Goal: Task Accomplishment & Management: Use online tool/utility

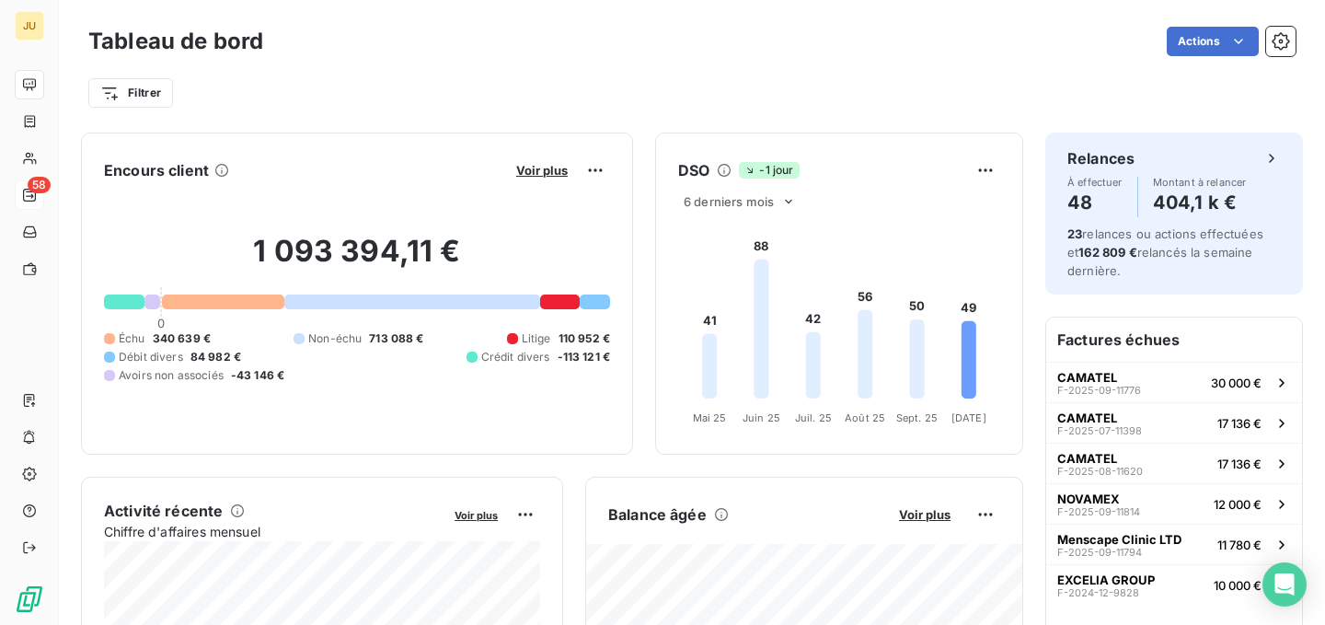
click at [30, 188] on span "58" at bounding box center [39, 185] width 23 height 17
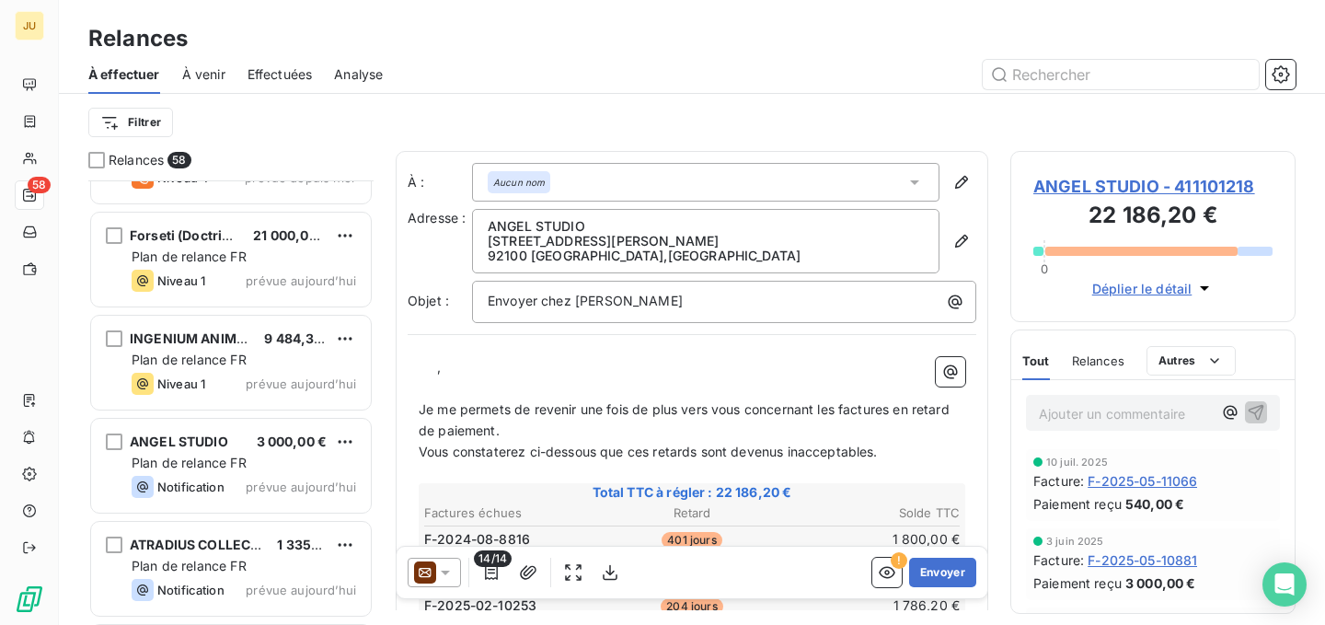
scroll to position [4712, 0]
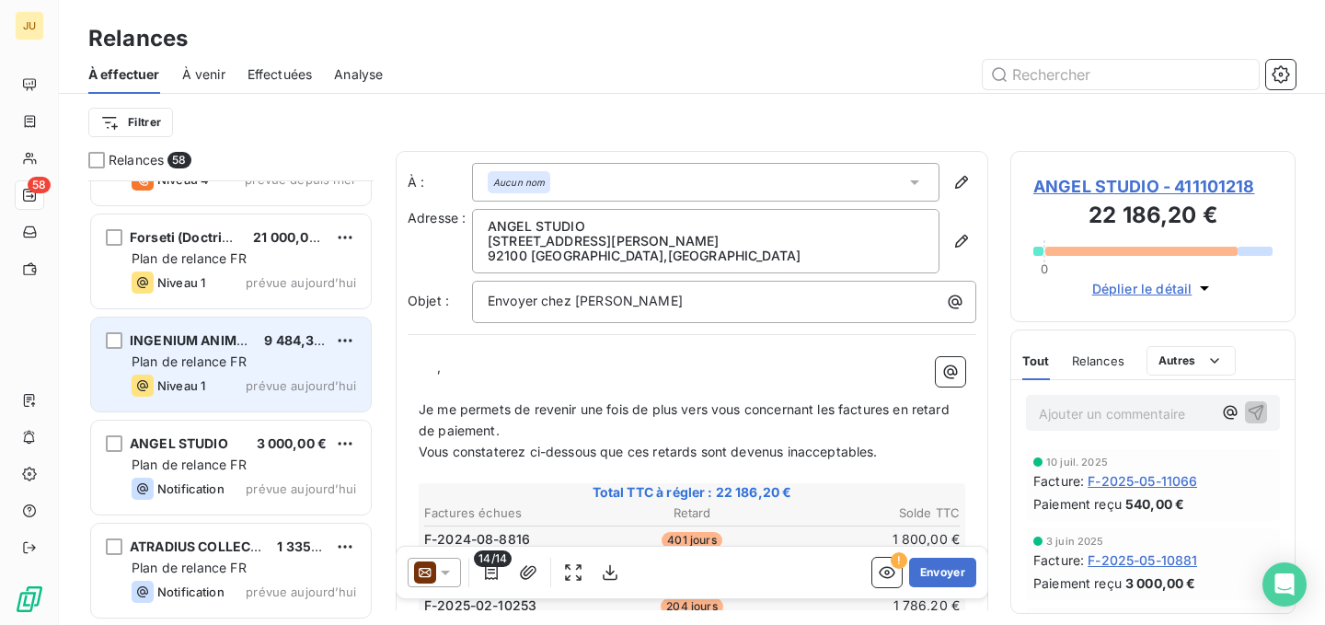
click at [217, 373] on div "INGENIUM ANIMALIS 9 484,32 € Plan de relance FR Niveau 1 prévue aujourd’hui" at bounding box center [231, 365] width 280 height 94
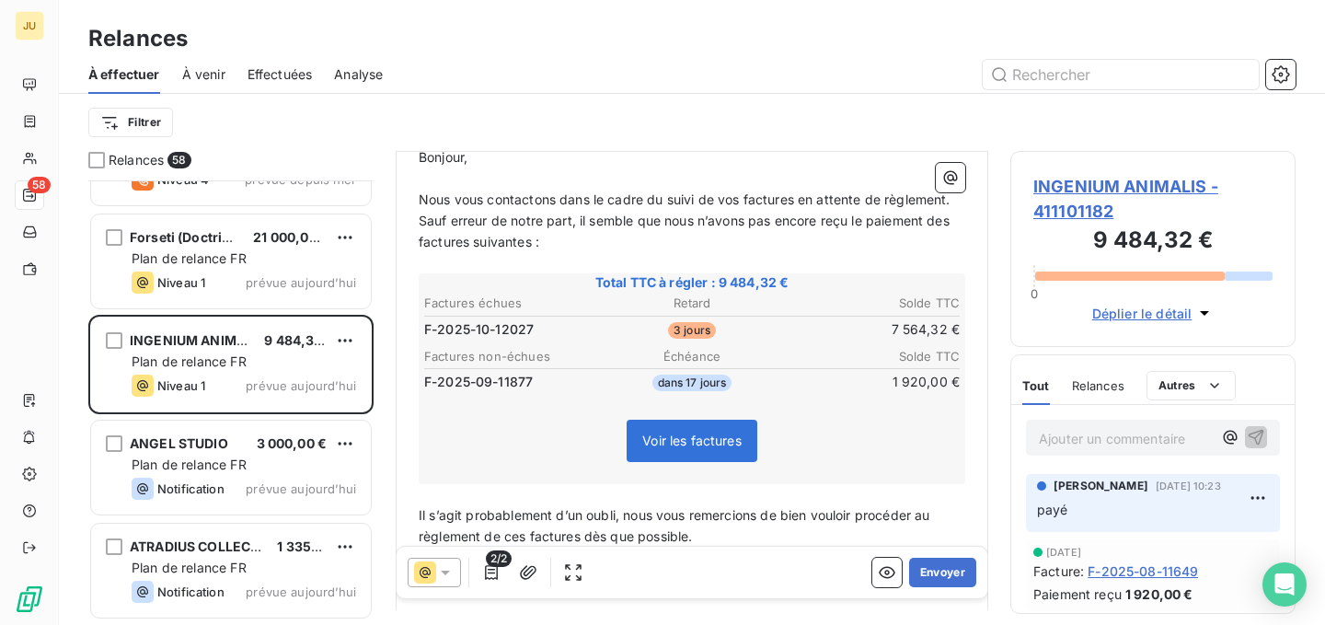
scroll to position [209, 0]
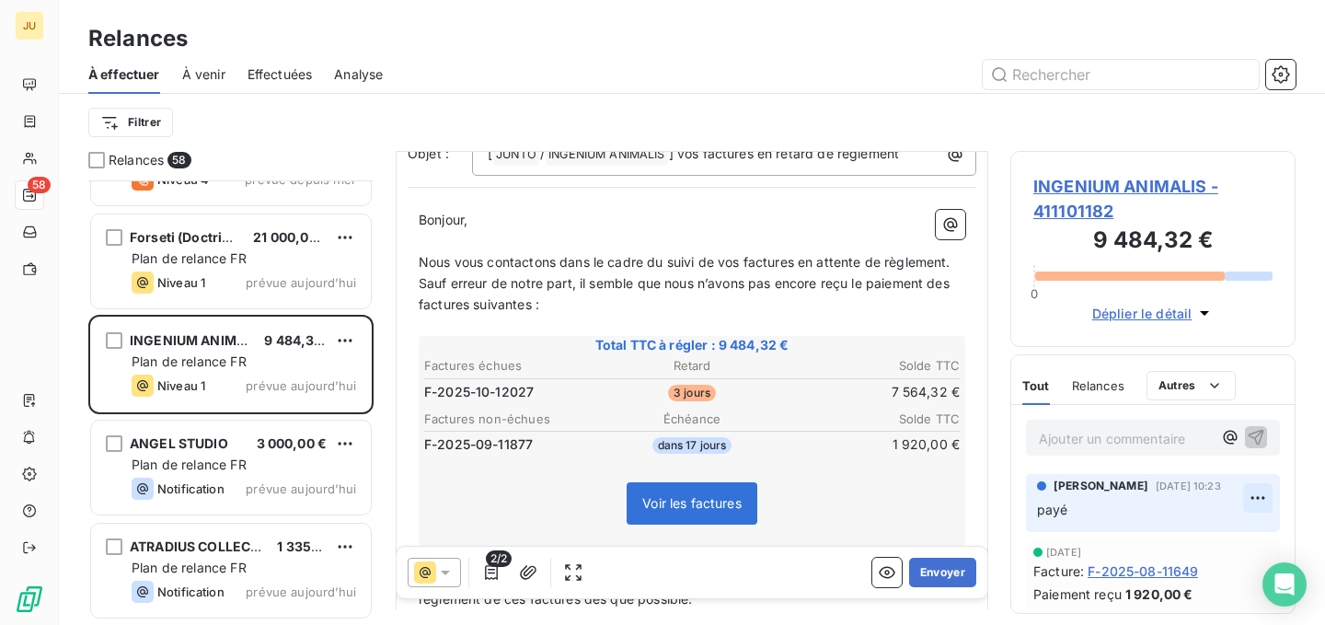
click at [1261, 492] on html "JU 58 Relances À effectuer À venir Effectuées Analyse Filtrer Relances 58 TITP …" at bounding box center [662, 312] width 1325 height 625
click at [1221, 561] on div "Supprimer" at bounding box center [1213, 572] width 103 height 29
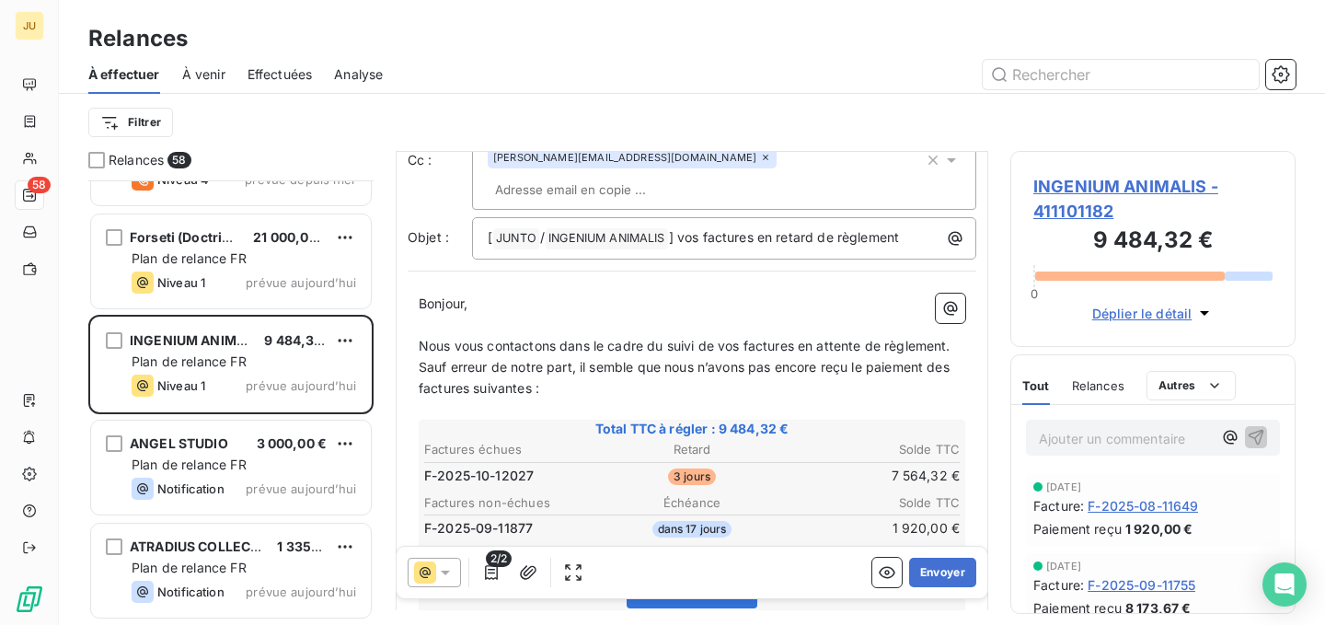
scroll to position [158, 0]
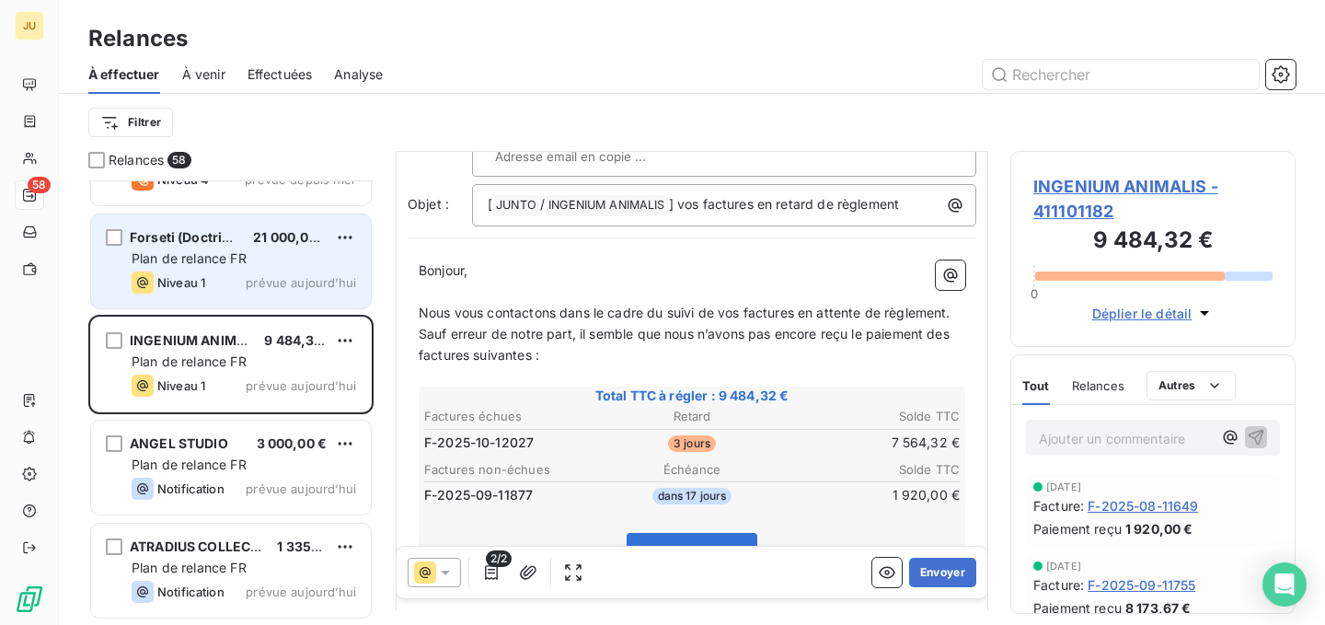
click at [339, 277] on span "prévue aujourd’hui" at bounding box center [301, 282] width 110 height 15
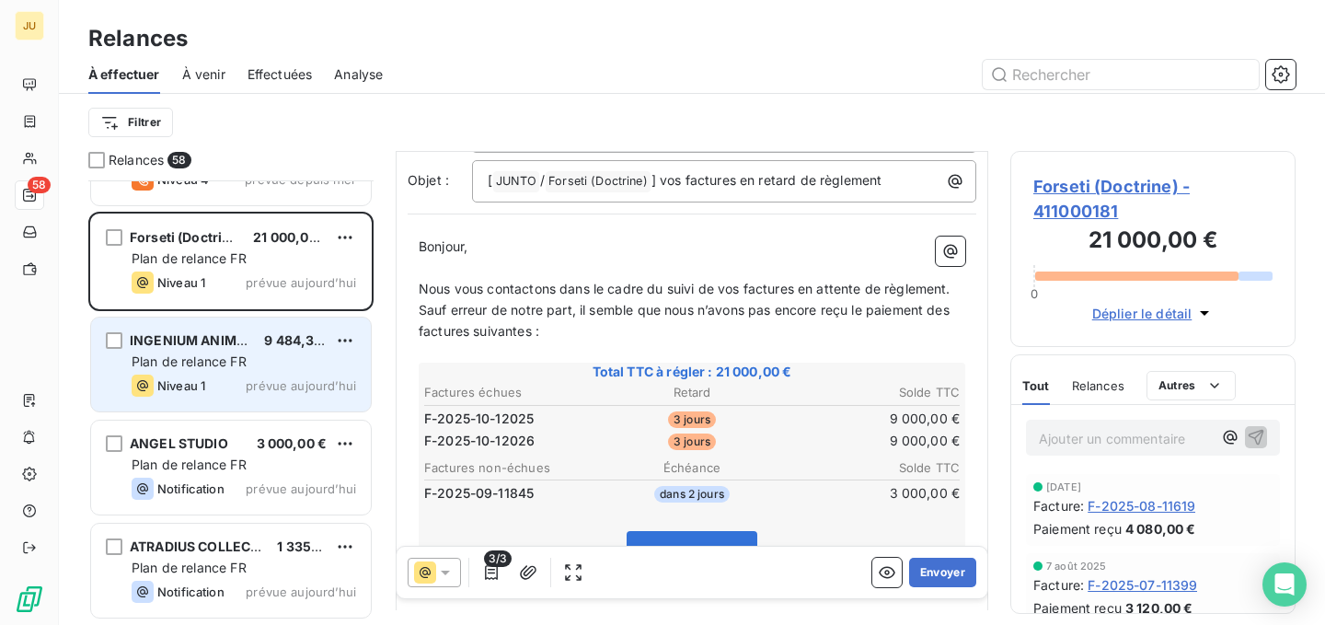
click at [301, 364] on div "Plan de relance FR" at bounding box center [244, 362] width 225 height 18
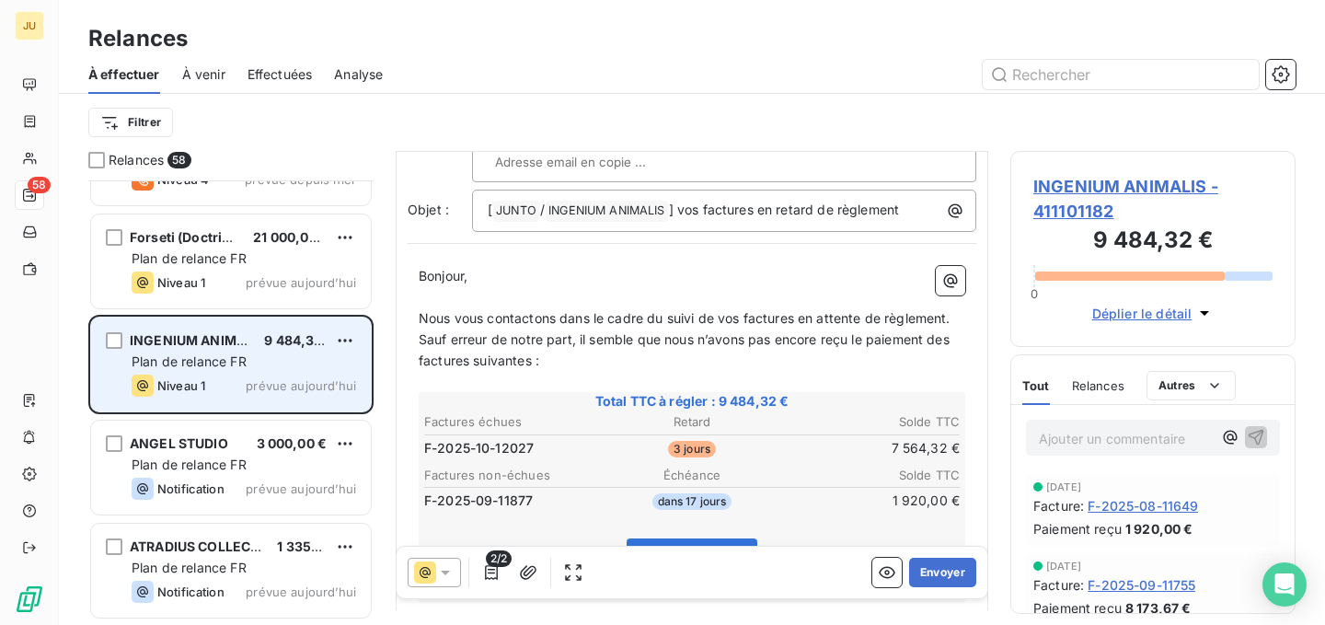
scroll to position [87, 0]
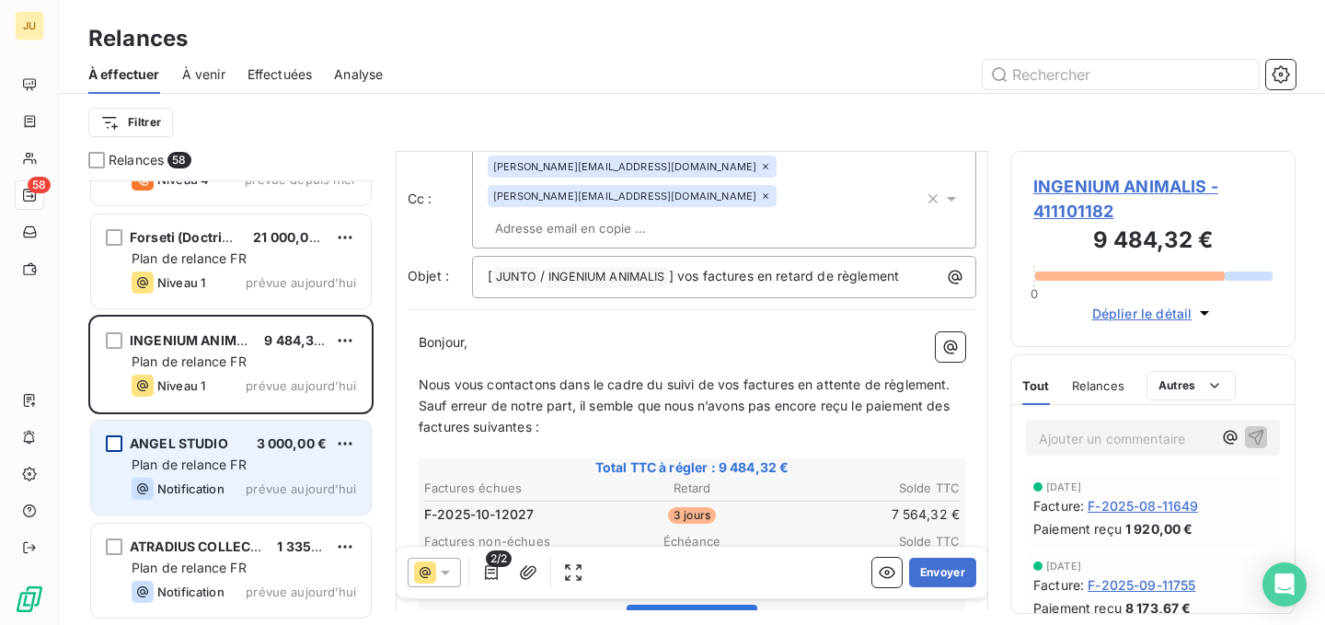
drag, startPoint x: 449, startPoint y: 414, endPoint x: 108, endPoint y: 435, distance: 342.1
click at [108, 435] on div "Relances 58 TITP SRL (IT PLACE) 6 940,00 € Plan de relance FR Niveau 3 prévue d…" at bounding box center [692, 388] width 1266 height 474
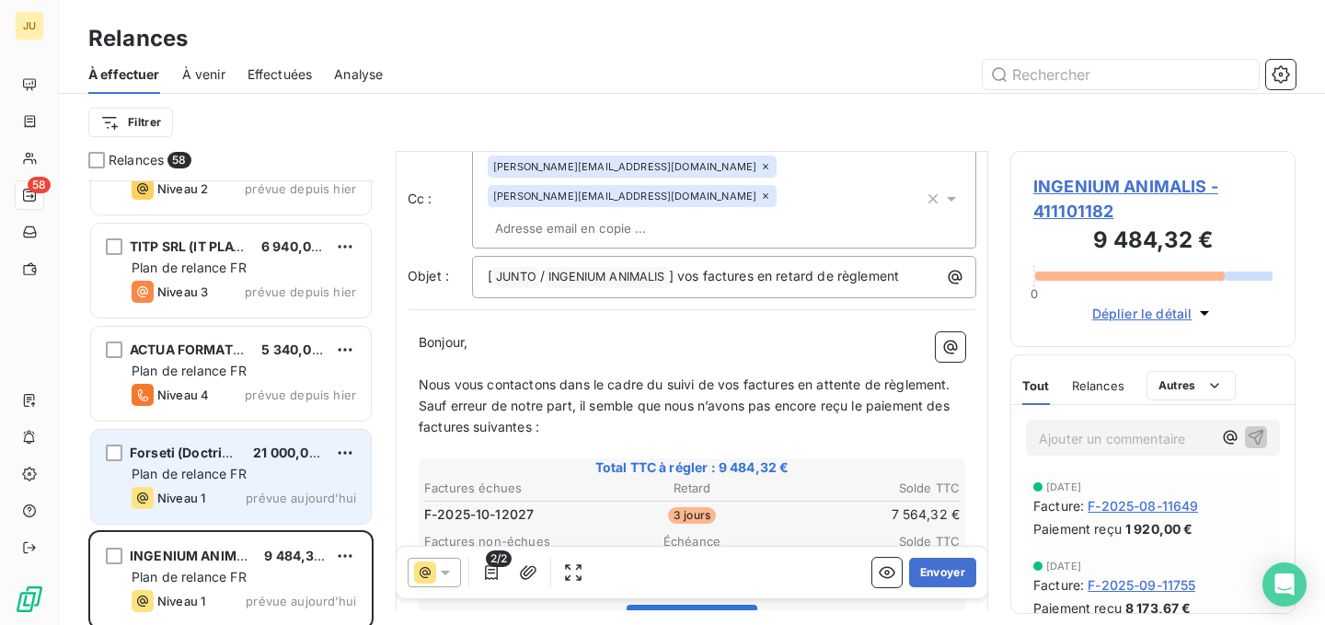
scroll to position [4473, 0]
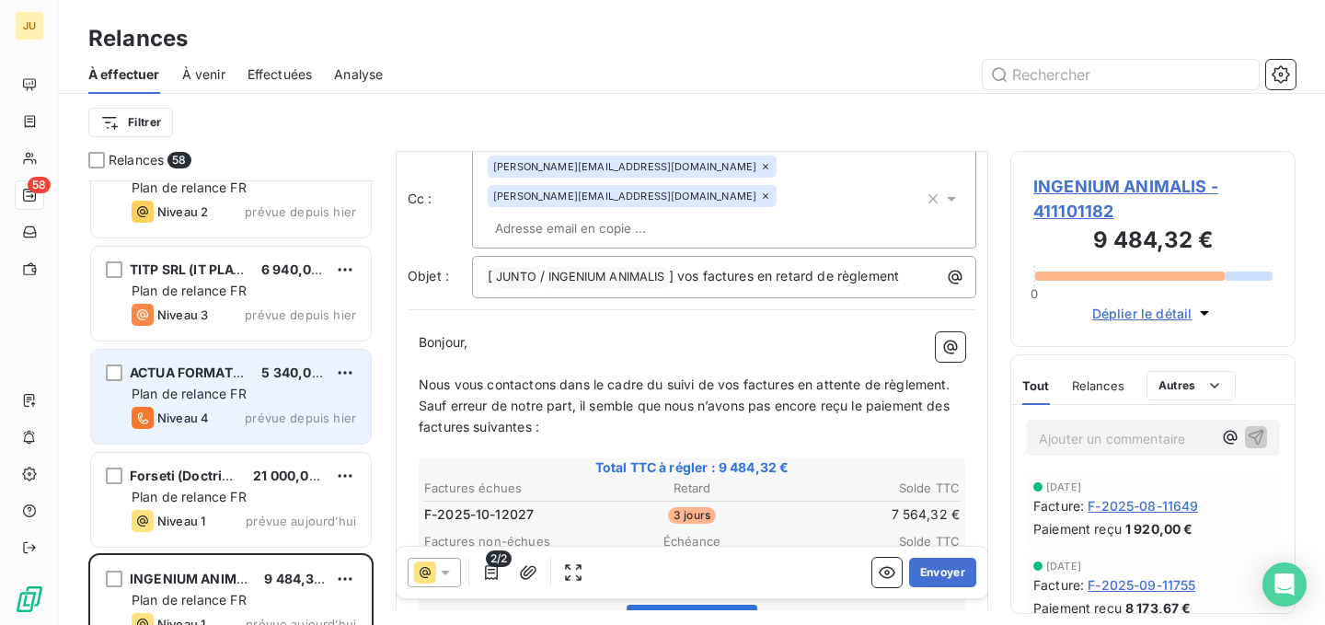
click at [225, 375] on span "ACTUA FORMATION" at bounding box center [193, 372] width 127 height 16
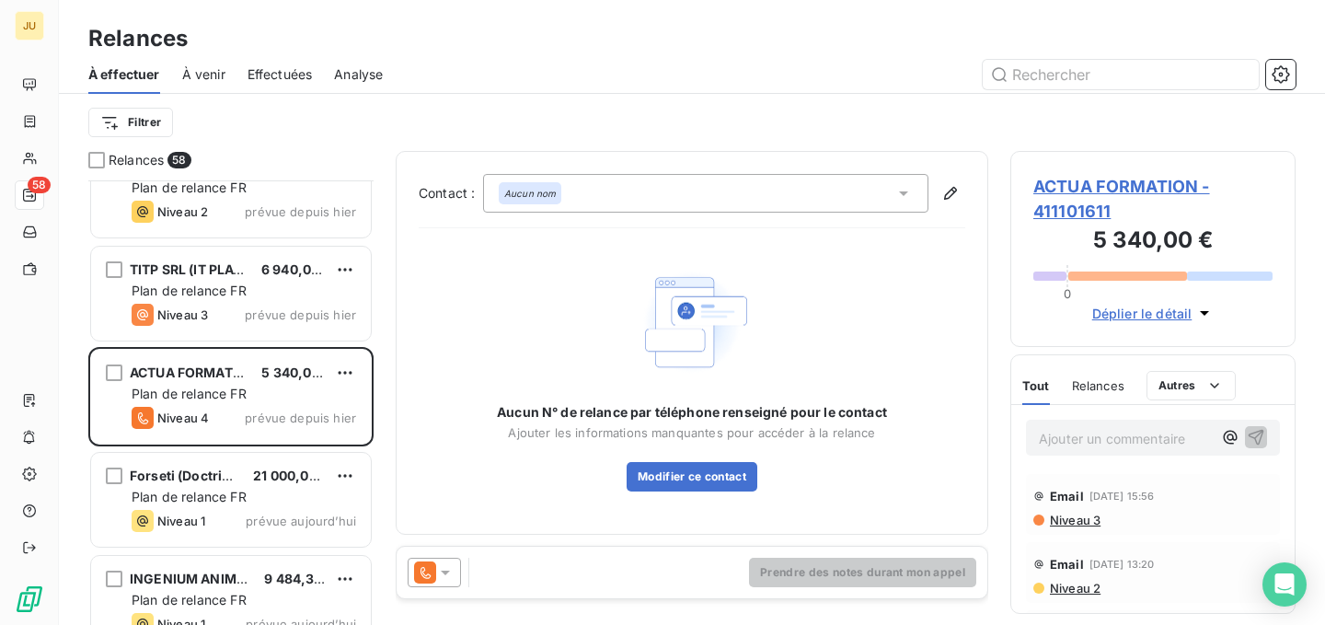
click at [457, 561] on div at bounding box center [434, 572] width 53 height 29
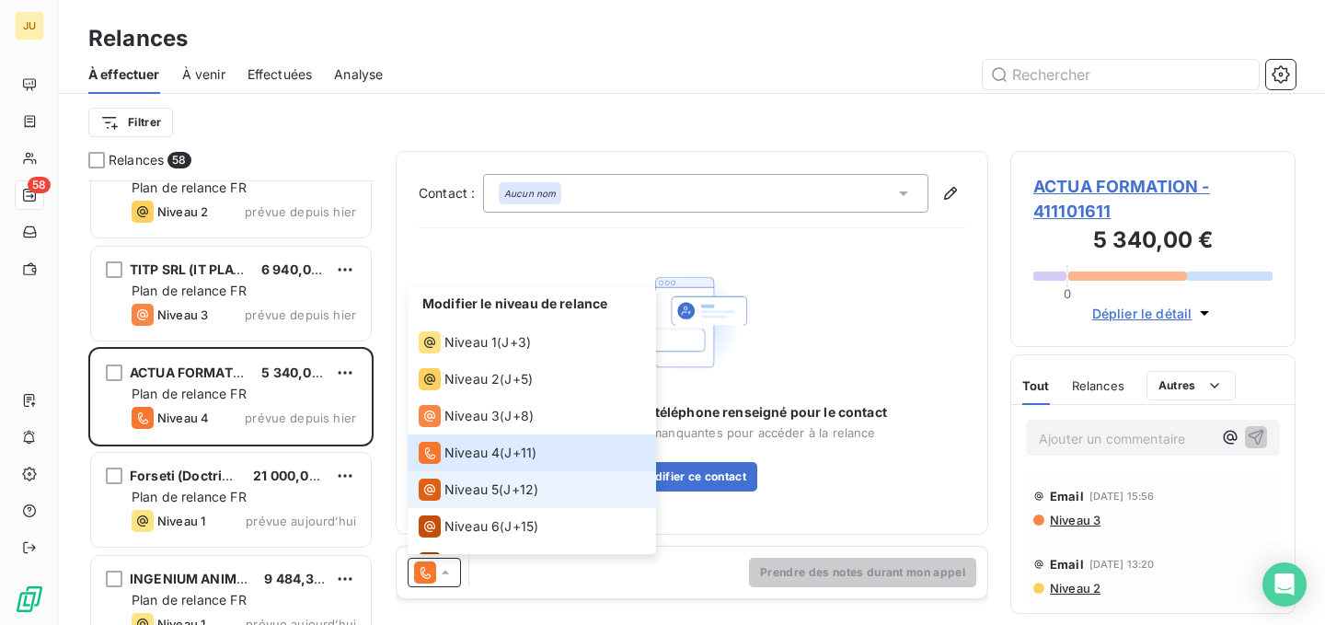
click at [545, 480] on li "Niveau 5 ( J+12 )" at bounding box center [532, 489] width 249 height 37
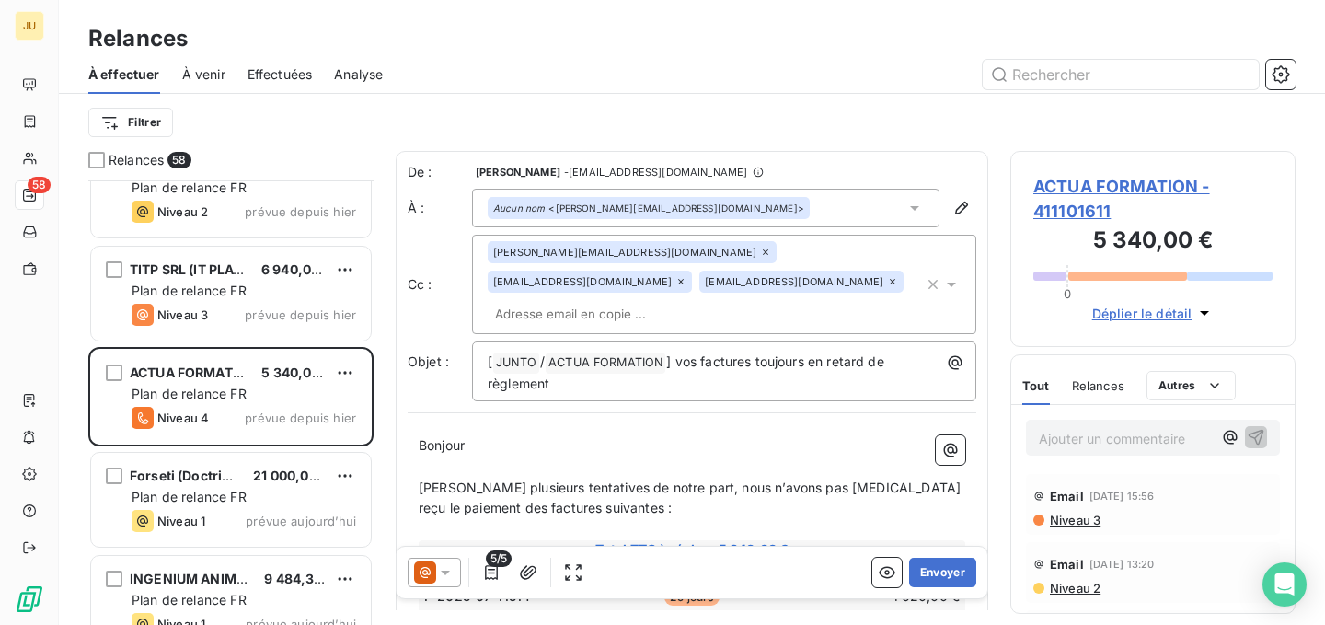
click at [1093, 523] on span "Niveau 3" at bounding box center [1074, 520] width 52 height 15
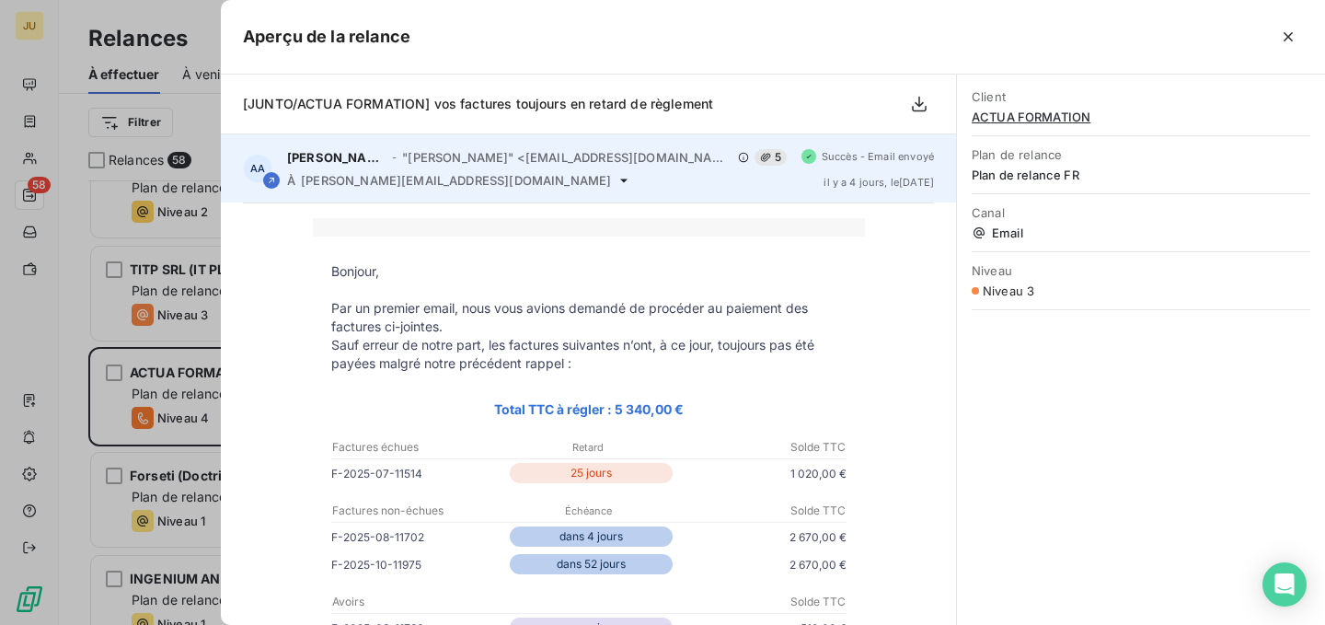
click at [466, 178] on div "À [PERSON_NAME][EMAIL_ADDRESS][DOMAIN_NAME]" at bounding box center [537, 180] width 500 height 15
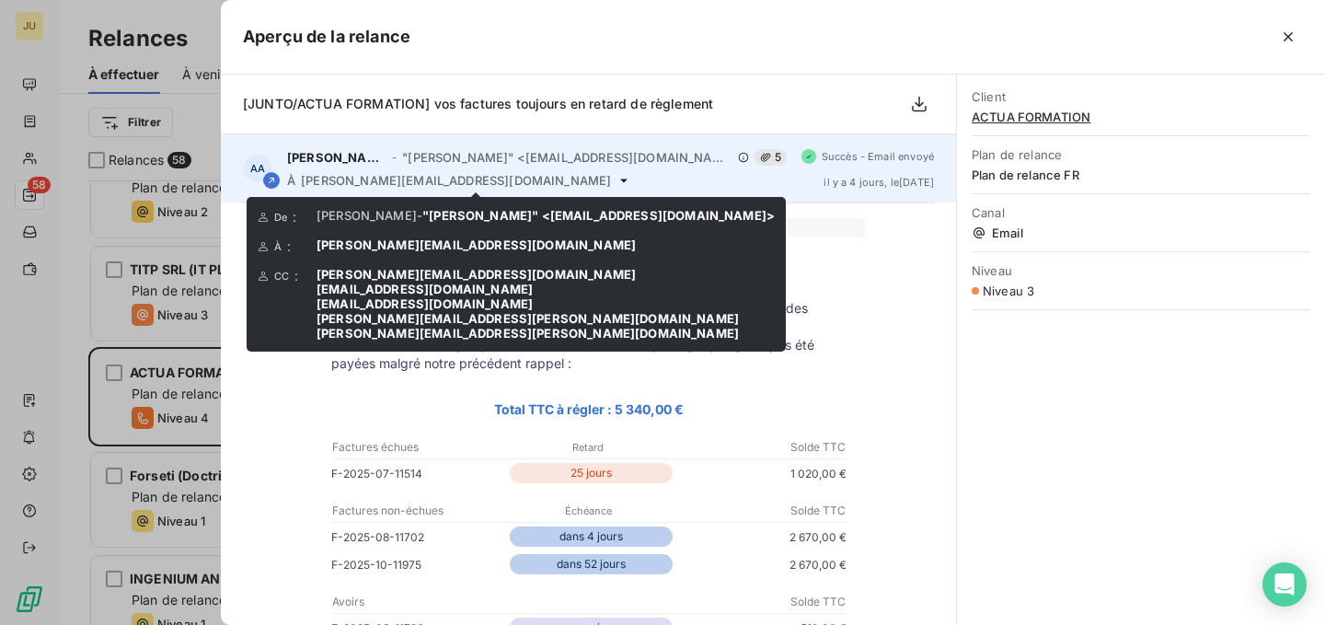
click at [617, 184] on icon at bounding box center [624, 180] width 15 height 15
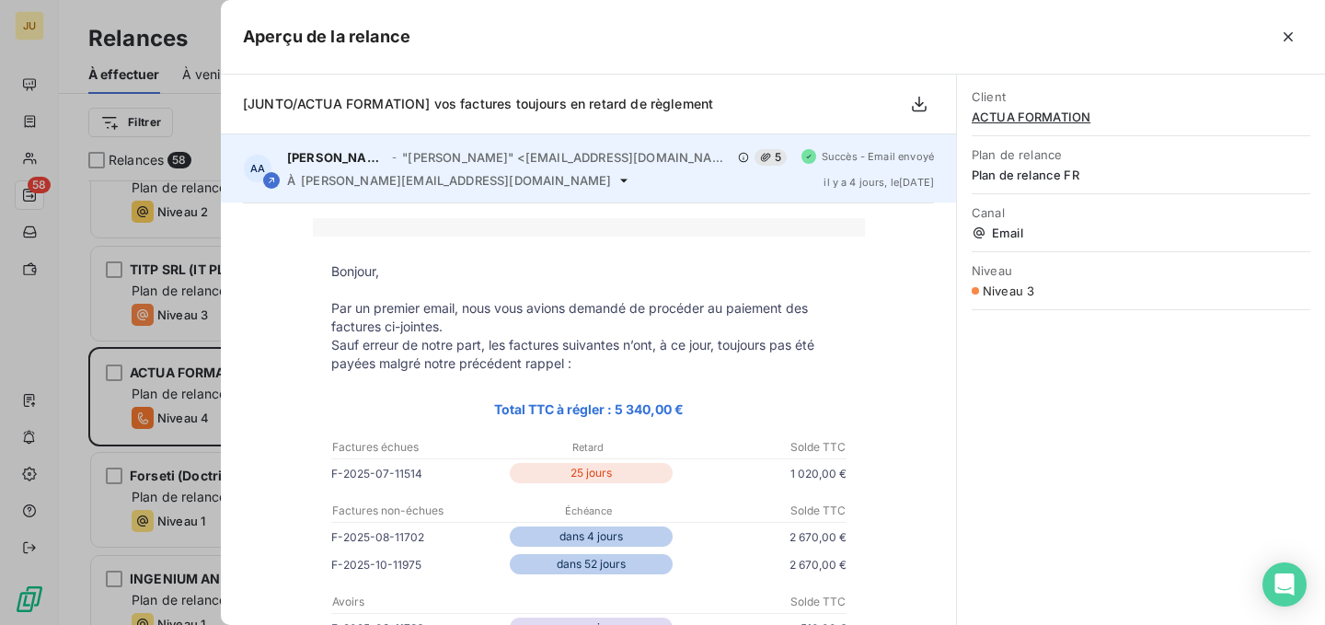
click at [617, 179] on icon at bounding box center [624, 180] width 15 height 15
click at [620, 179] on icon at bounding box center [623, 181] width 7 height 4
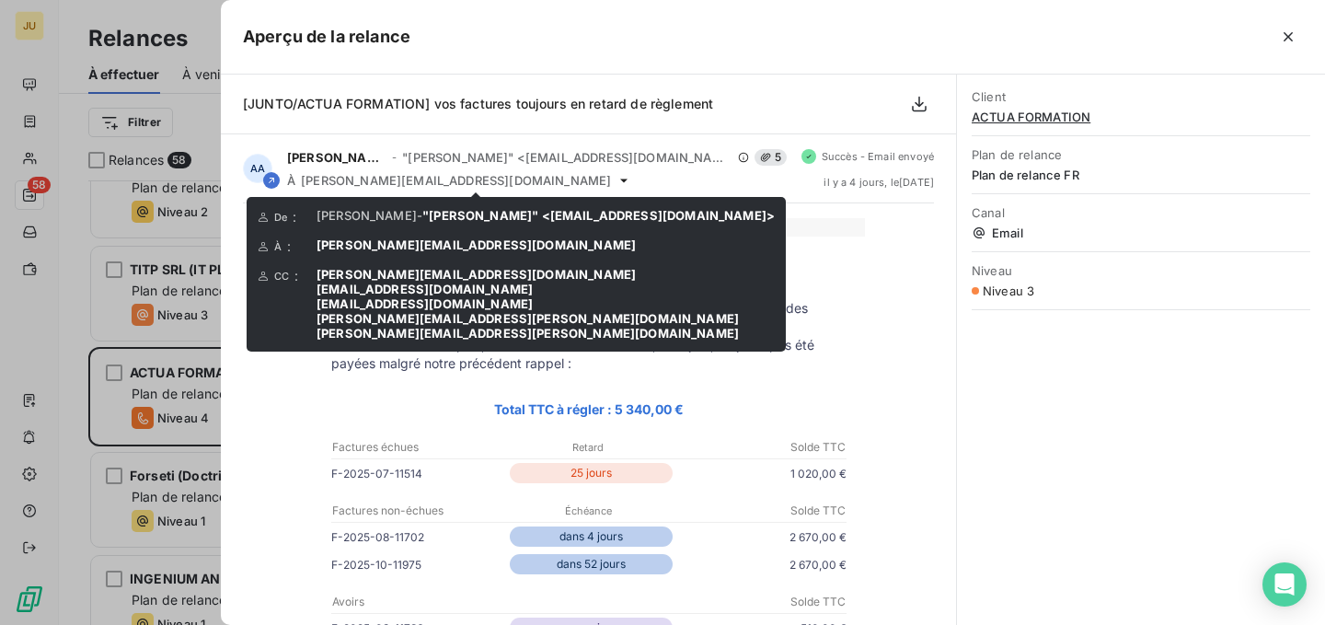
click at [213, 266] on div at bounding box center [662, 312] width 1325 height 625
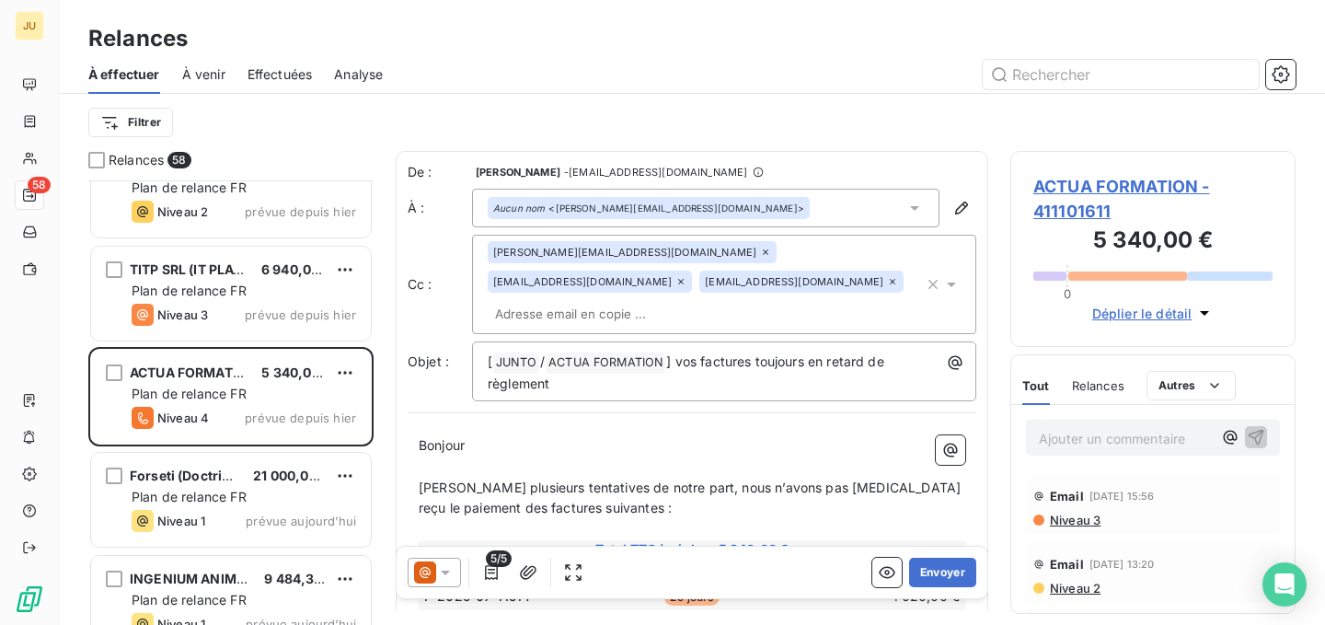
click at [700, 300] on input "text" at bounding box center [594, 314] width 213 height 28
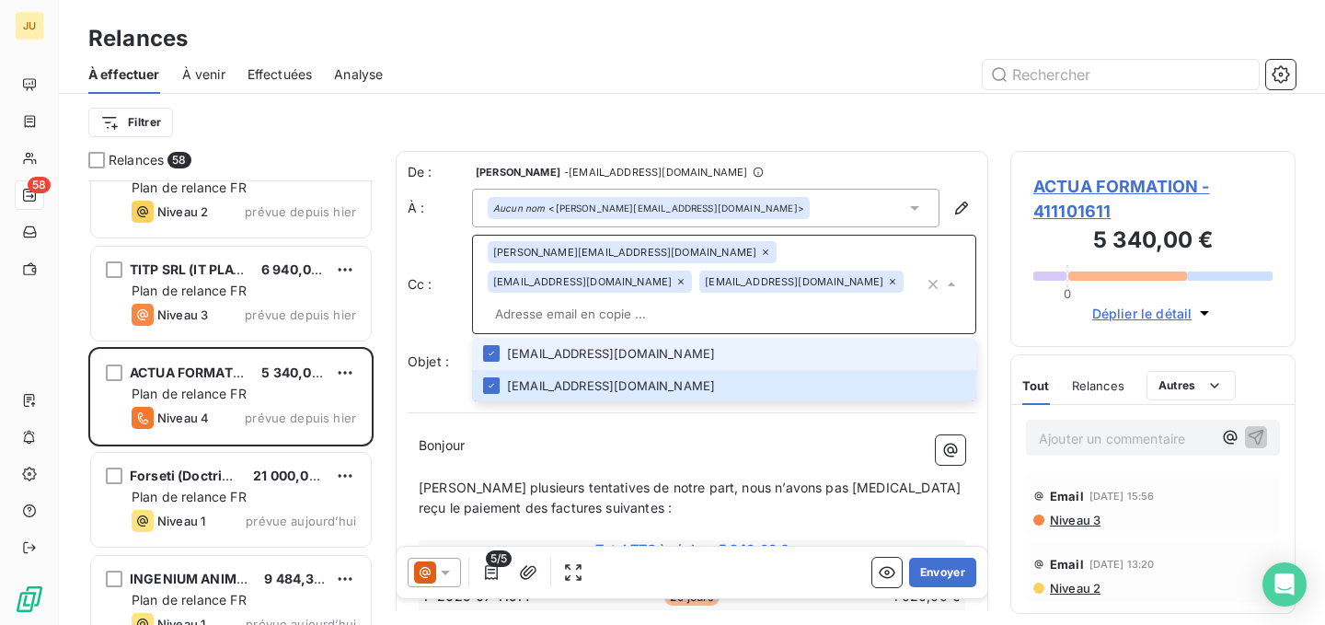
paste input "[PERSON_NAME][EMAIL_ADDRESS][PERSON_NAME][DOMAIN_NAME]"
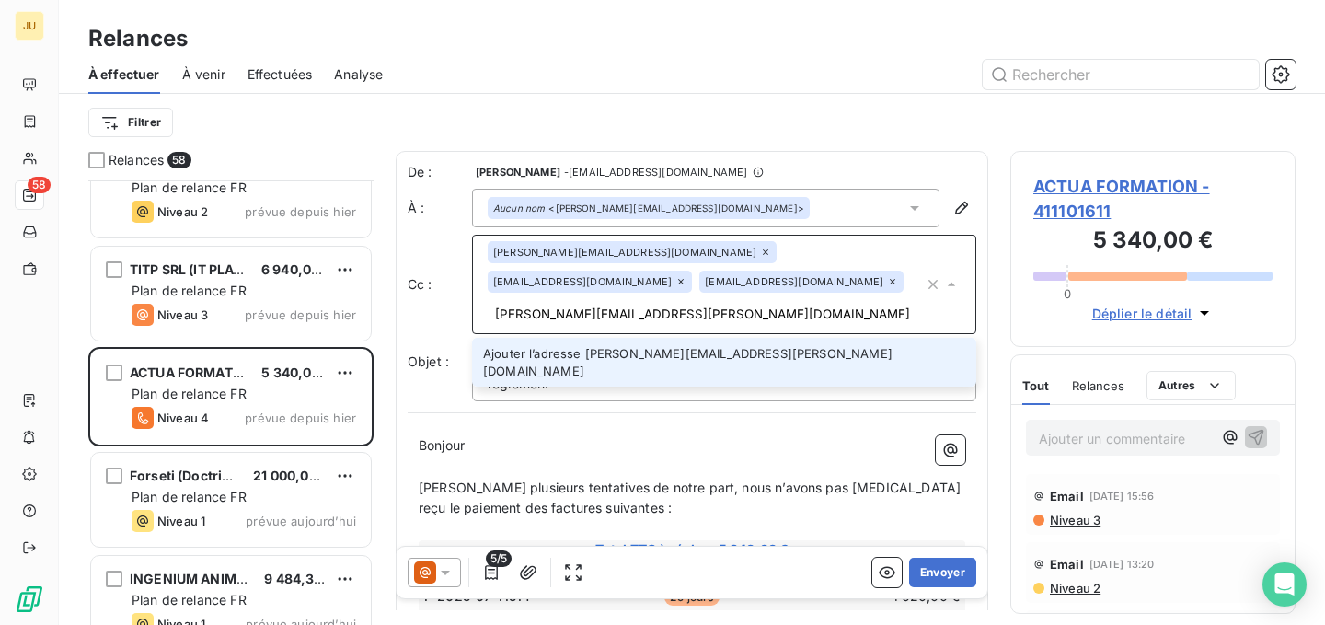
type input "[PERSON_NAME][EMAIL_ADDRESS][PERSON_NAME][DOMAIN_NAME]"
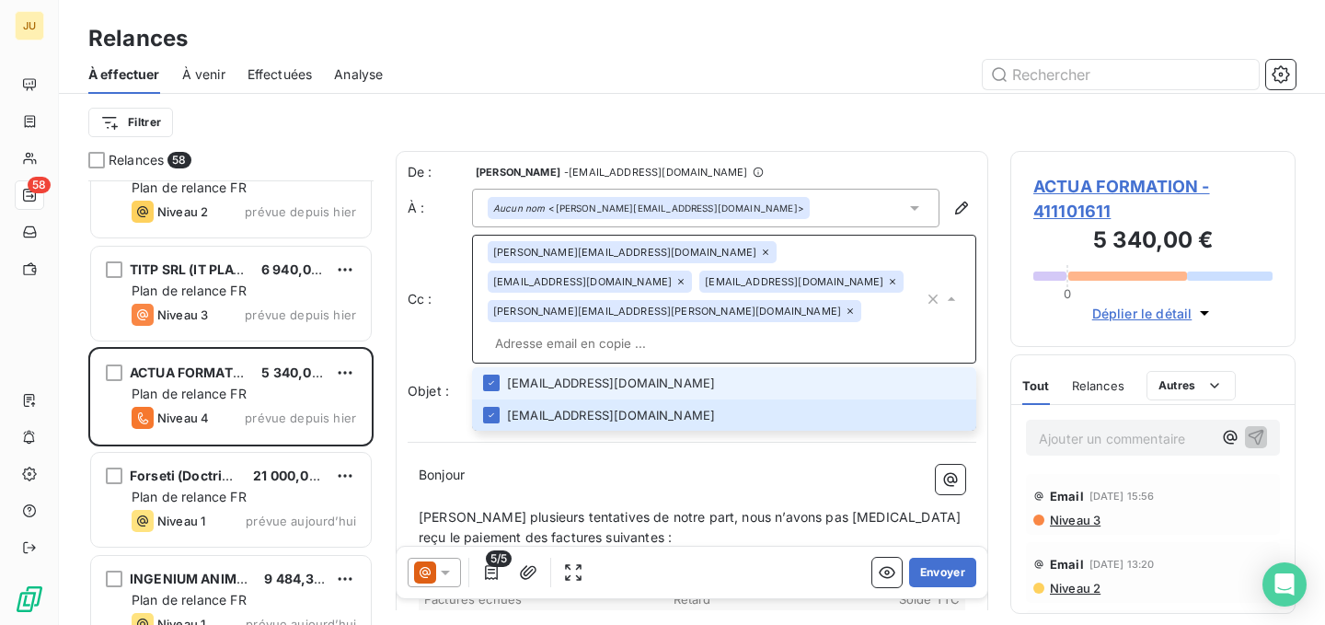
click at [699, 330] on input "text" at bounding box center [706, 344] width 436 height 28
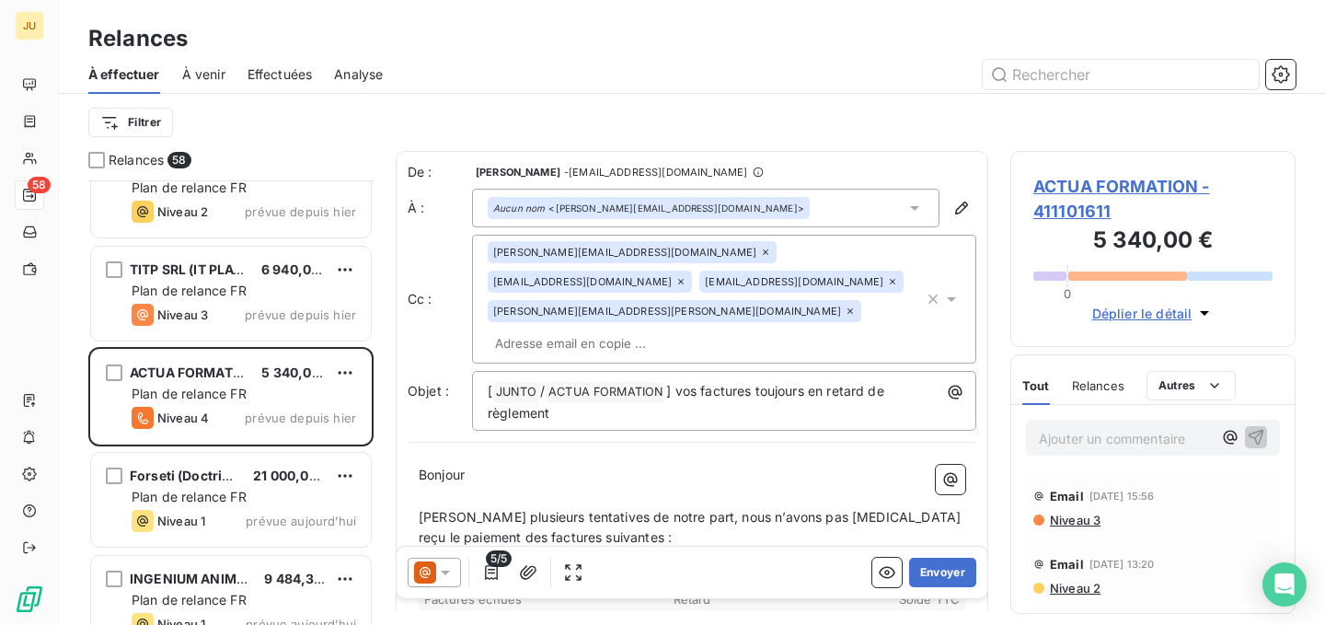
paste input "[PERSON_NAME][EMAIL_ADDRESS][PERSON_NAME][DOMAIN_NAME]"
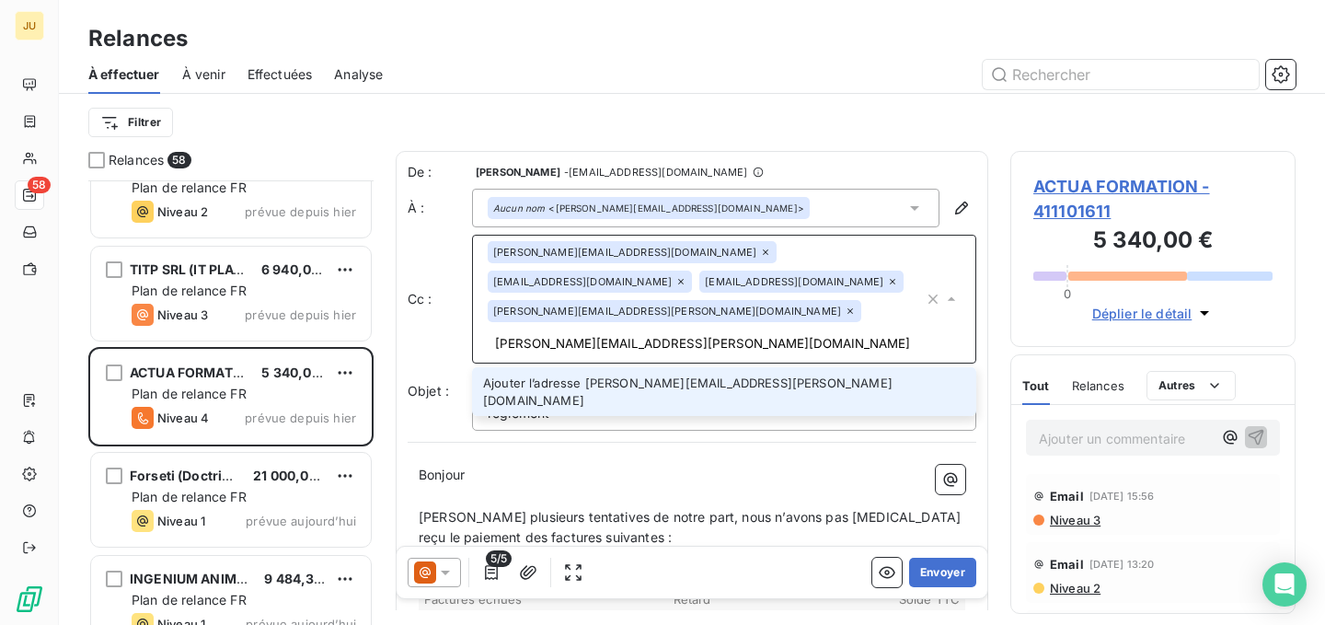
type input "[PERSON_NAME][EMAIL_ADDRESS][PERSON_NAME][DOMAIN_NAME]"
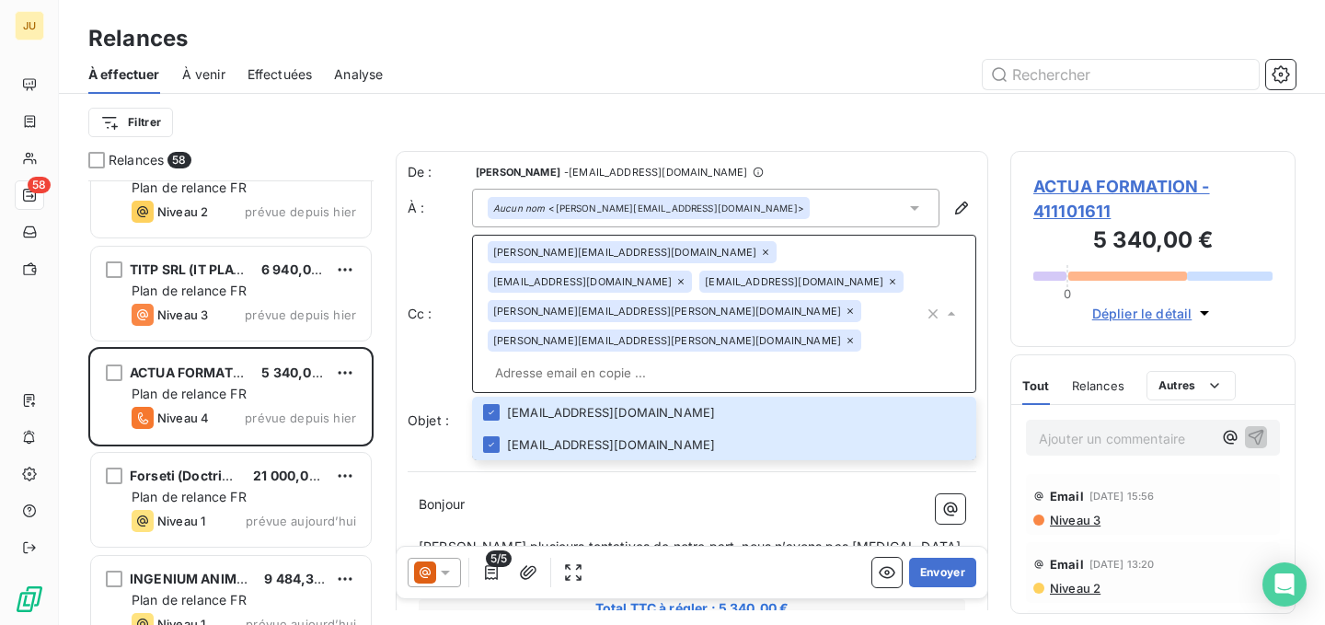
click at [688, 494] on p "Bonjour ﻿ ﻿ ﻿" at bounding box center [692, 504] width 547 height 21
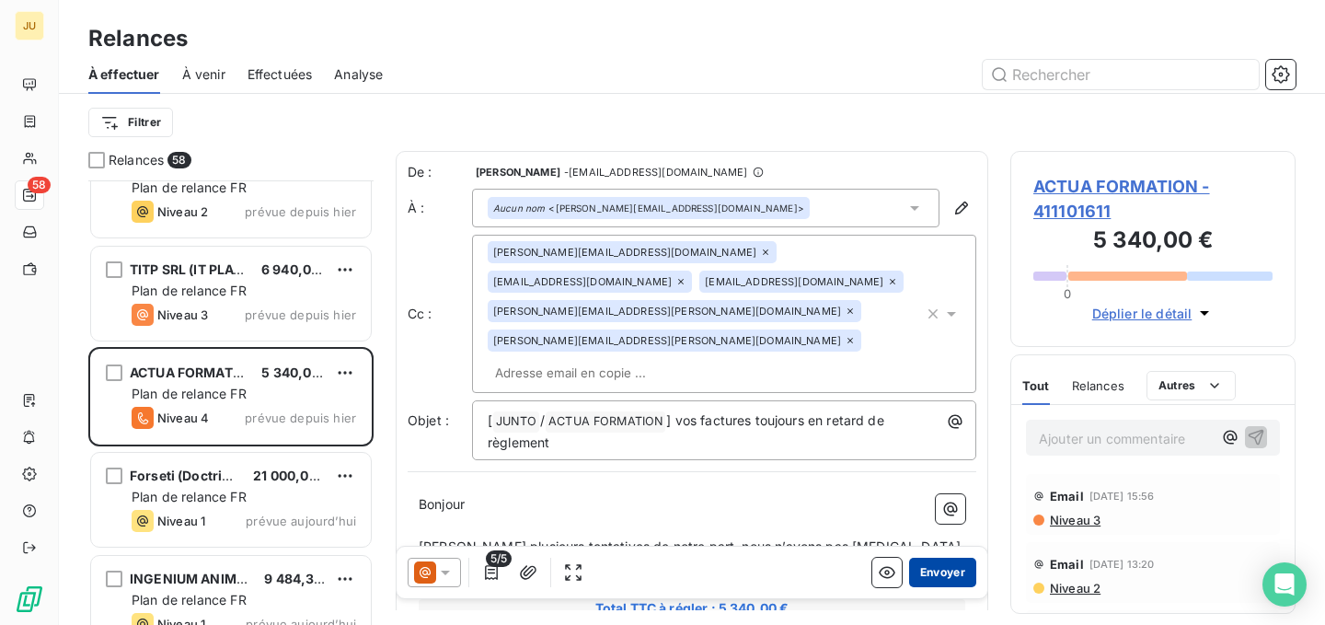
click at [935, 566] on button "Envoyer" at bounding box center [942, 572] width 67 height 29
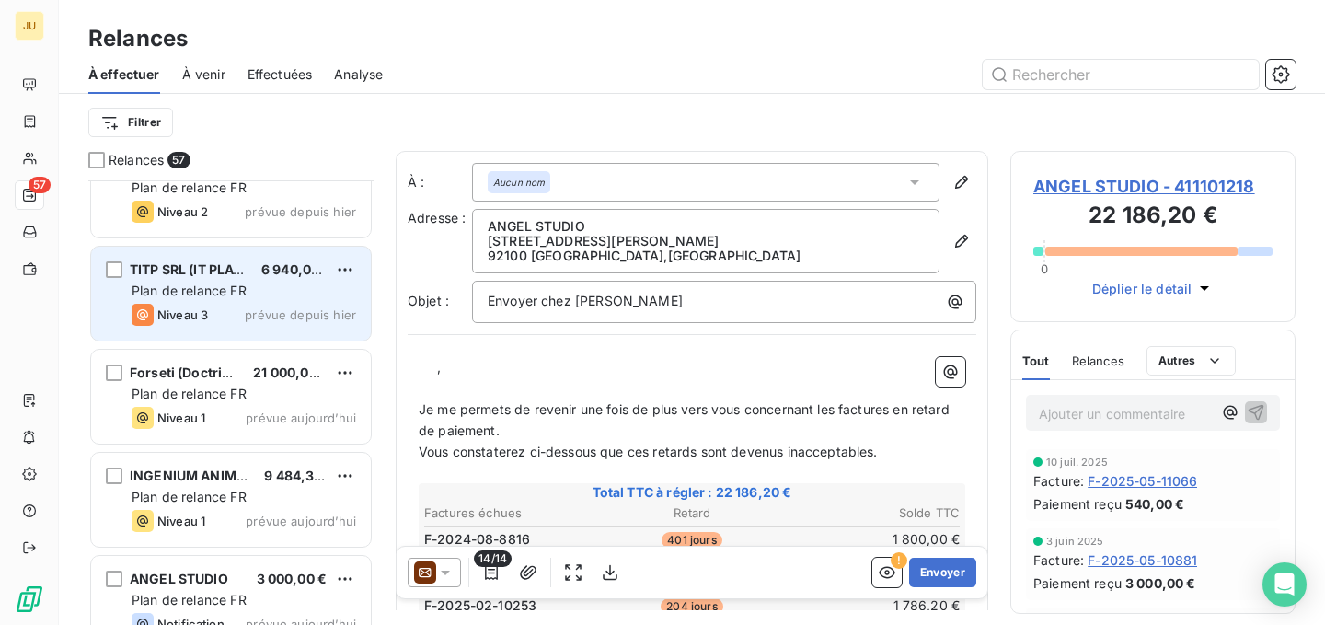
click at [260, 287] on div "Plan de relance FR" at bounding box center [244, 291] width 225 height 18
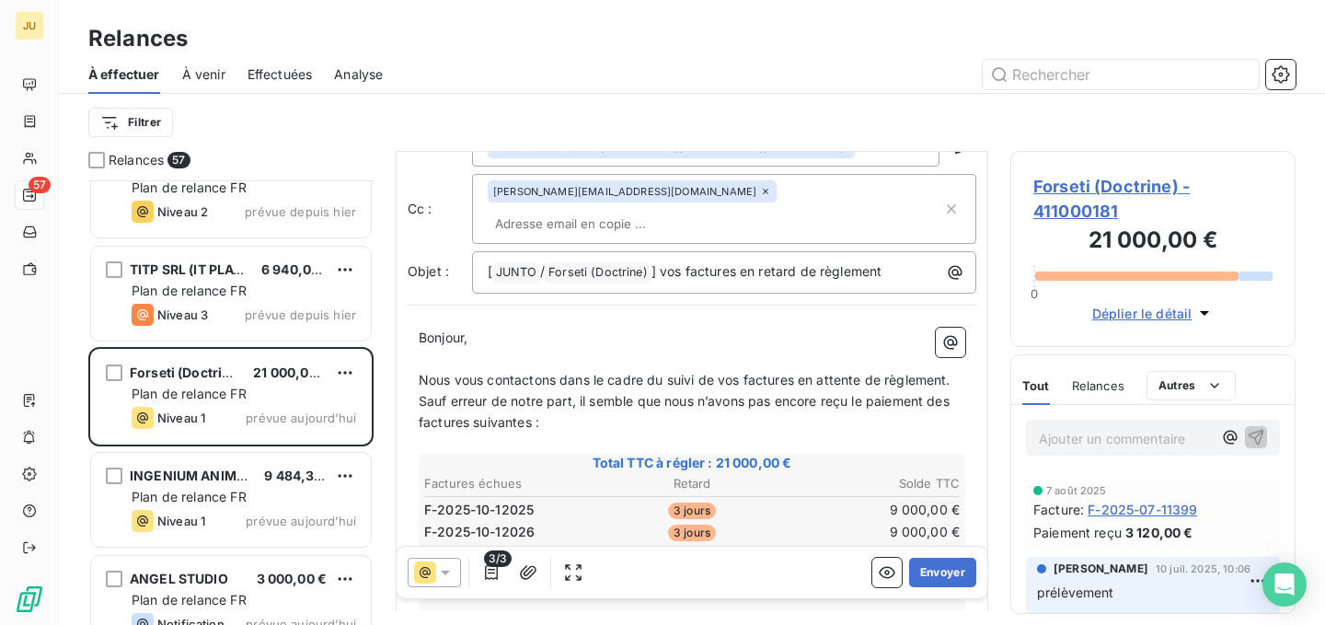
scroll to position [75, 0]
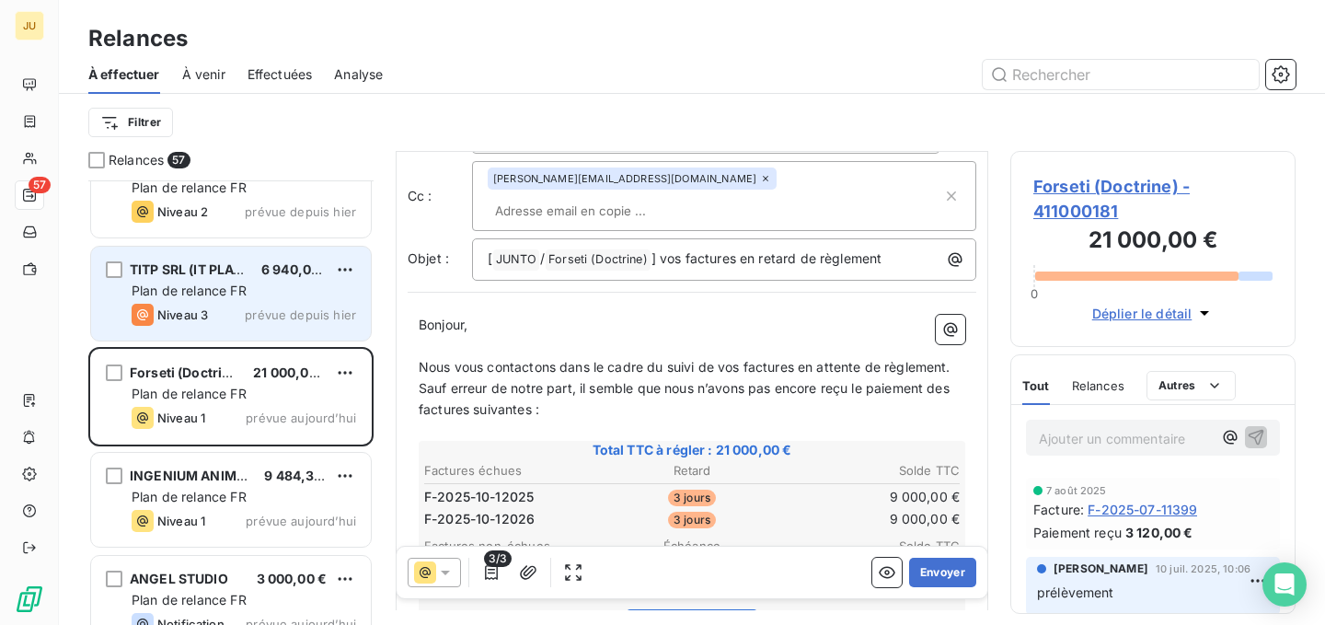
click at [249, 321] on span "prévue depuis hier" at bounding box center [300, 314] width 111 height 15
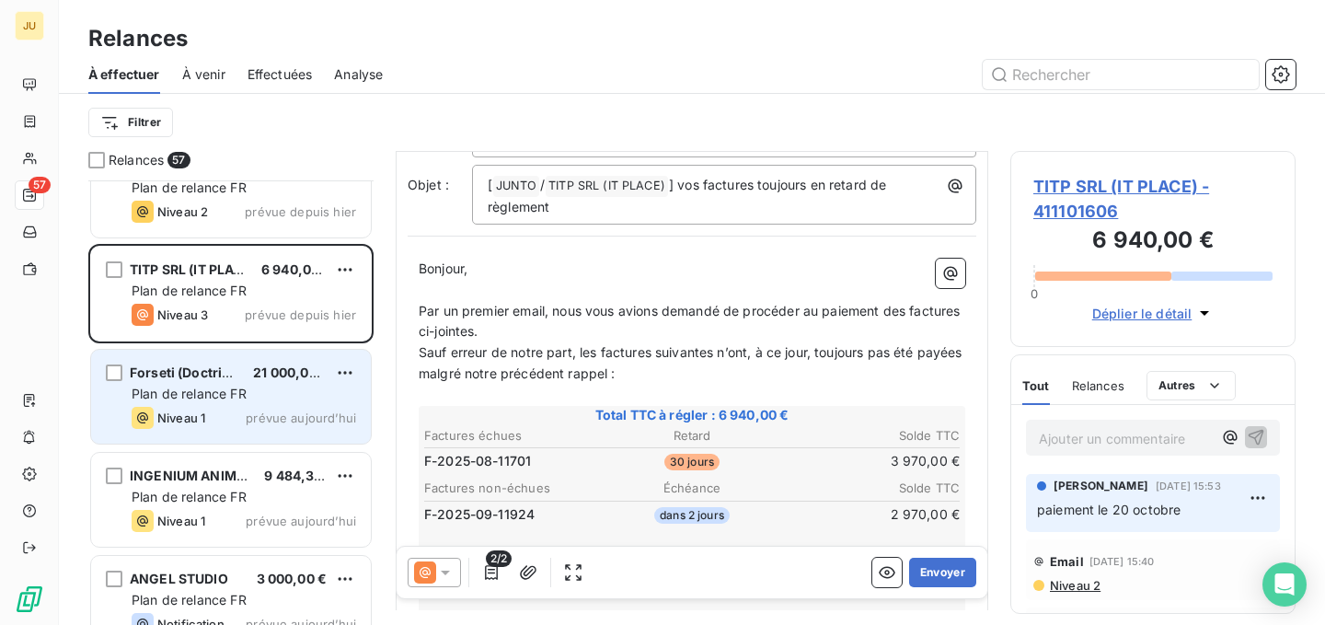
click at [298, 389] on div "Plan de relance FR" at bounding box center [244, 394] width 225 height 18
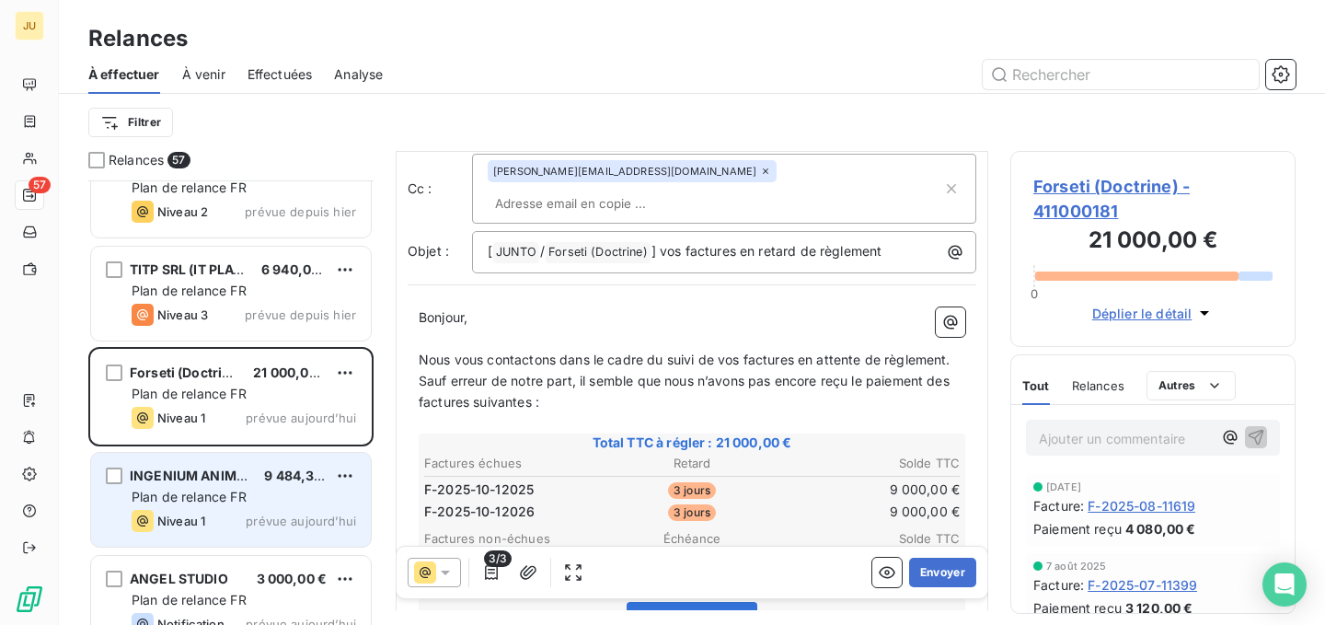
click at [307, 491] on div "Plan de relance FR" at bounding box center [244, 497] width 225 height 18
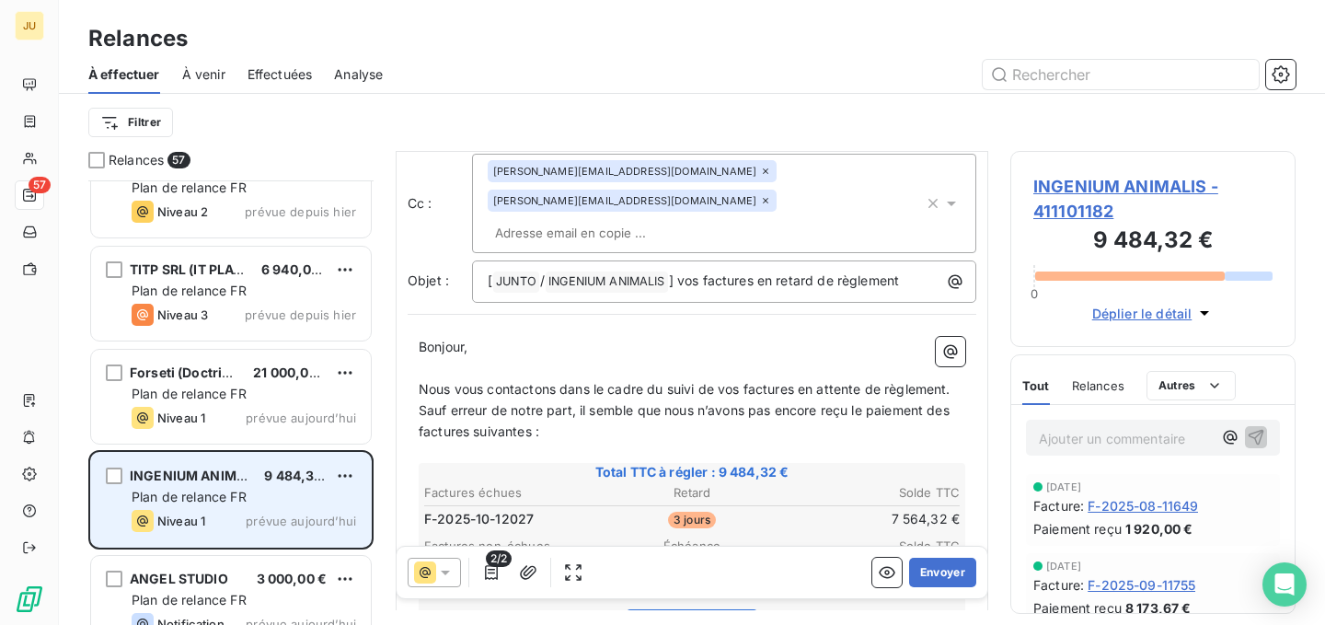
scroll to position [16, 0]
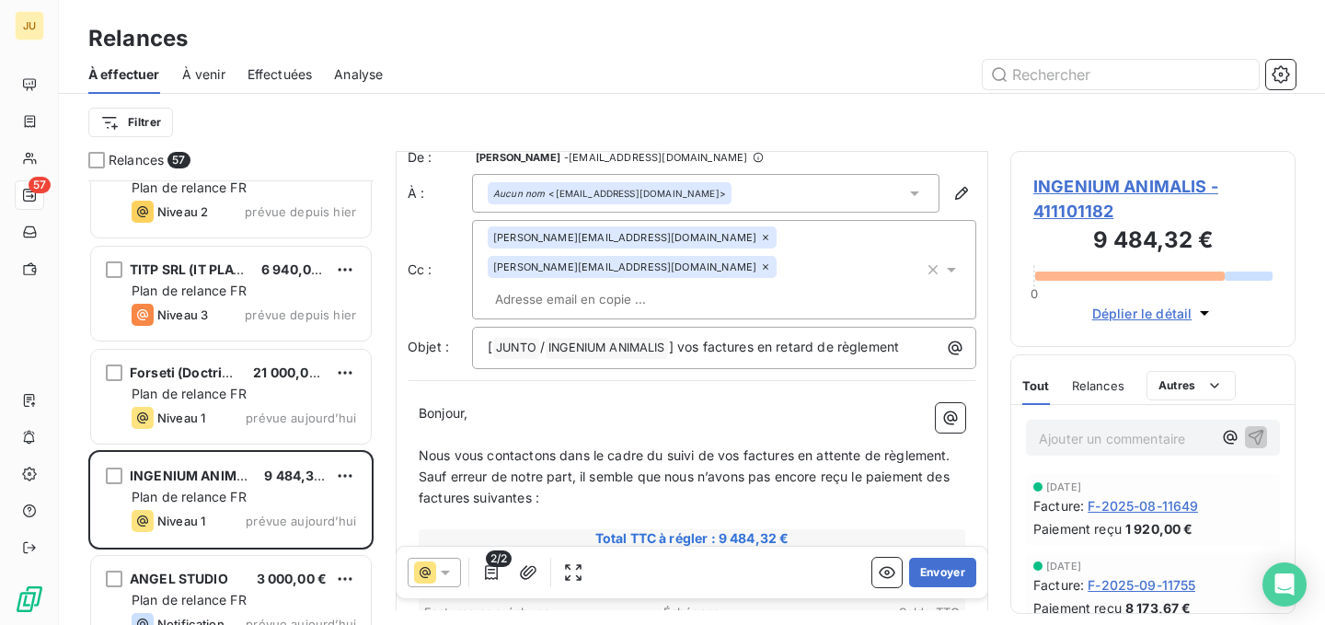
click at [722, 51] on div "Relances" at bounding box center [692, 38] width 1266 height 33
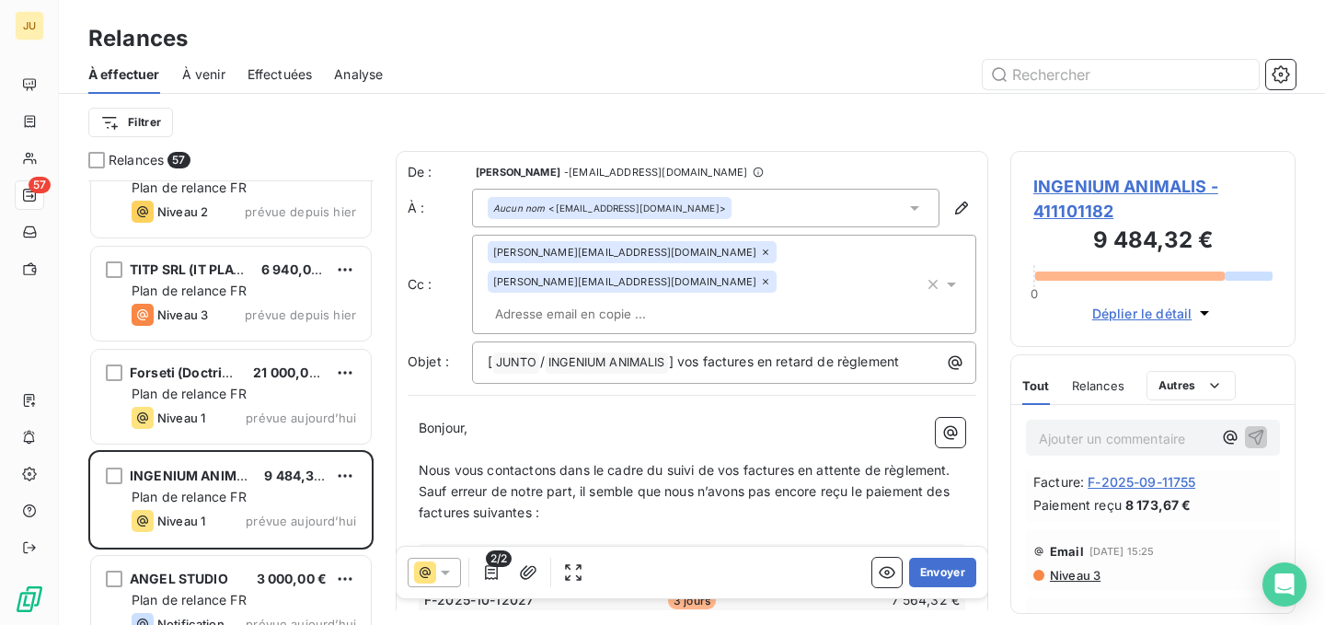
scroll to position [98, 0]
click at [1081, 588] on div "Email [DATE] 15:25 Niveau 3" at bounding box center [1153, 564] width 254 height 61
click at [1076, 575] on span "Niveau 3" at bounding box center [1074, 579] width 52 height 15
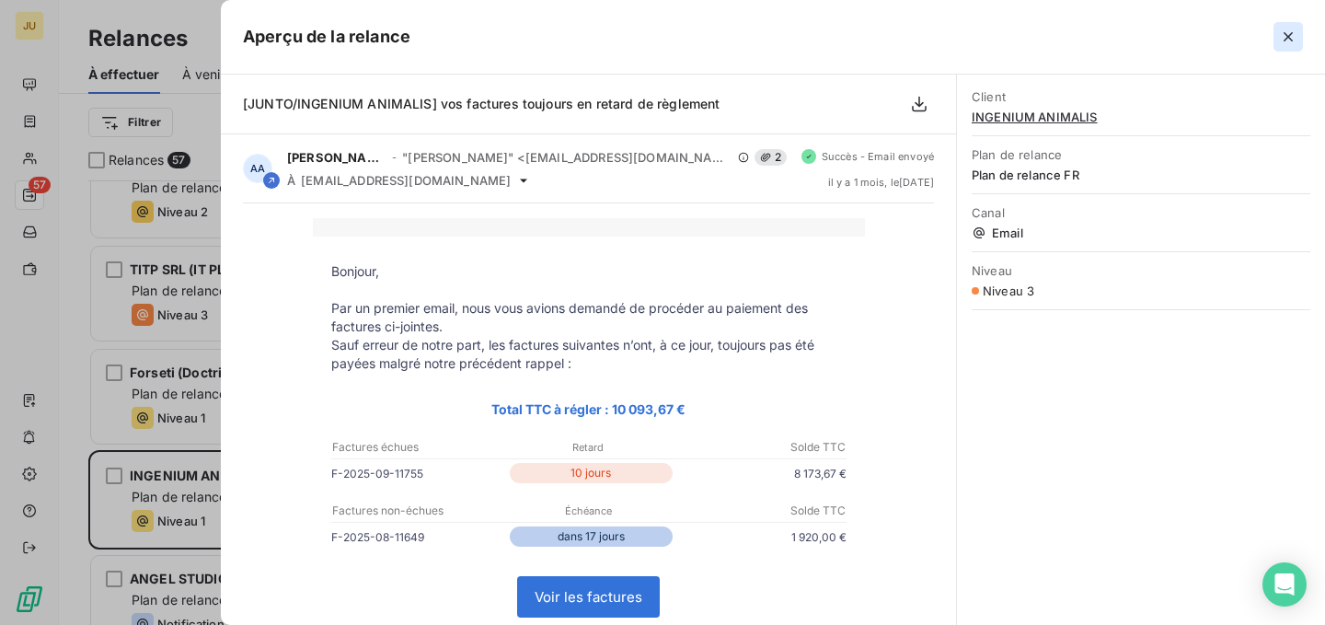
click at [1289, 29] on icon "button" at bounding box center [1288, 37] width 18 height 18
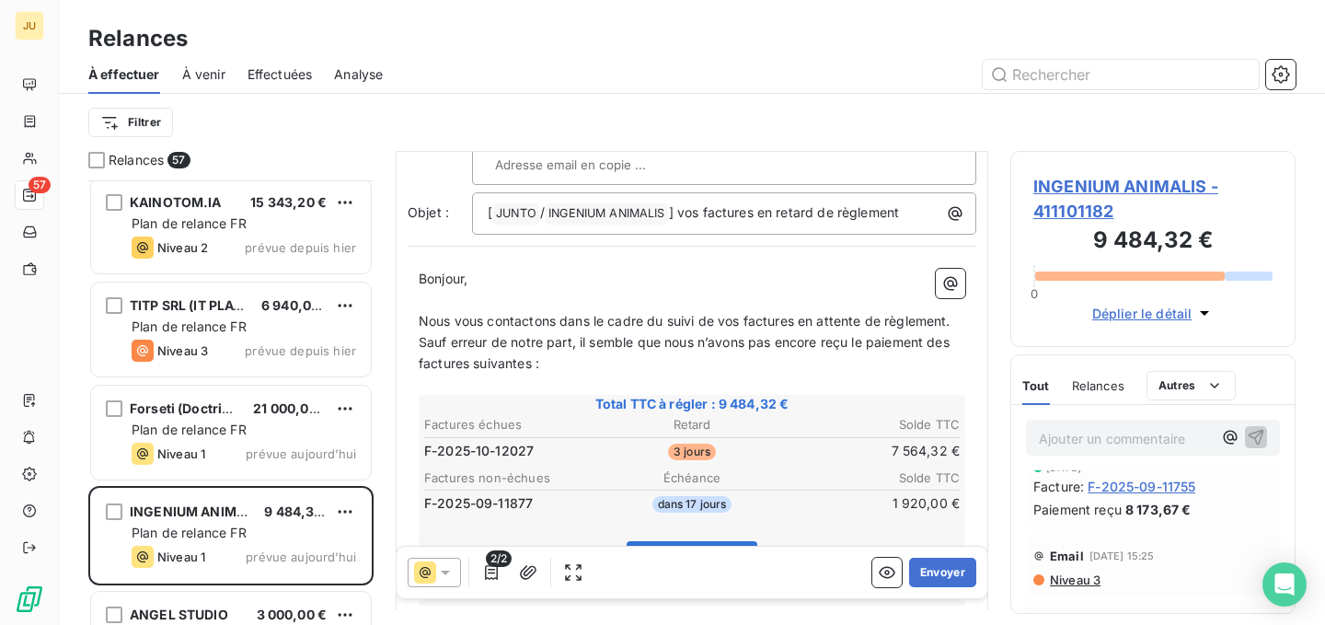
scroll to position [4405, 0]
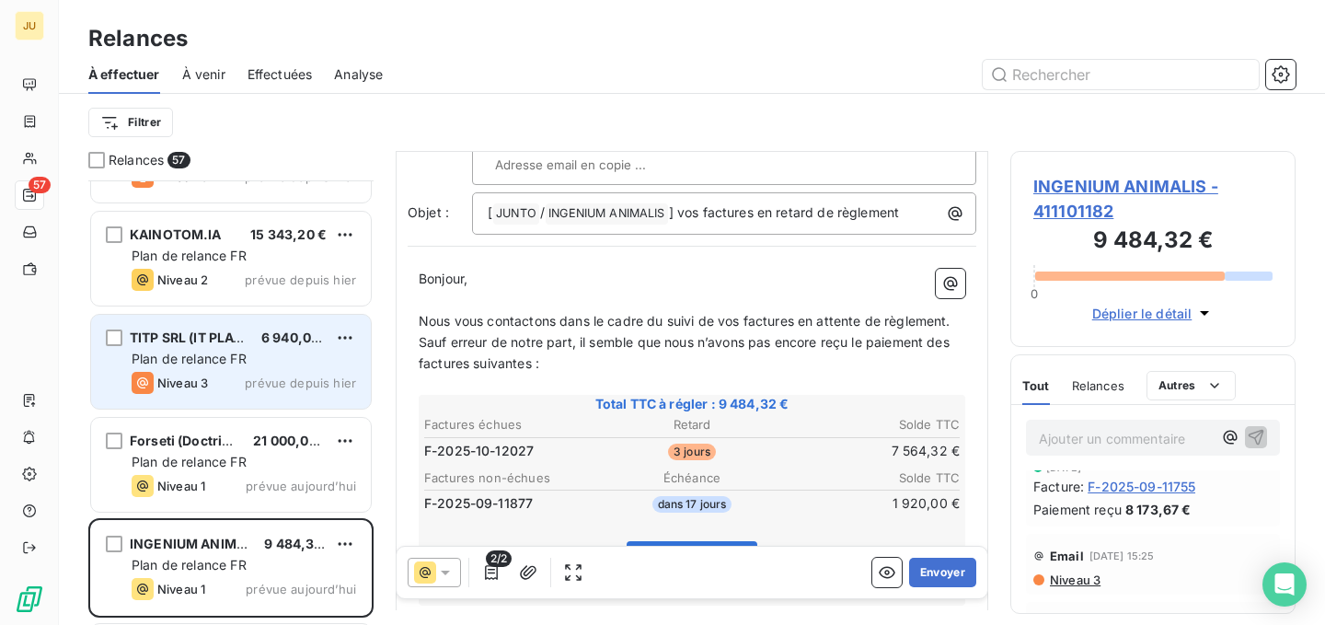
click at [286, 362] on div "Plan de relance FR" at bounding box center [244, 359] width 225 height 18
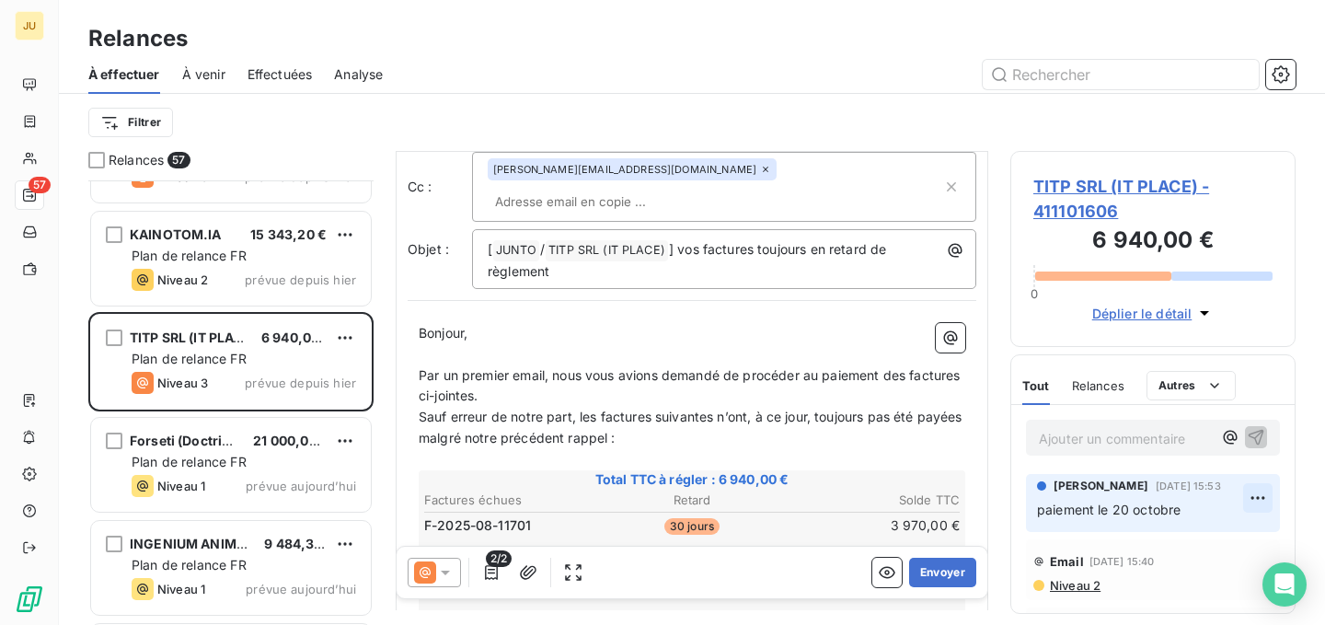
click at [1257, 498] on html "JU 57 Relances À effectuer À venir Effectuées Analyse Filtrer Relances 57 CAMAT…" at bounding box center [662, 312] width 1325 height 625
click at [1226, 532] on div "Editer" at bounding box center [1213, 539] width 103 height 29
click at [1221, 489] on span "[DATE] 15:53" at bounding box center [1188, 485] width 65 height 11
click at [1249, 504] on icon "button" at bounding box center [1258, 509] width 18 height 18
click at [1256, 502] on html "JU 57 Relances À effectuer À venir Effectuées Analyse Filtrer Relances 57 CAMAT…" at bounding box center [662, 312] width 1325 height 625
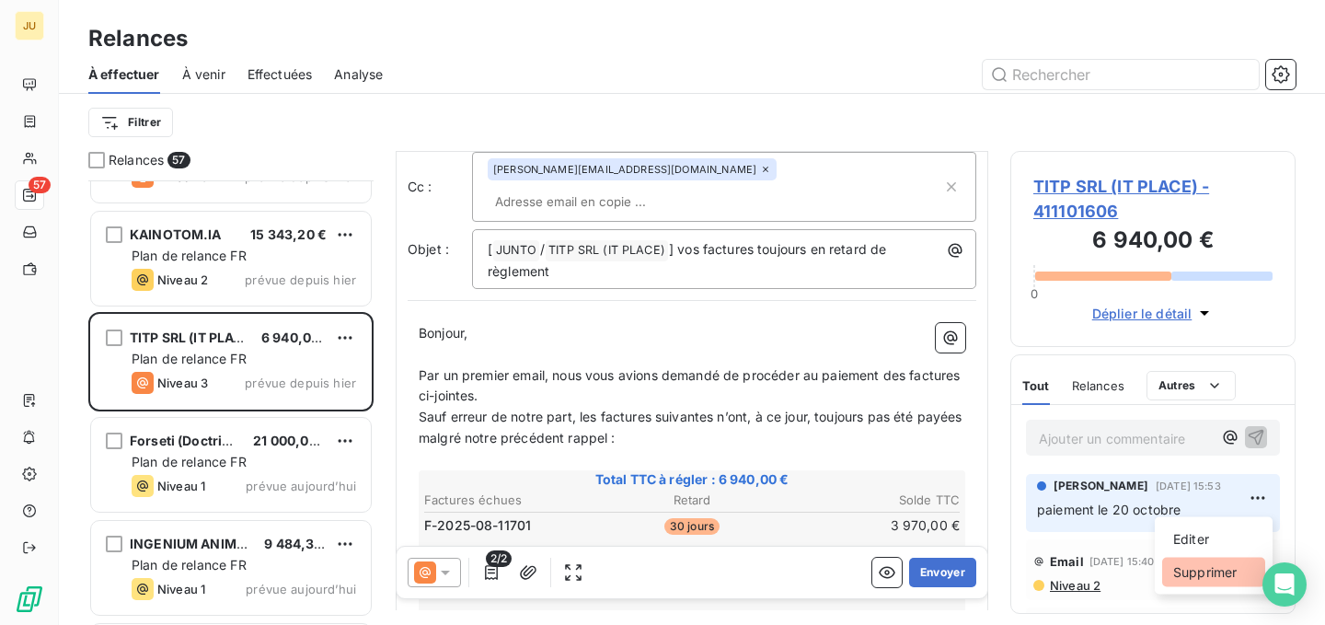
click at [1216, 564] on div "Supprimer" at bounding box center [1213, 572] width 103 height 29
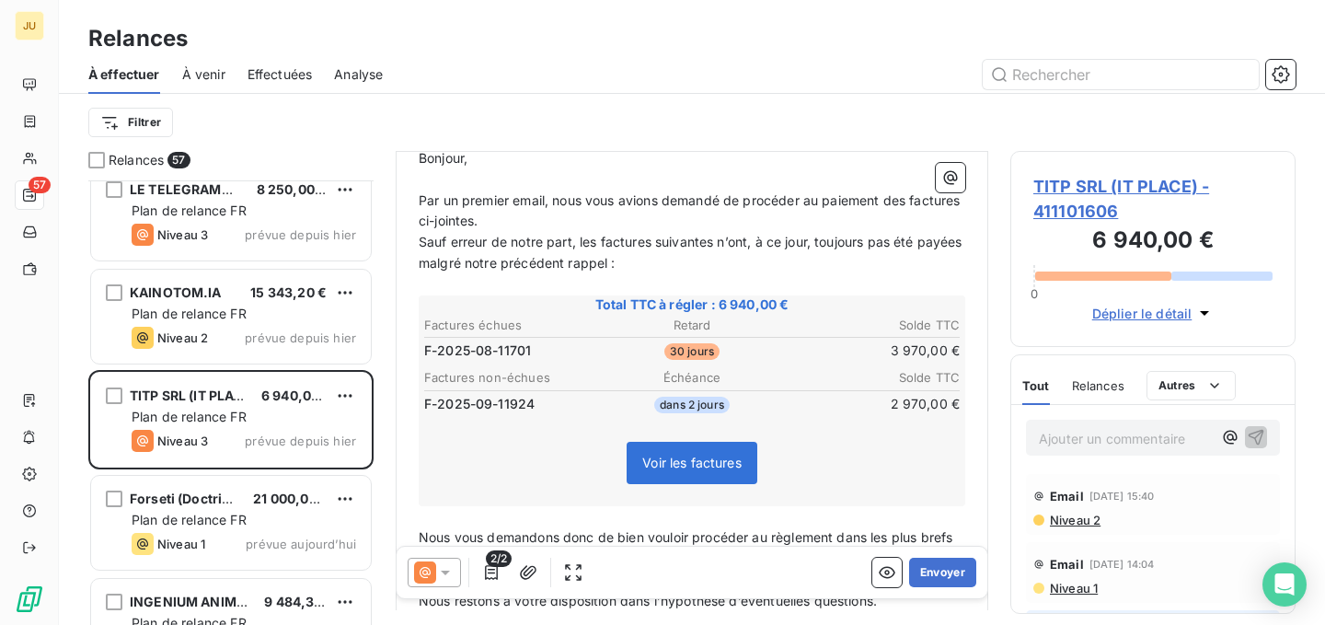
scroll to position [299, 0]
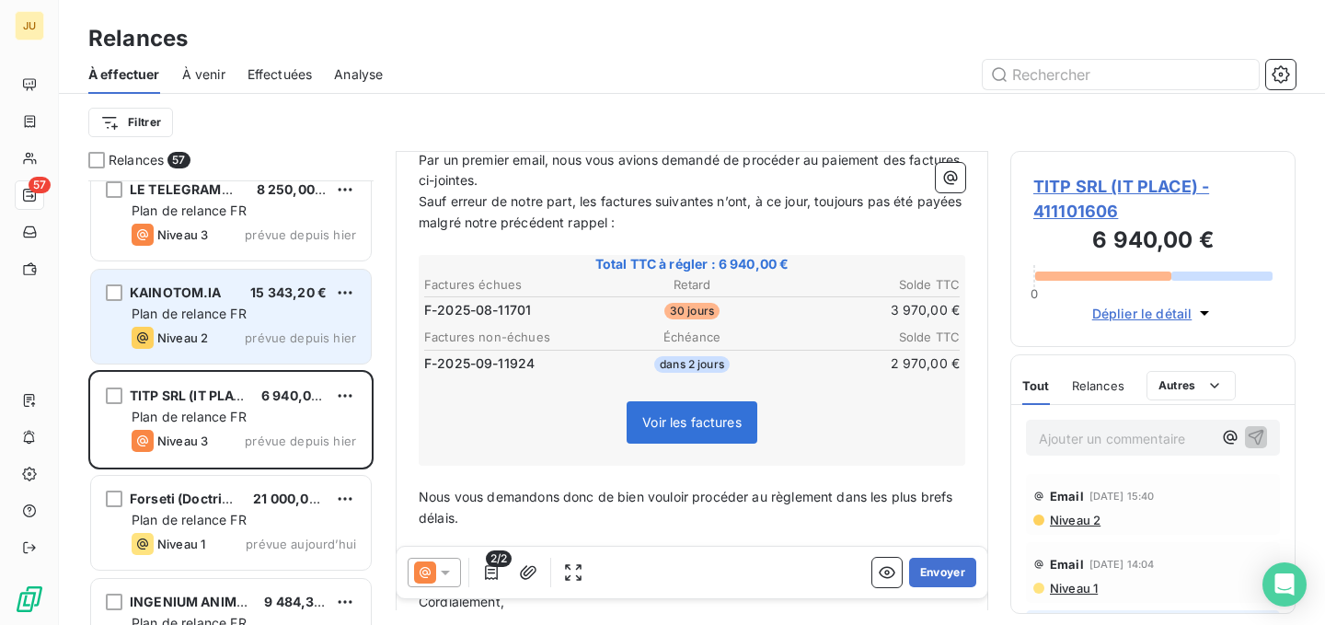
click at [275, 334] on span "prévue depuis hier" at bounding box center [300, 337] width 111 height 15
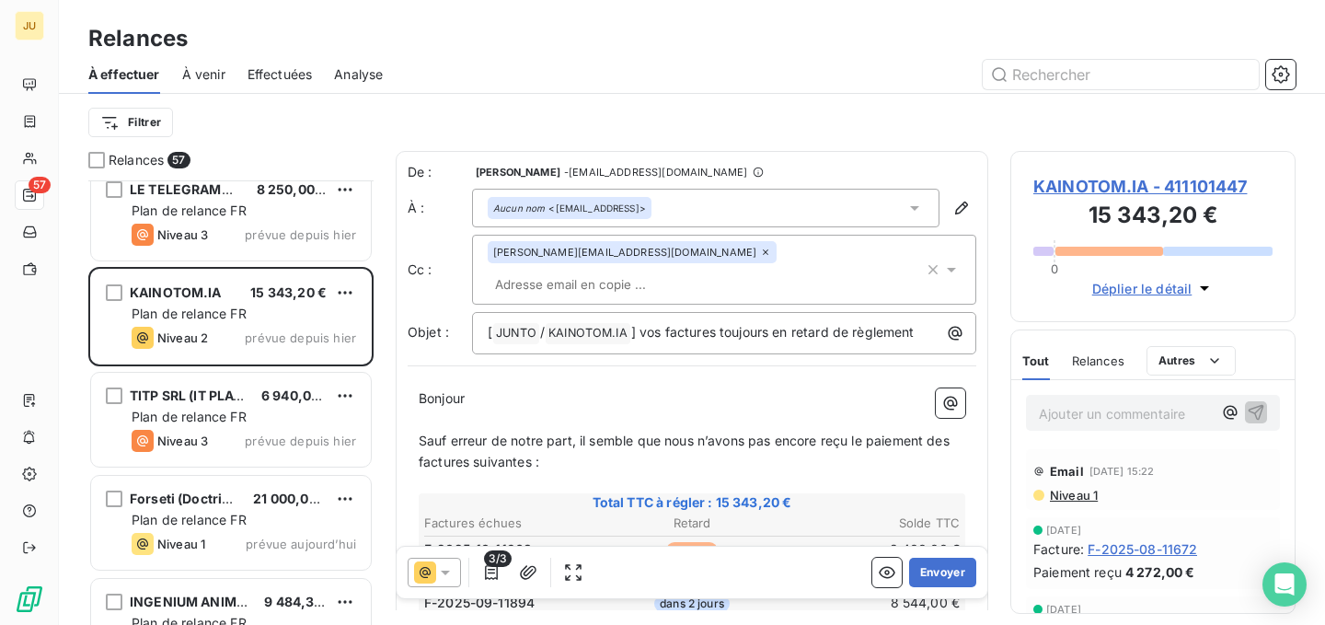
click at [1073, 494] on span "Niveau 1" at bounding box center [1073, 495] width 50 height 15
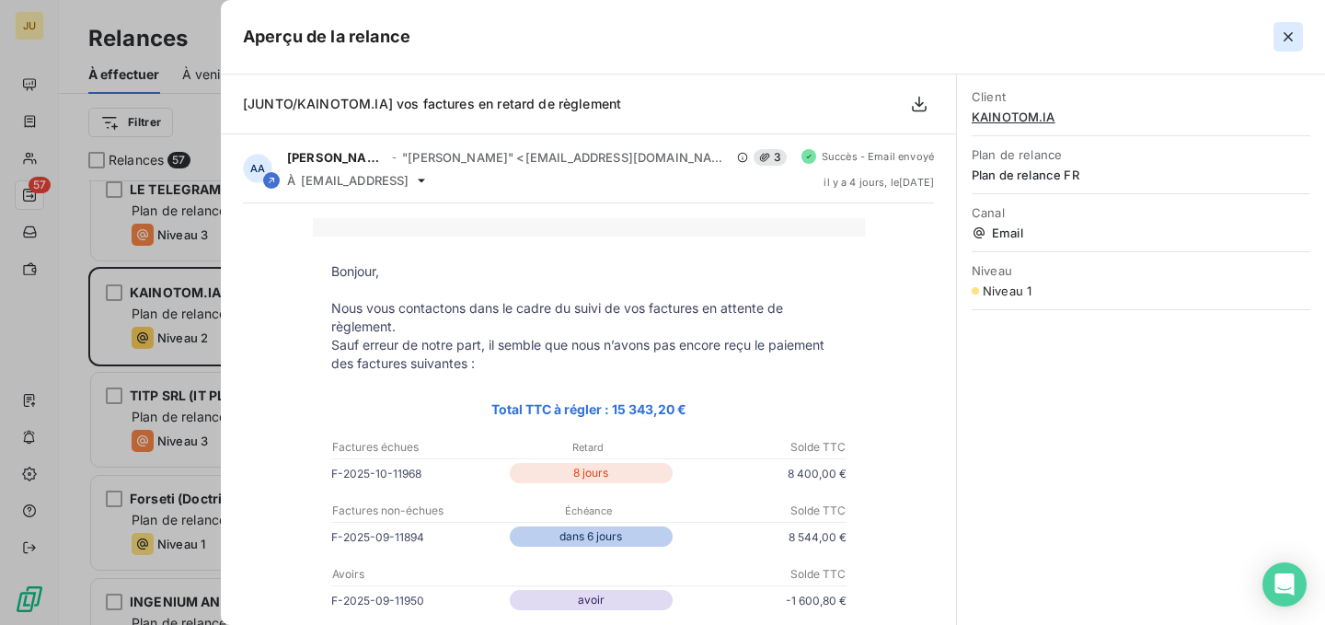
click at [1288, 35] on icon "button" at bounding box center [1288, 37] width 18 height 18
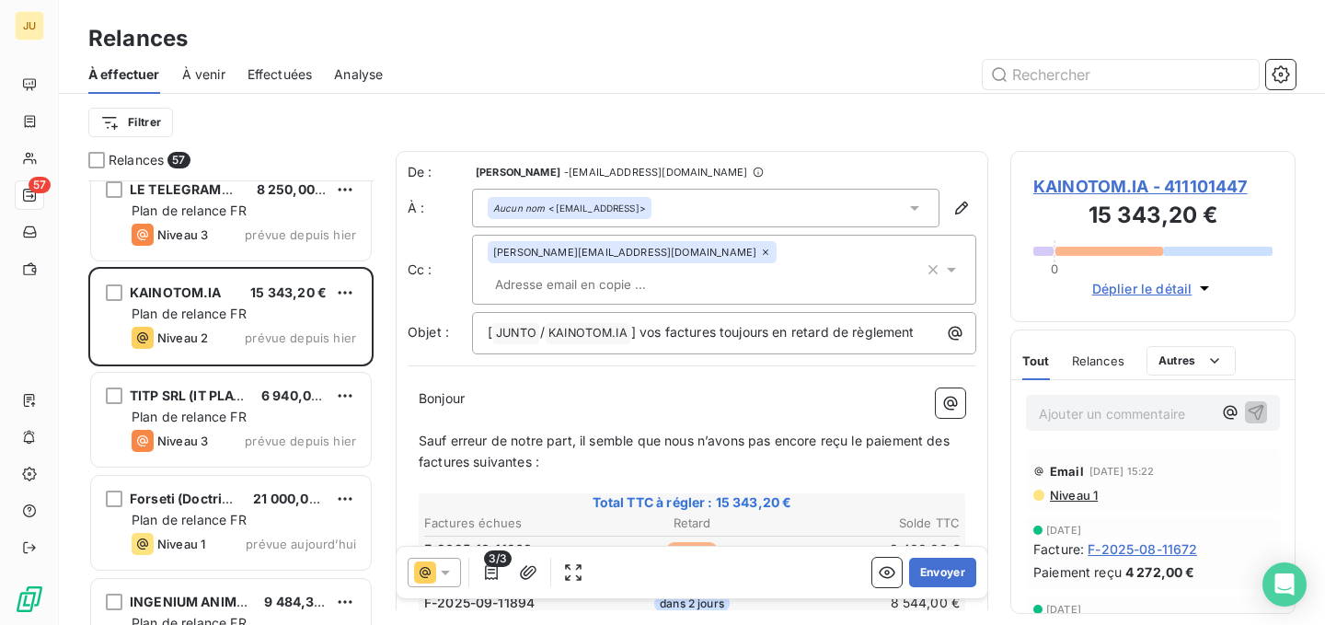
click at [694, 271] on input "text" at bounding box center [594, 285] width 213 height 28
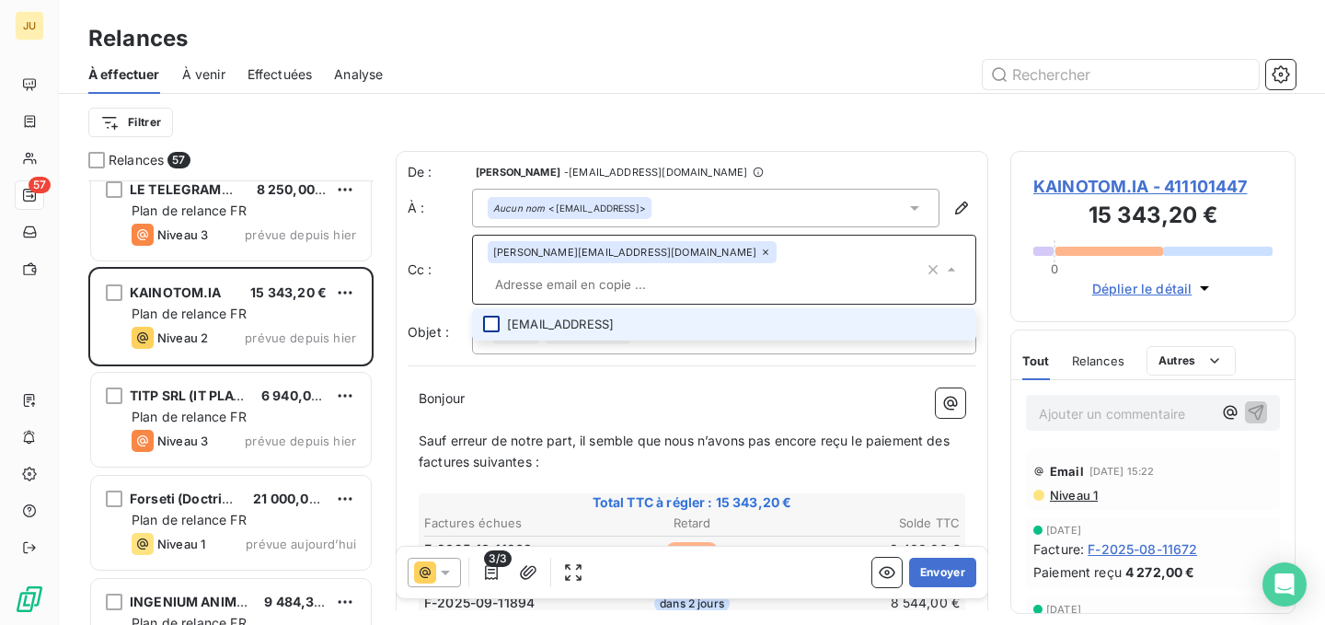
click at [483, 316] on div at bounding box center [491, 324] width 17 height 17
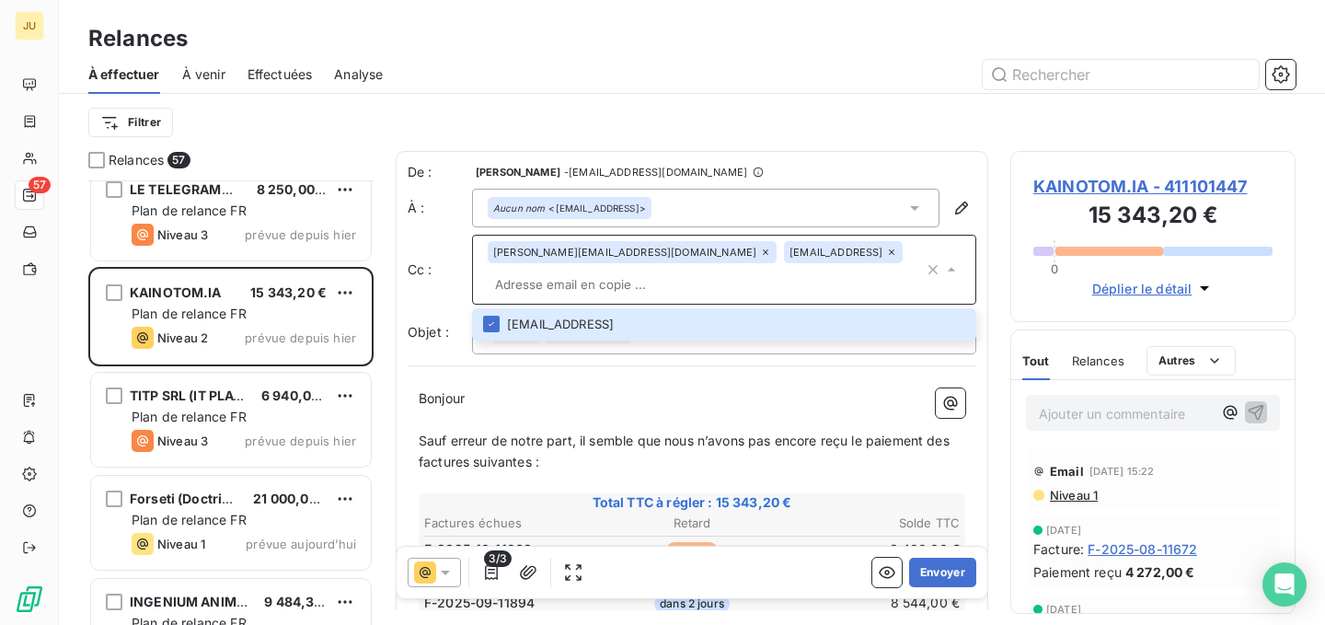
click at [573, 410] on p "﻿" at bounding box center [692, 420] width 547 height 21
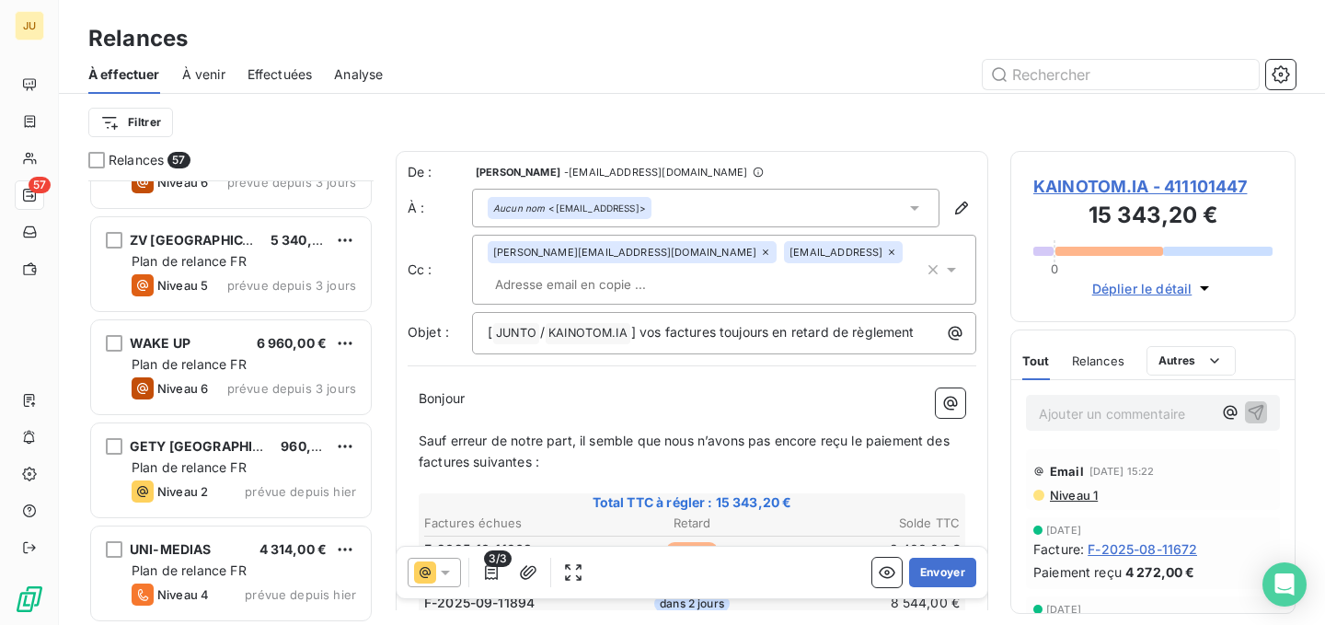
scroll to position [3592, 0]
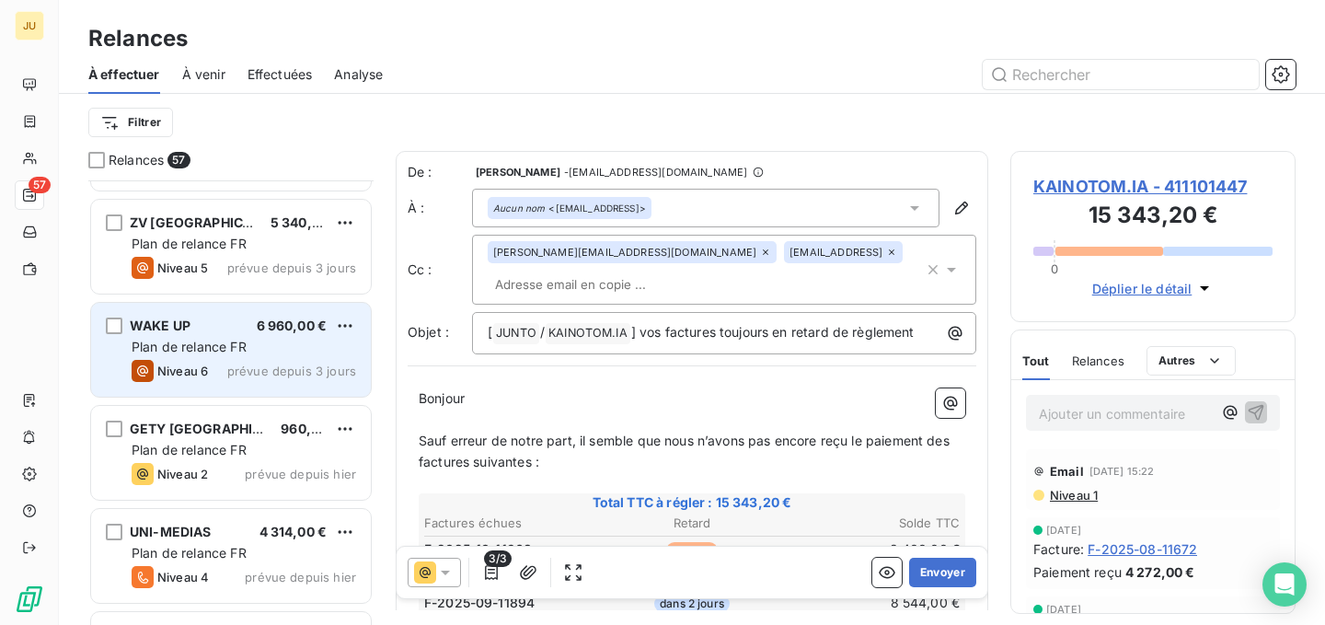
click at [306, 342] on div "Plan de relance FR" at bounding box center [244, 347] width 225 height 18
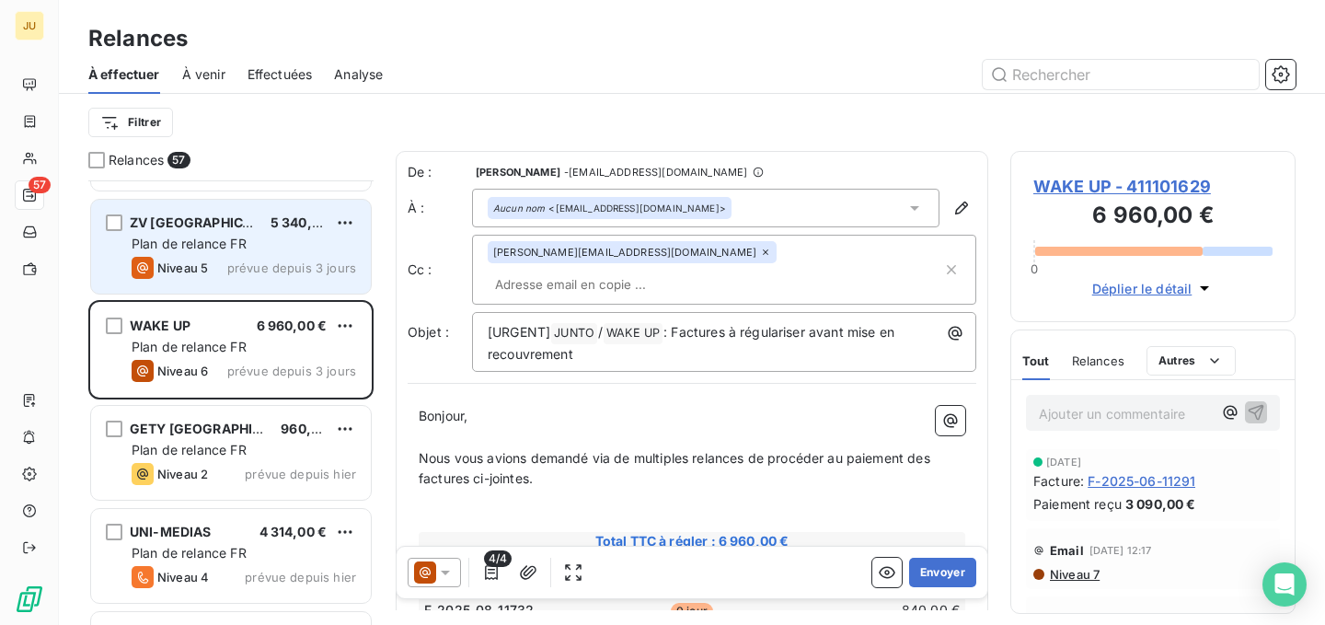
click at [281, 262] on span "prévue depuis 3 jours" at bounding box center [291, 267] width 129 height 15
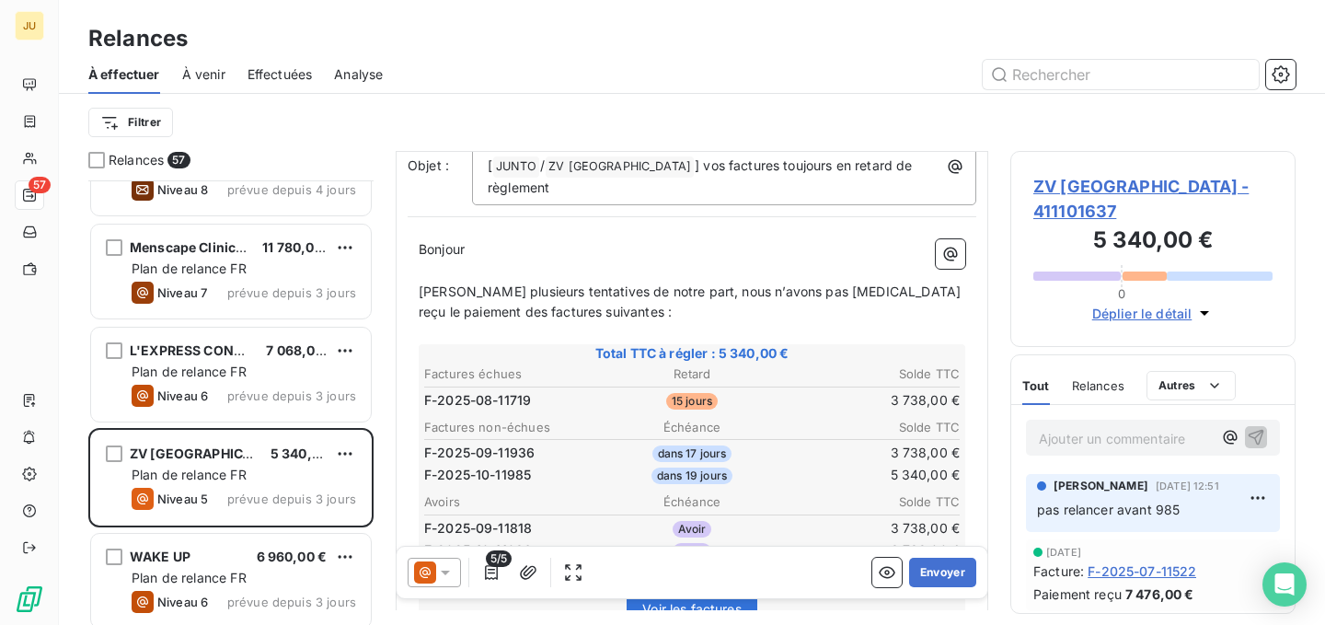
scroll to position [3343, 0]
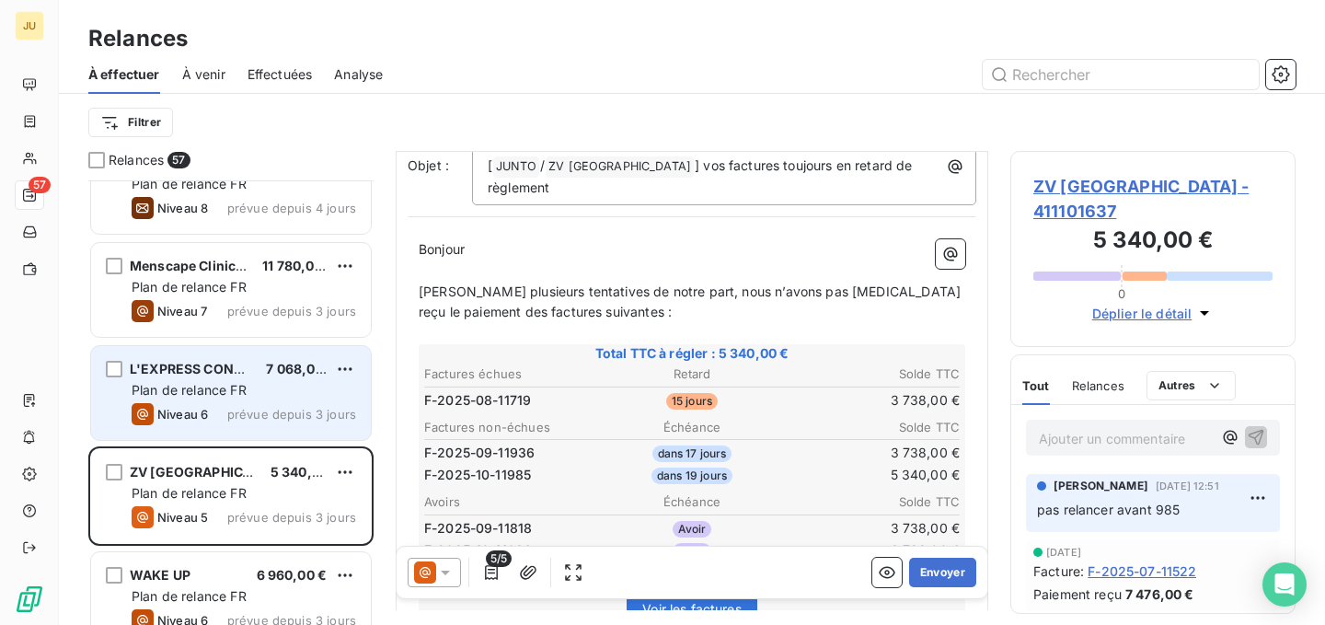
click at [322, 378] on div "L'EXPRESS CONNECT 7 068,00 € Plan de relance FR Niveau 6 prévue depuis 3 jours" at bounding box center [231, 393] width 280 height 94
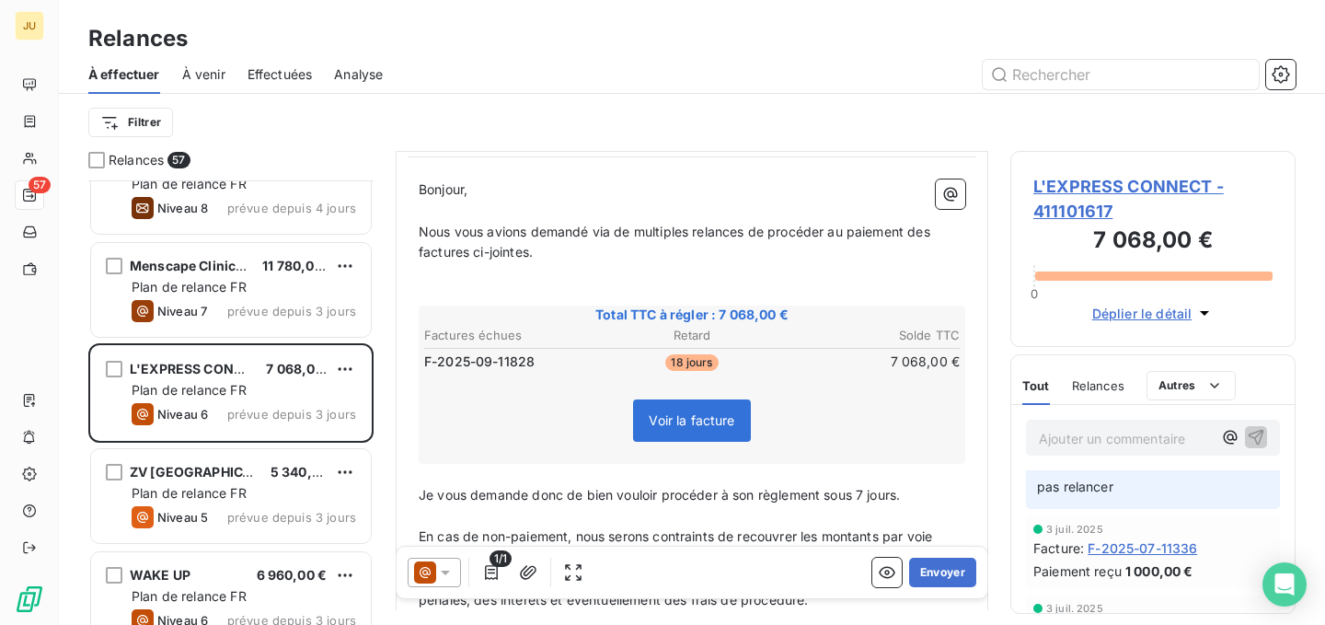
scroll to position [239, 0]
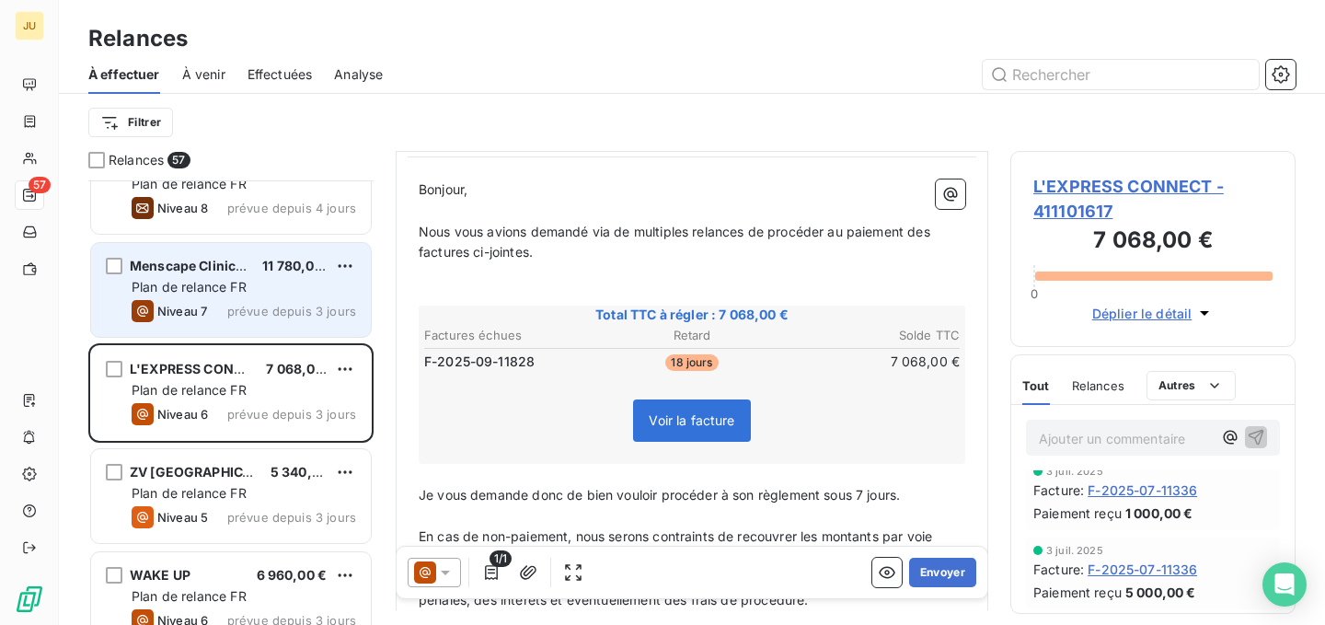
click at [283, 313] on span "prévue depuis 3 jours" at bounding box center [291, 311] width 129 height 15
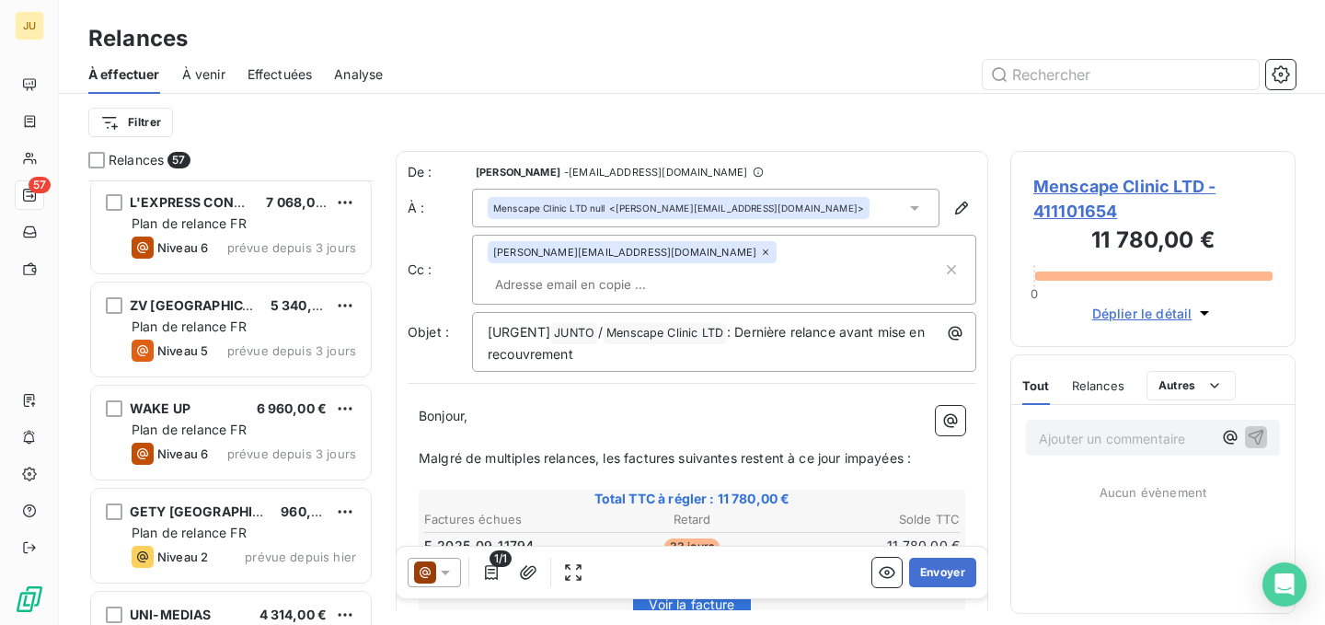
scroll to position [3519, 0]
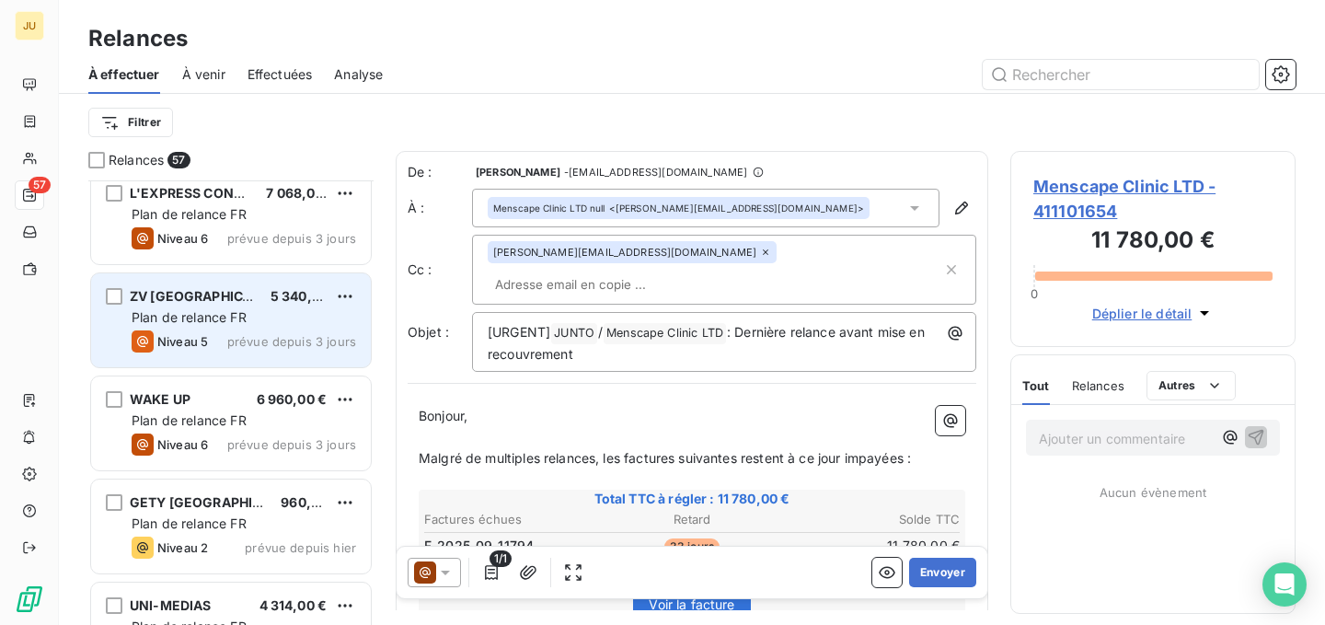
click at [283, 330] on div "Niveau 5 prévue depuis 3 jours" at bounding box center [244, 341] width 225 height 22
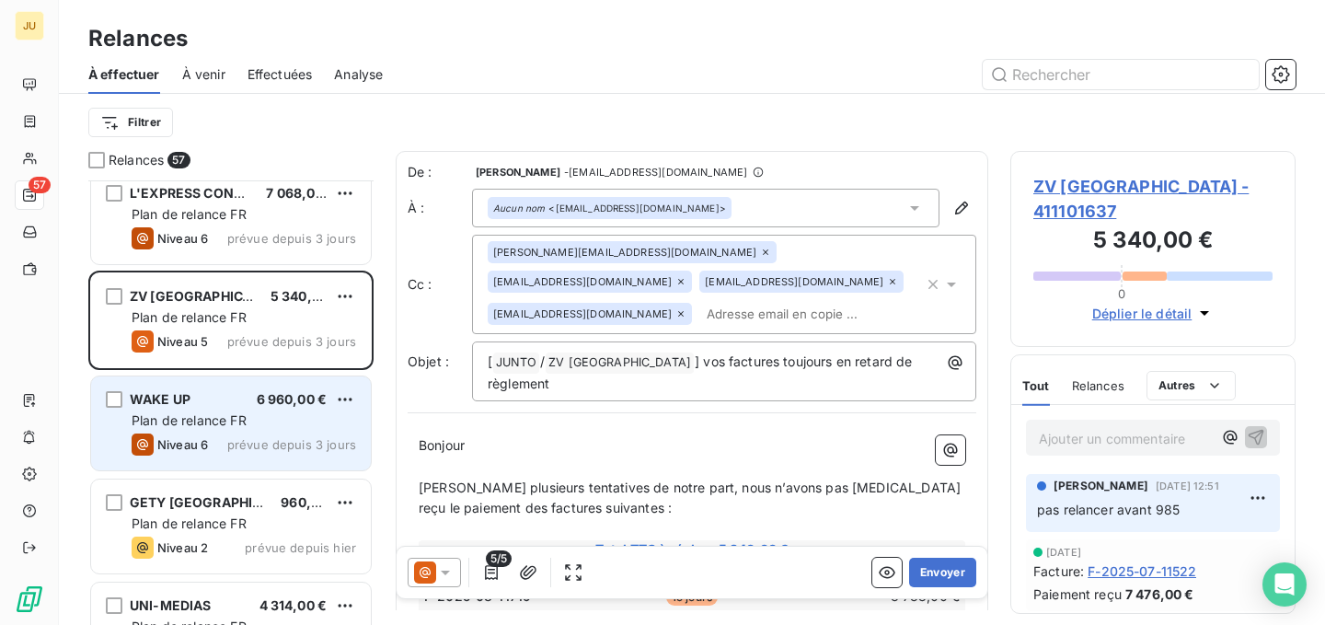
click at [276, 461] on div "WAKE UP 6 960,00 € Plan de relance FR Niveau 6 prévue depuis 3 jours" at bounding box center [231, 423] width 280 height 94
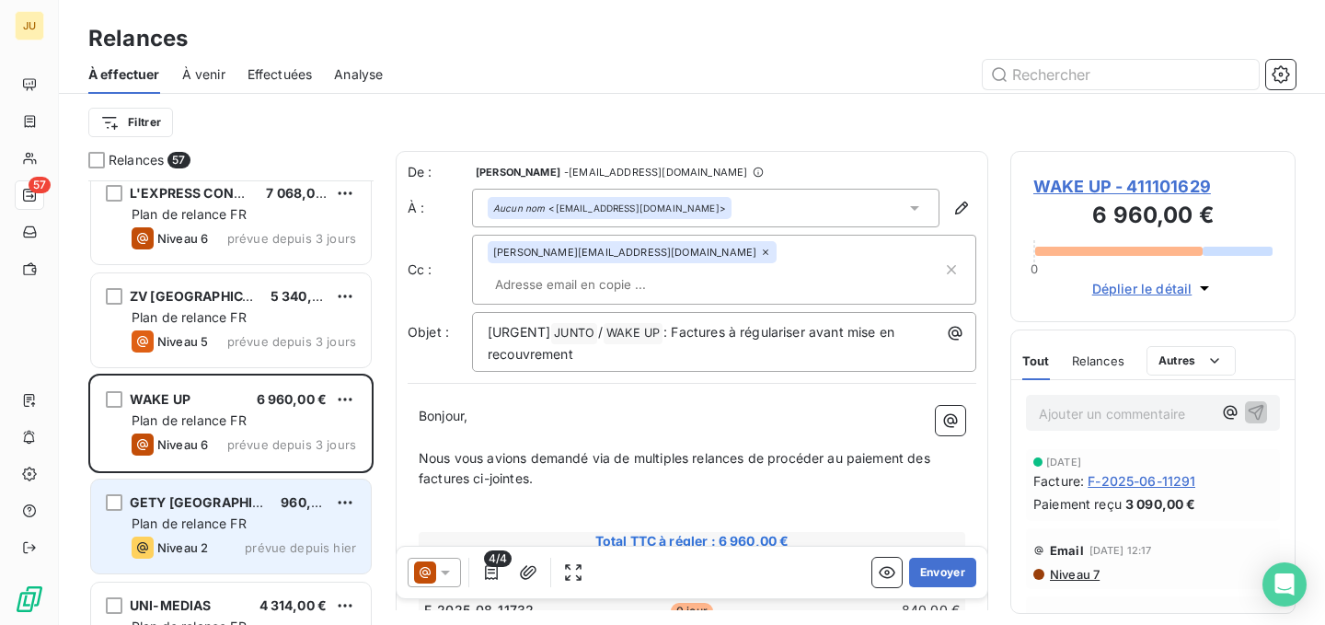
click at [281, 510] on div "960,00 €" at bounding box center [304, 502] width 46 height 18
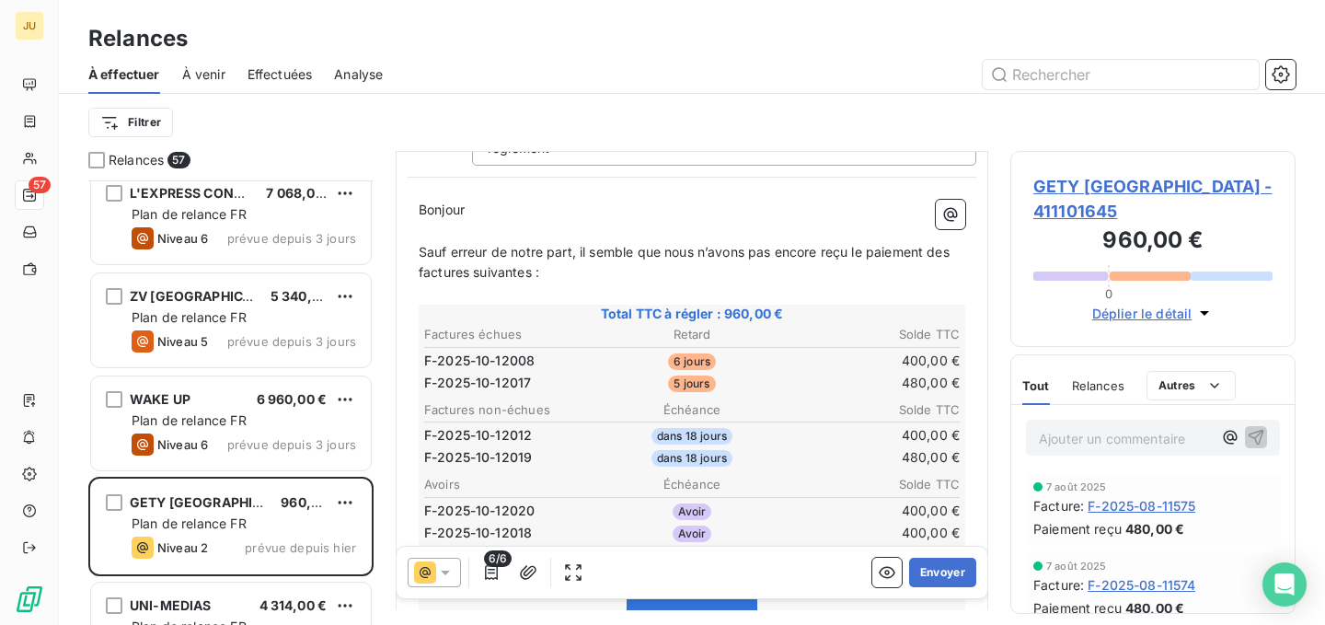
scroll to position [205, 0]
click at [485, 558] on span "6/6" at bounding box center [498, 558] width 28 height 17
click at [491, 573] on icon "button" at bounding box center [491, 572] width 18 height 18
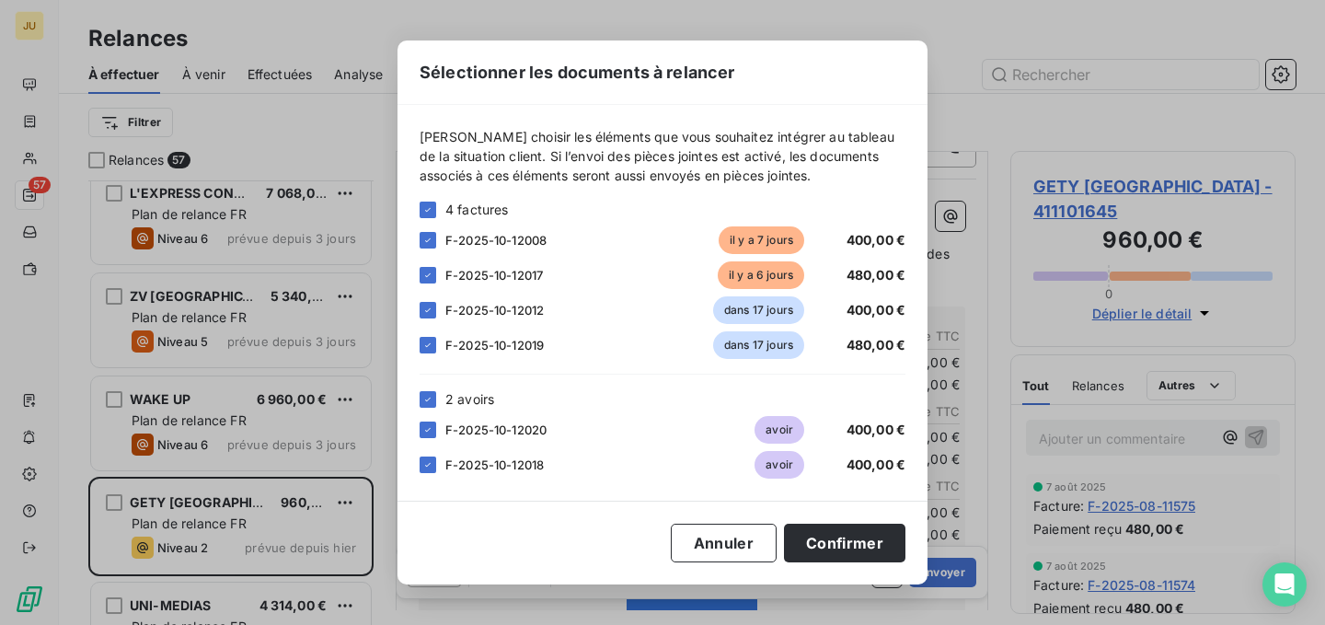
click at [479, 238] on span "F-2025-10-12008" at bounding box center [495, 240] width 101 height 15
click at [429, 236] on icon at bounding box center [427, 240] width 11 height 11
click at [433, 440] on div "F-2025-10-12020 avoir 400,00 €" at bounding box center [663, 430] width 486 height 28
click at [431, 430] on icon at bounding box center [427, 429] width 11 height 11
click at [423, 469] on icon at bounding box center [427, 464] width 11 height 11
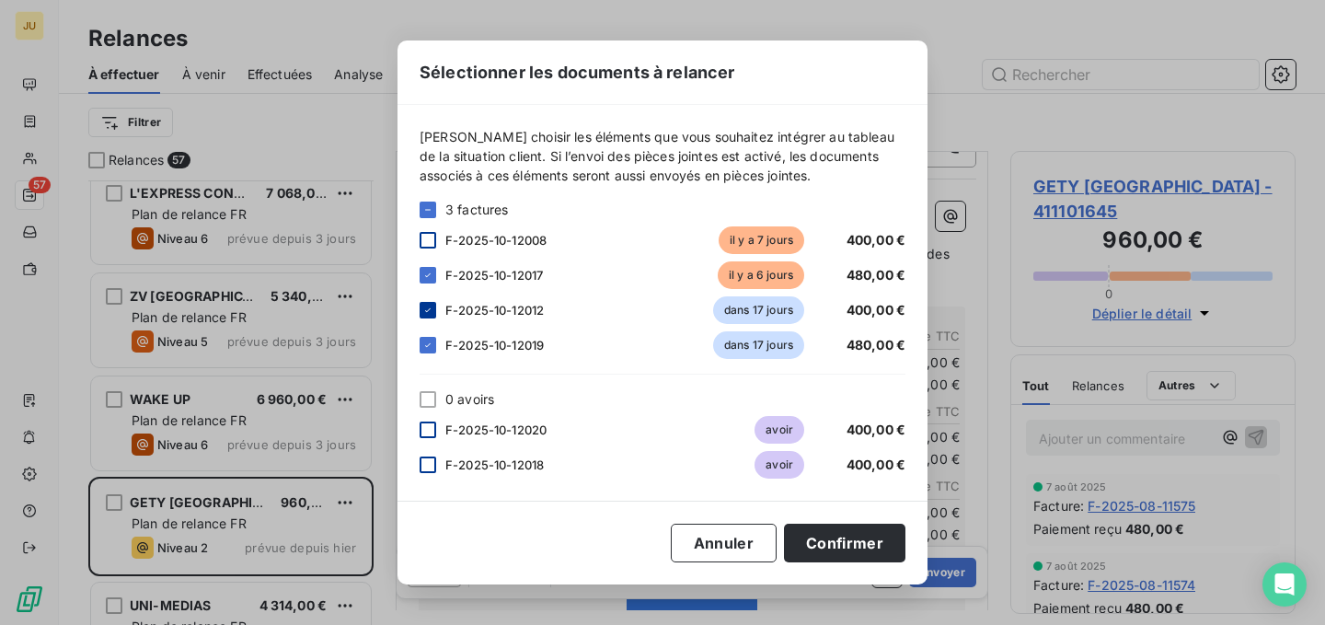
click at [422, 305] on icon at bounding box center [427, 310] width 11 height 11
click at [847, 547] on button "Confirmer" at bounding box center [844, 543] width 121 height 39
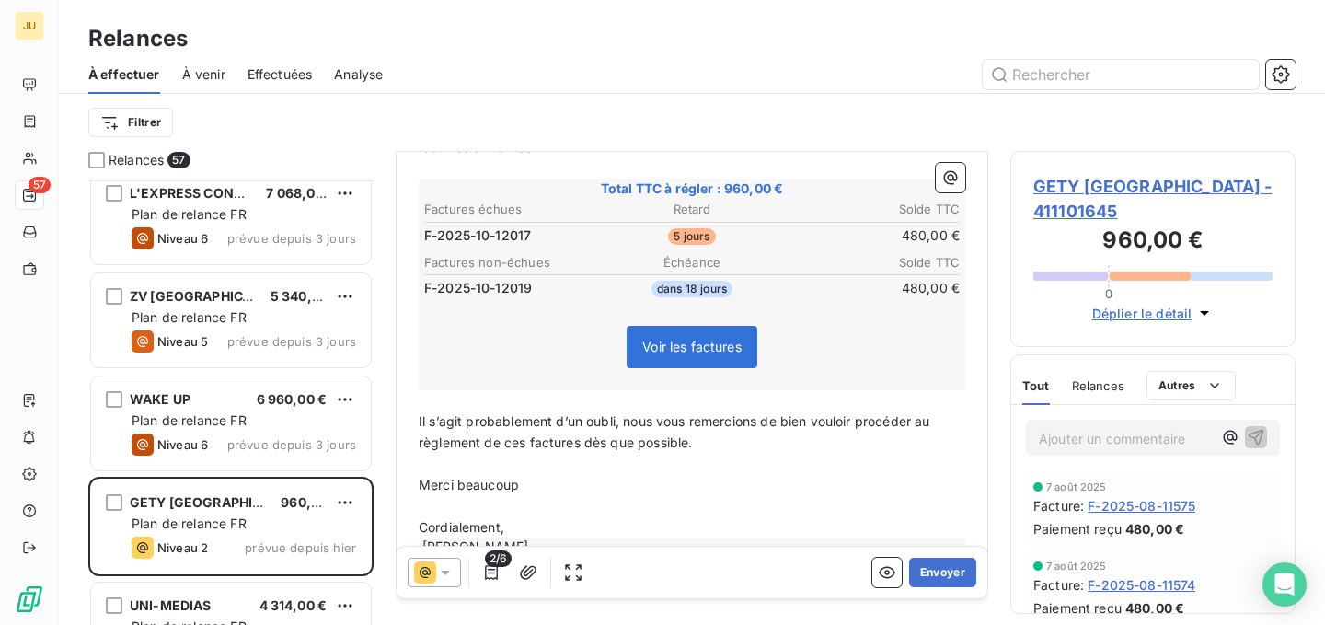
scroll to position [0, 0]
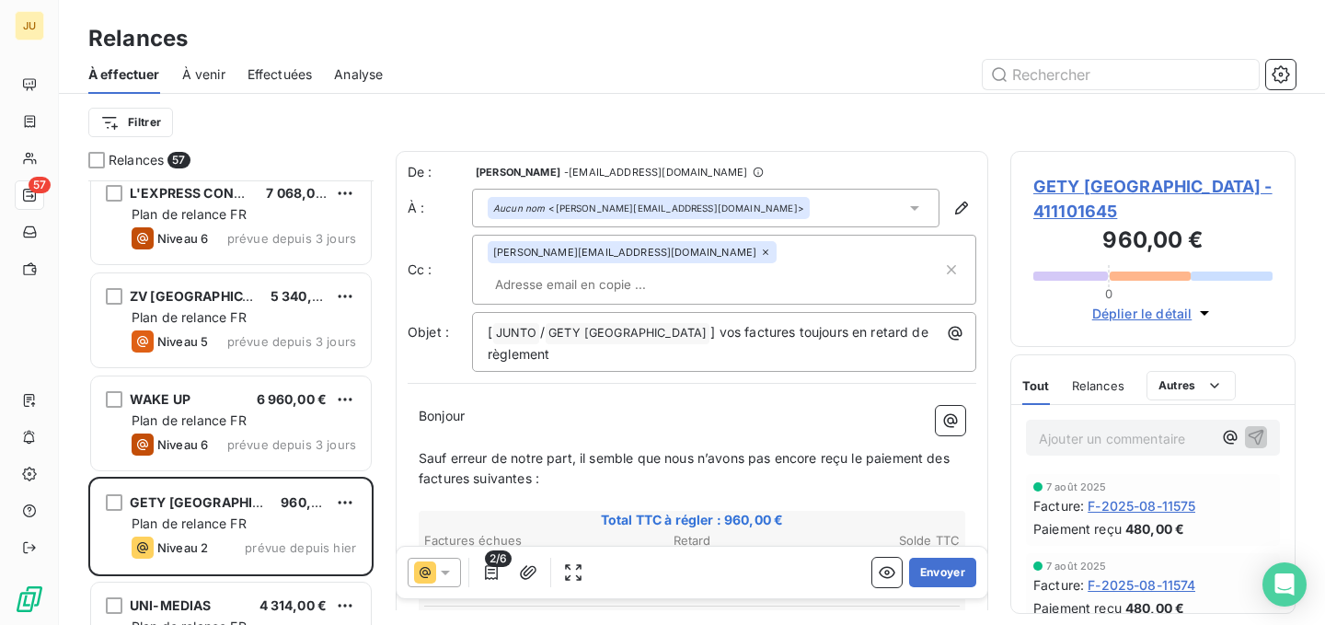
click at [700, 271] on input "text" at bounding box center [594, 285] width 213 height 28
paste input "[PERSON_NAME][EMAIL_ADDRESS][PERSON_NAME][DOMAIN_NAME]"
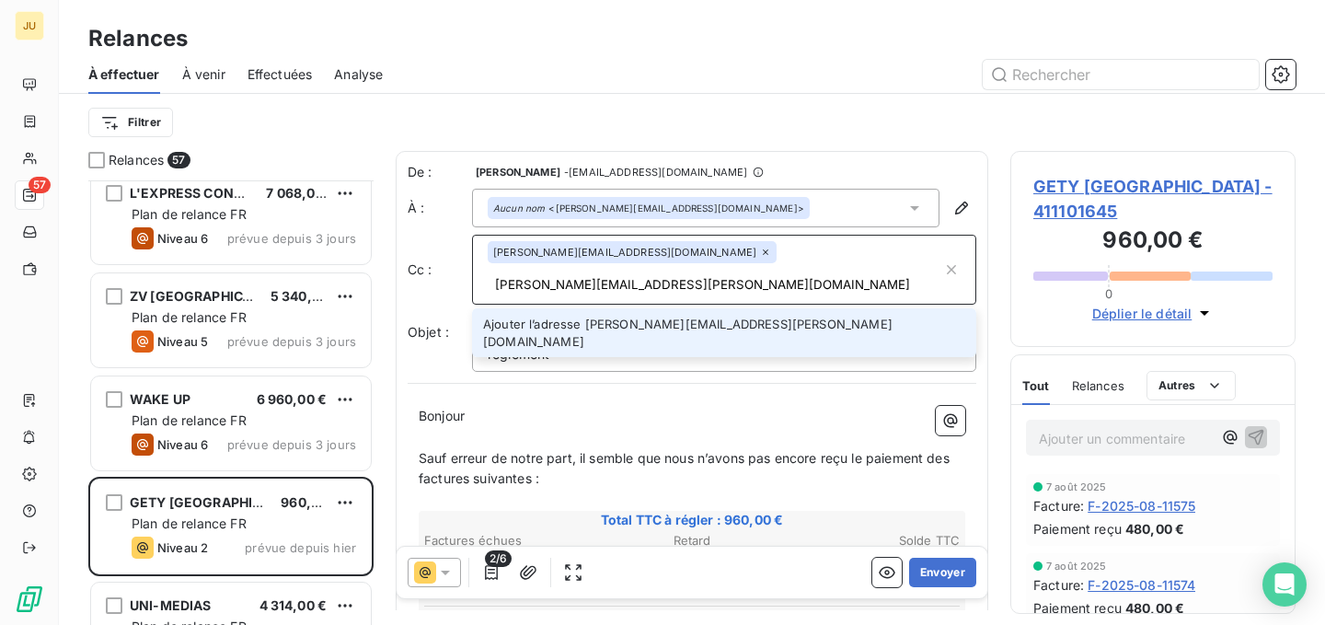
type input "[PERSON_NAME][EMAIL_ADDRESS][PERSON_NAME][DOMAIN_NAME]"
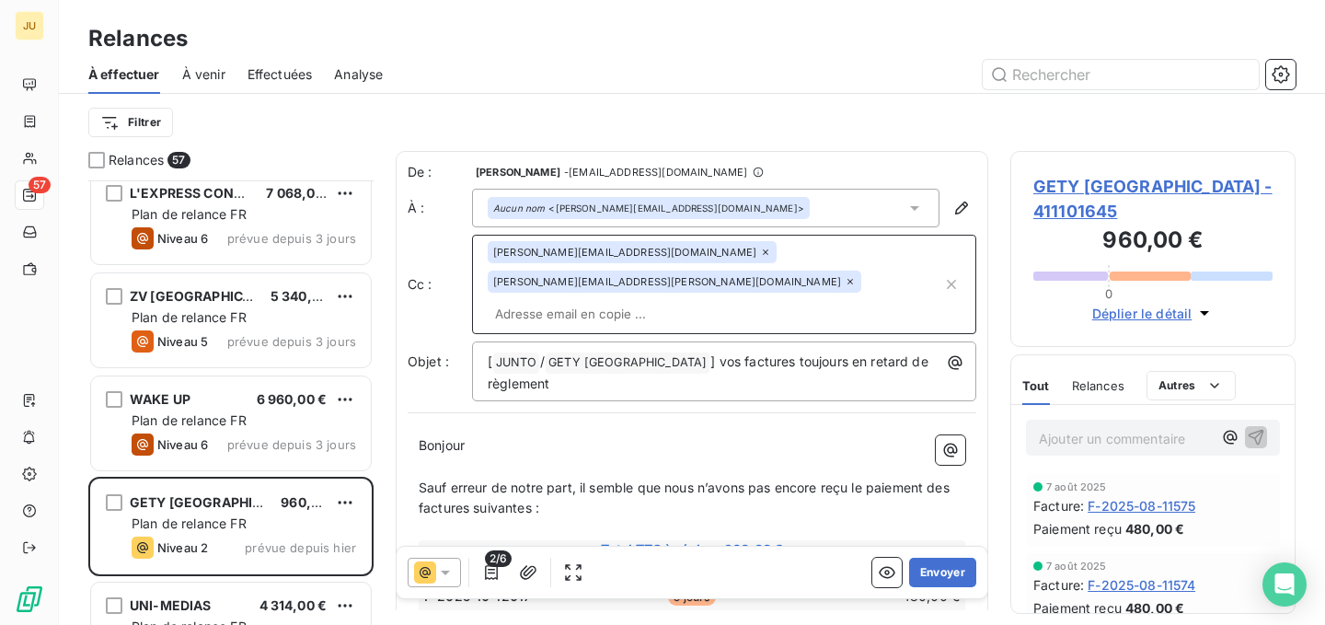
click at [437, 563] on icon at bounding box center [445, 572] width 18 height 18
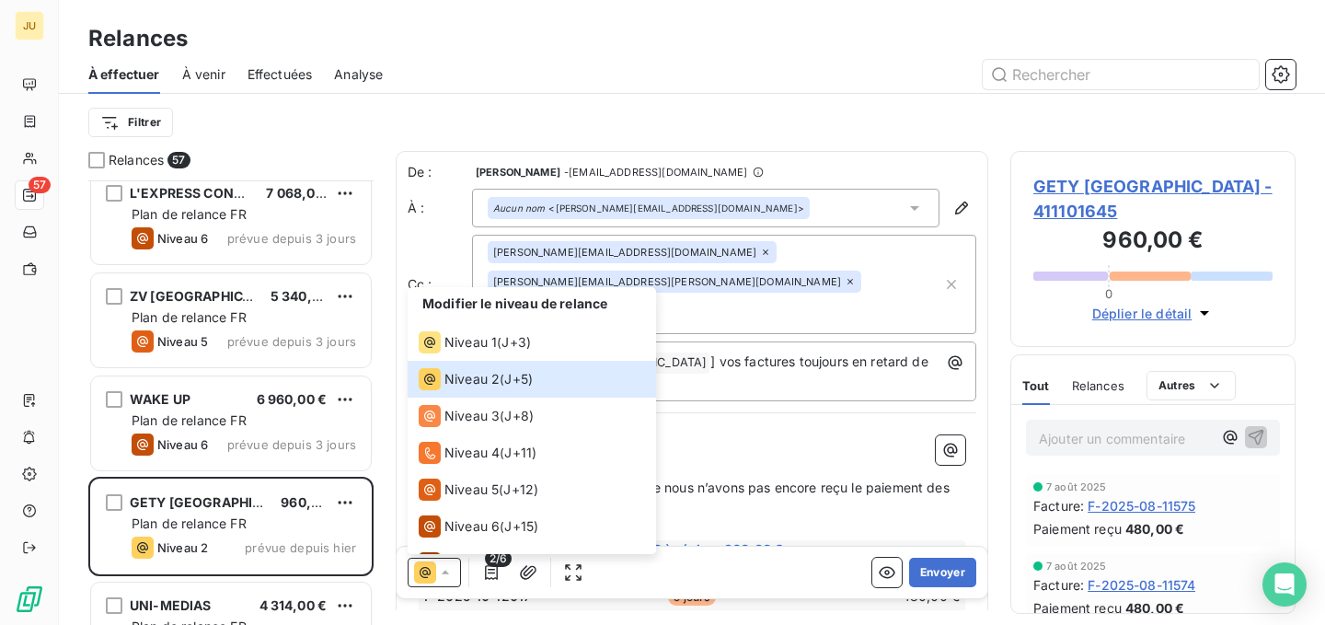
click at [769, 478] on p "Sauf erreur de notre part, il semble que nous n’avons pas encore reçu le paieme…" at bounding box center [692, 499] width 547 height 42
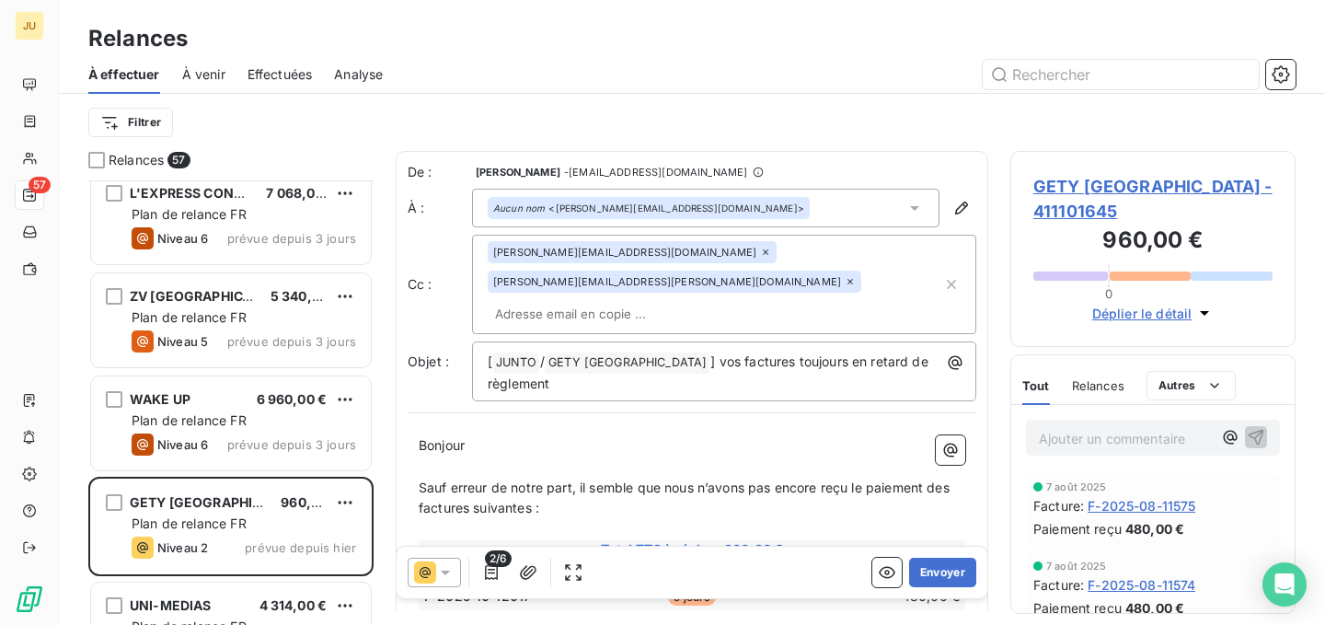
click at [434, 574] on icon at bounding box center [425, 572] width 22 height 22
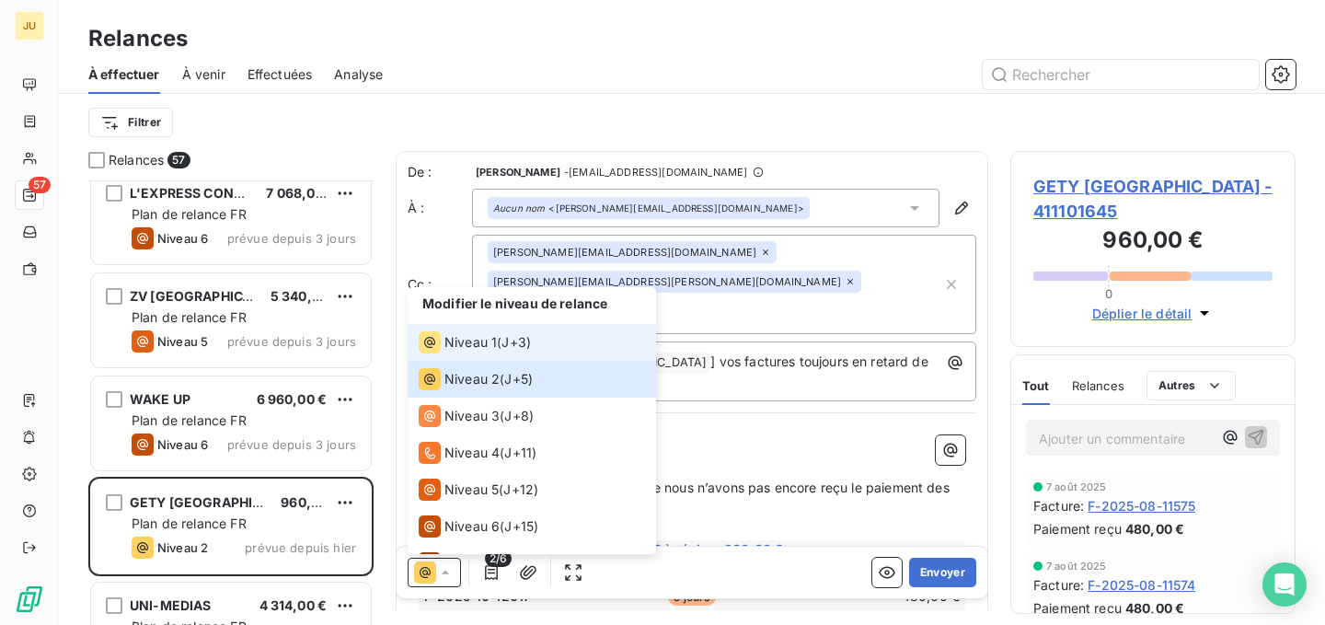
click at [516, 347] on span "J+3 )" at bounding box center [516, 342] width 29 height 18
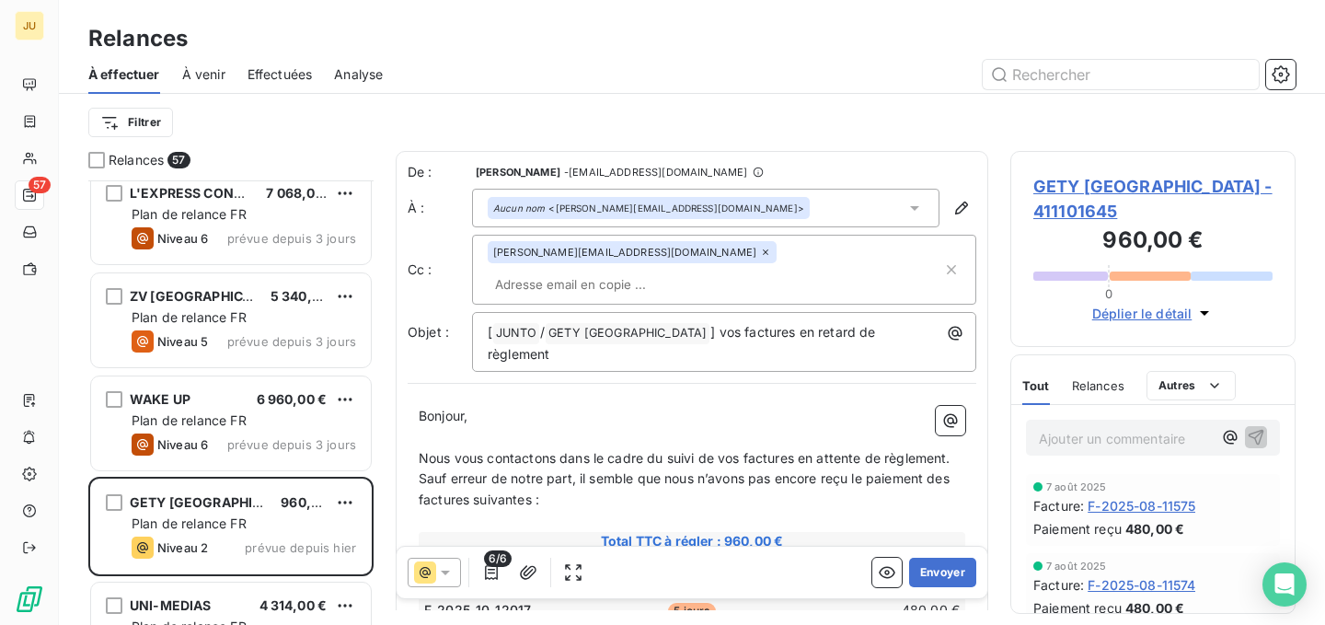
click at [700, 271] on input "text" at bounding box center [594, 285] width 213 height 28
paste input "[PERSON_NAME][EMAIL_ADDRESS][PERSON_NAME][DOMAIN_NAME]"
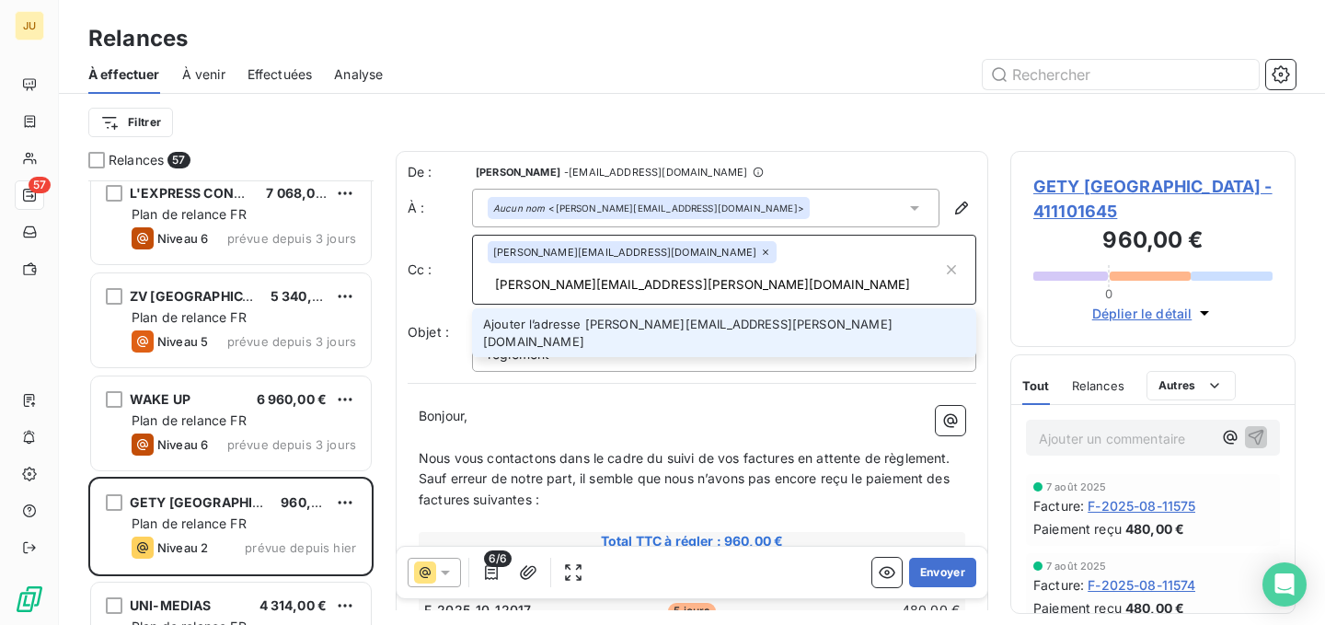
type input "[PERSON_NAME][EMAIL_ADDRESS][PERSON_NAME][DOMAIN_NAME]"
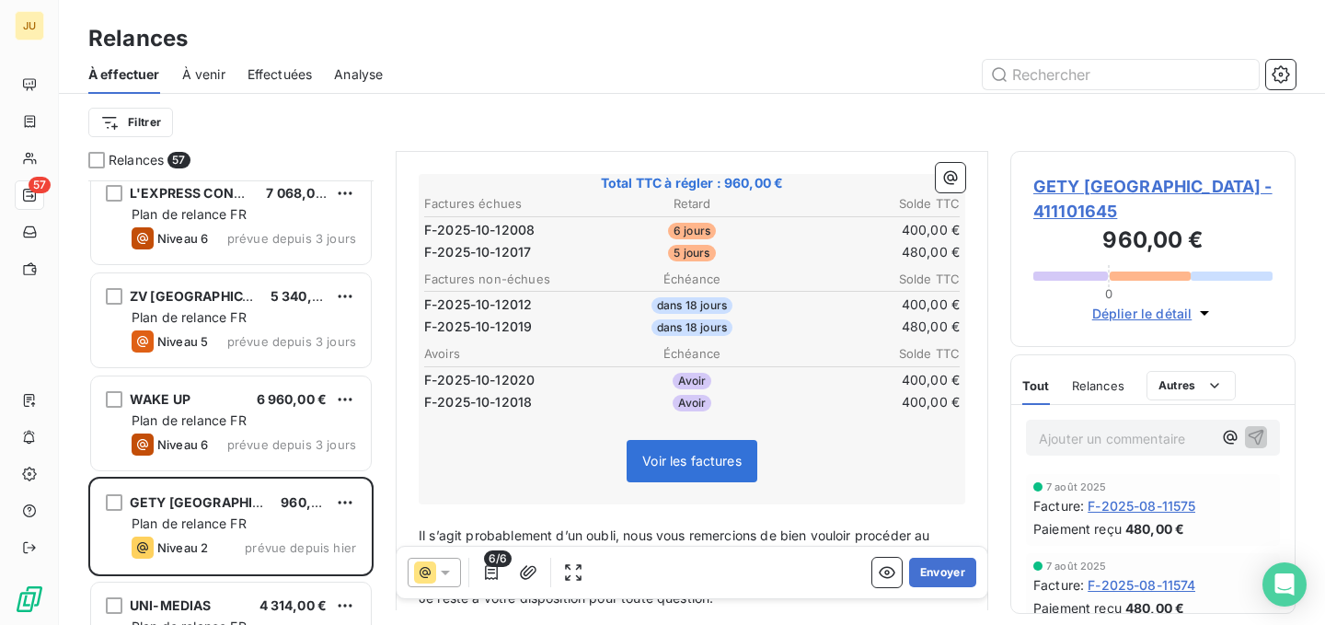
scroll to position [362, 0]
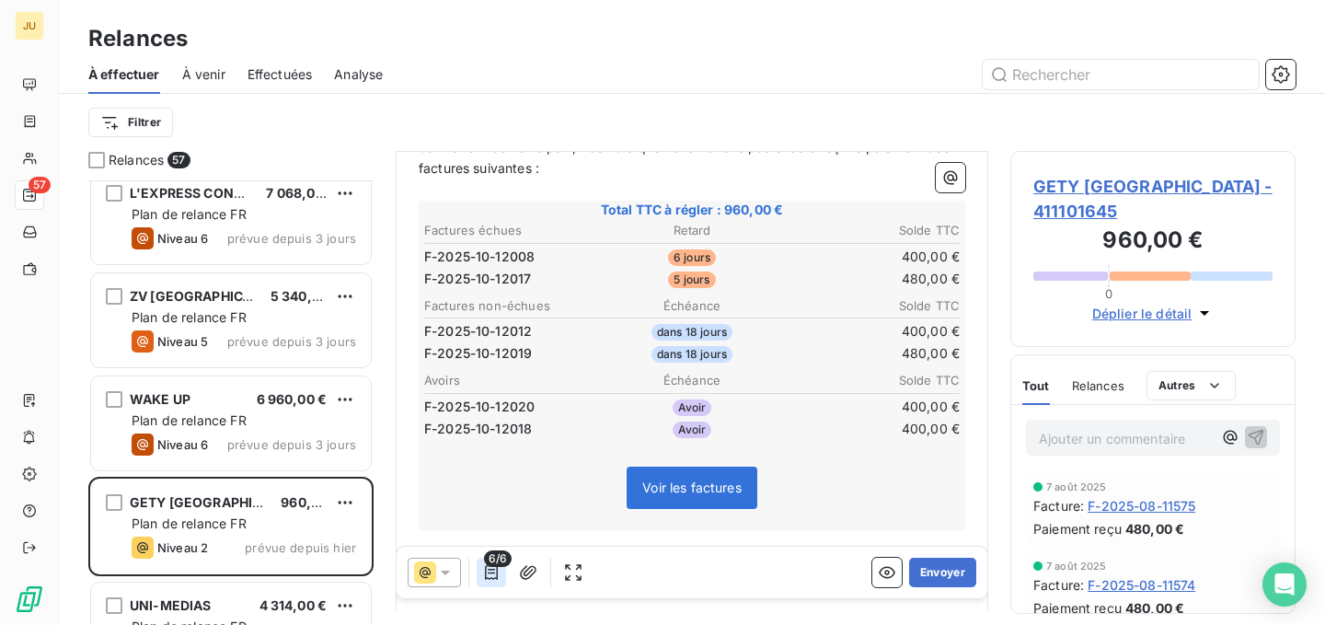
click at [495, 576] on icon "button" at bounding box center [491, 572] width 18 height 18
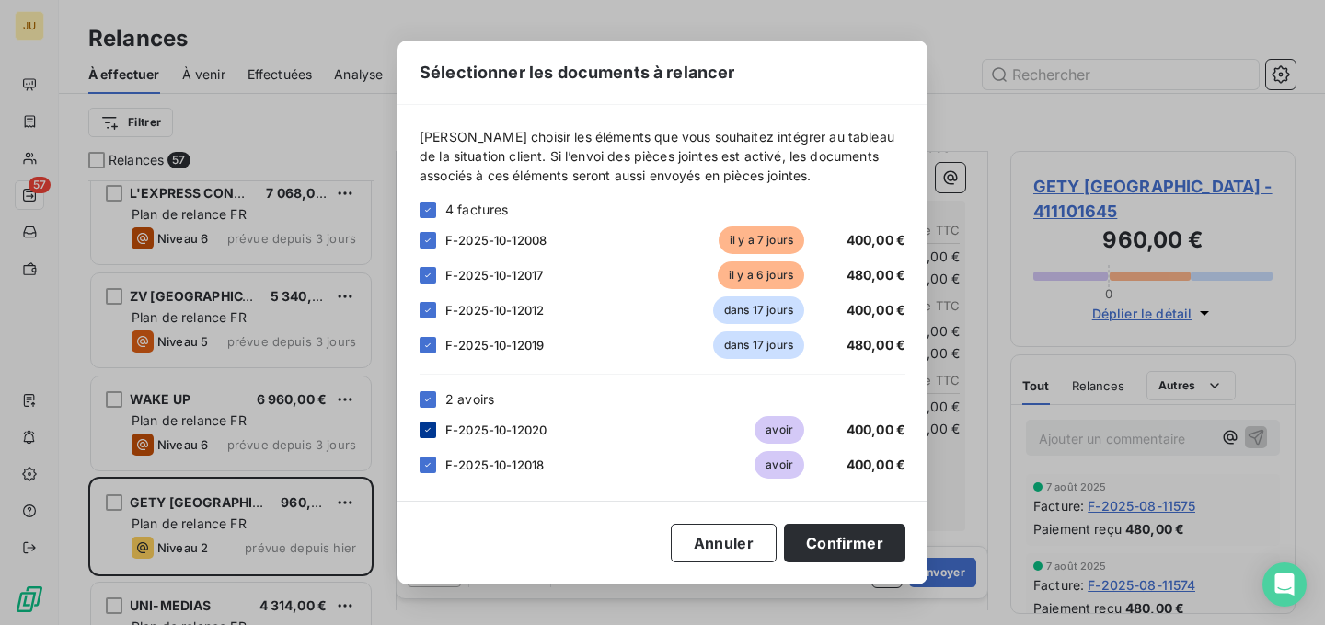
click at [429, 435] on div at bounding box center [428, 430] width 17 height 17
click at [431, 470] on div at bounding box center [428, 465] width 17 height 17
click at [435, 310] on div at bounding box center [428, 310] width 17 height 17
click at [429, 239] on icon at bounding box center [428, 240] width 6 height 4
click at [881, 557] on button "Confirmer" at bounding box center [844, 543] width 121 height 39
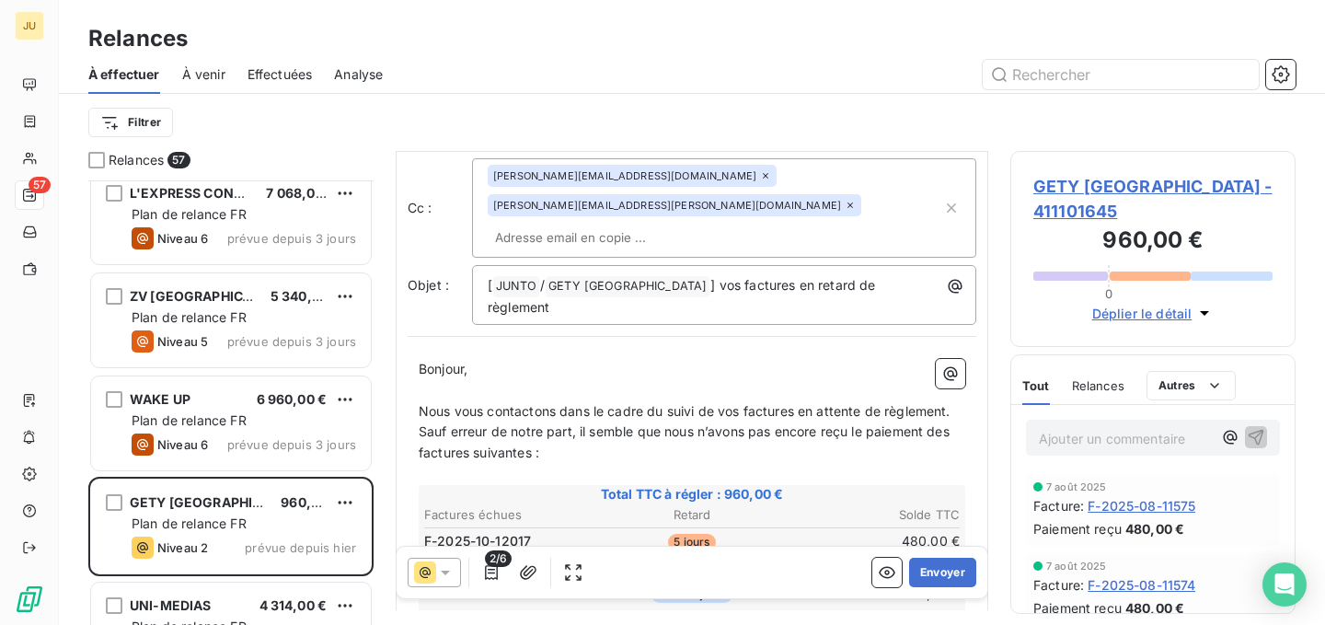
scroll to position [85, 0]
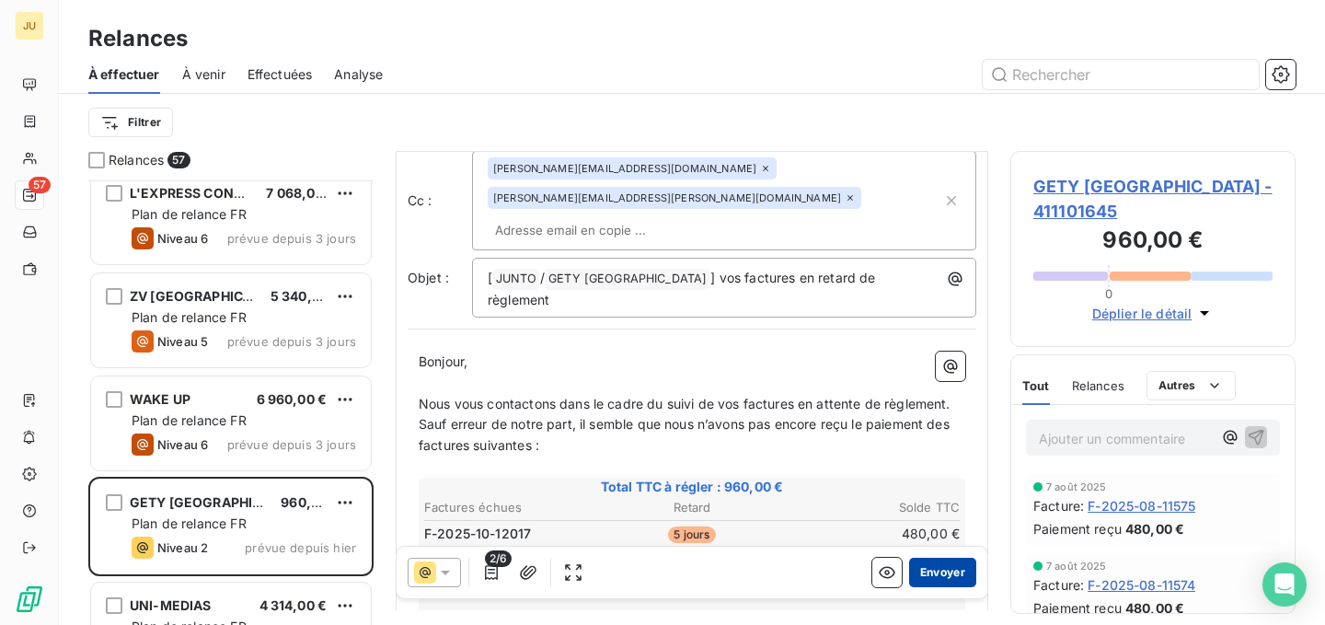
click at [952, 568] on button "Envoyer" at bounding box center [942, 572] width 67 height 29
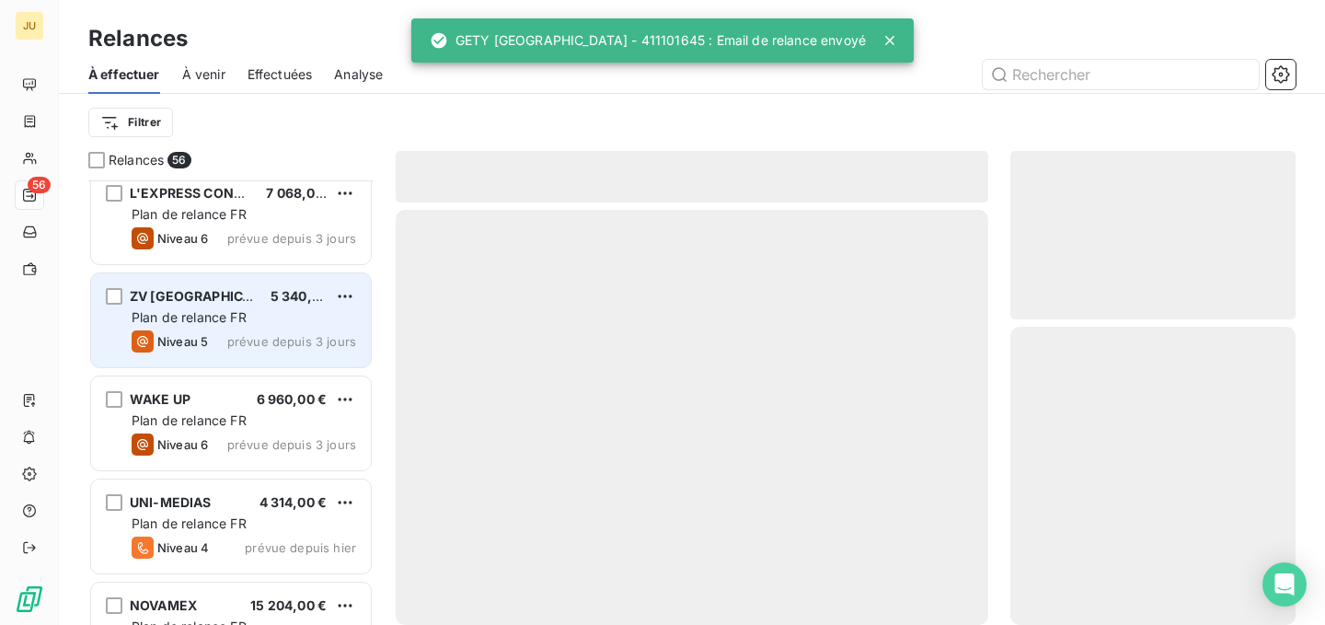
click at [280, 334] on span "prévue depuis 3 jours" at bounding box center [291, 341] width 129 height 15
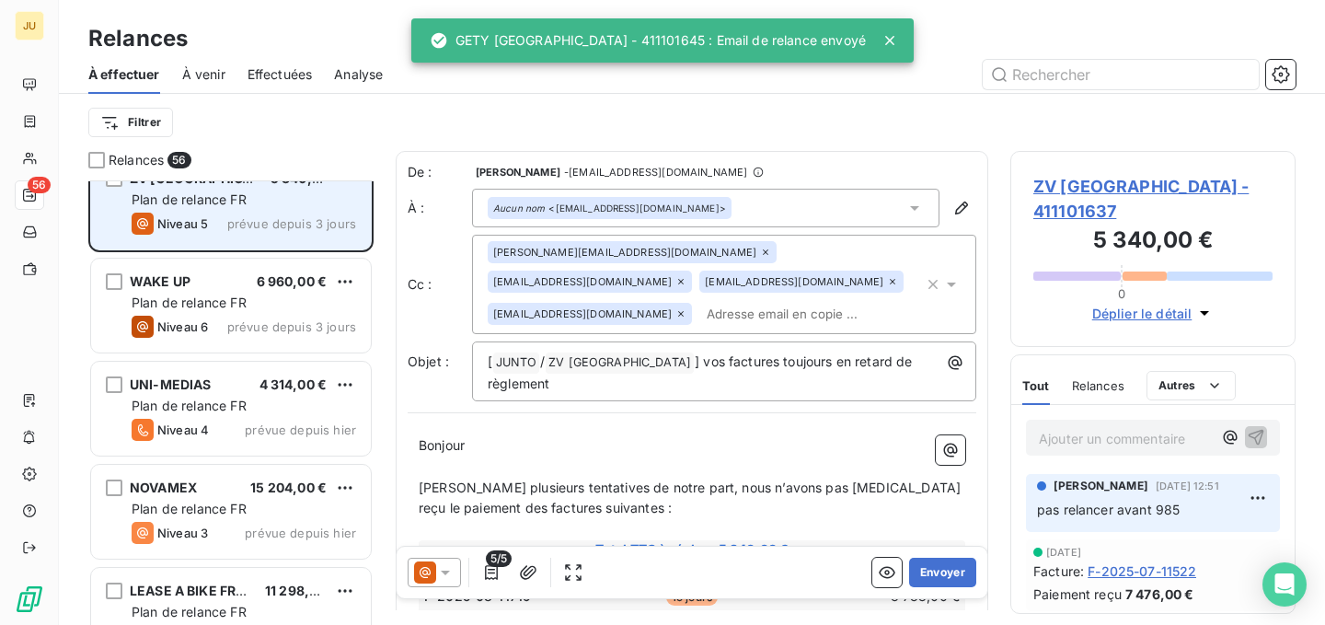
scroll to position [3678, 0]
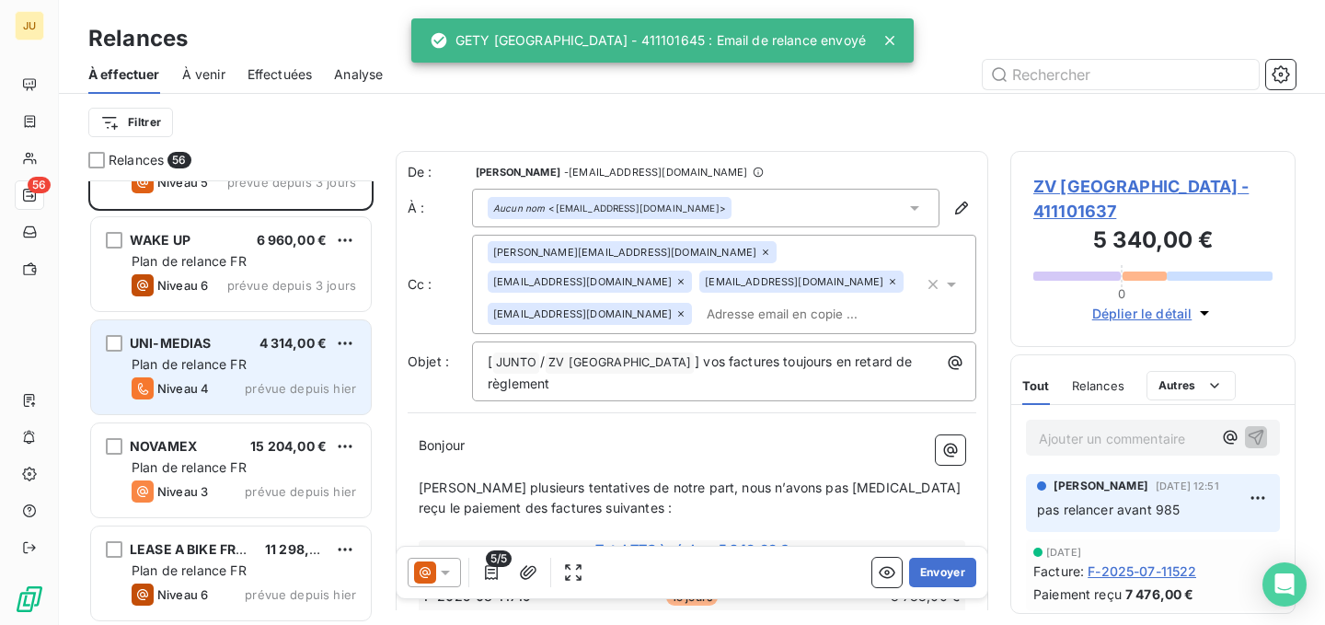
click at [284, 379] on div "Niveau 4 prévue depuis hier" at bounding box center [244, 388] width 225 height 22
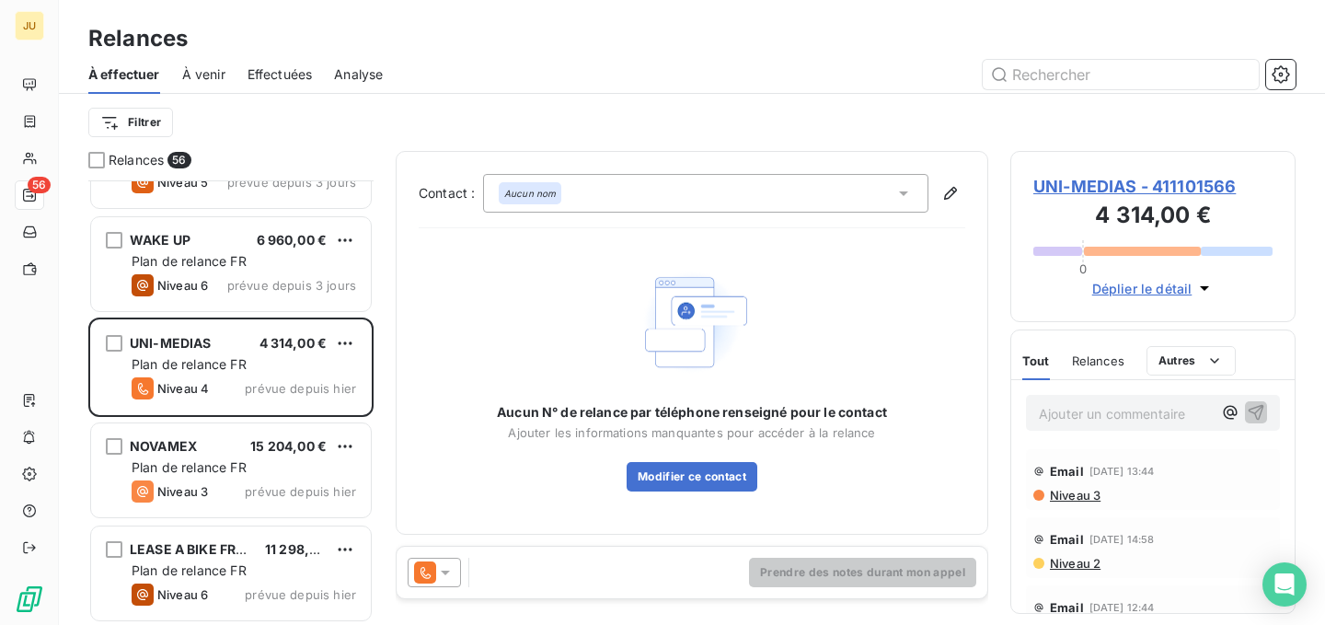
scroll to position [32, 0]
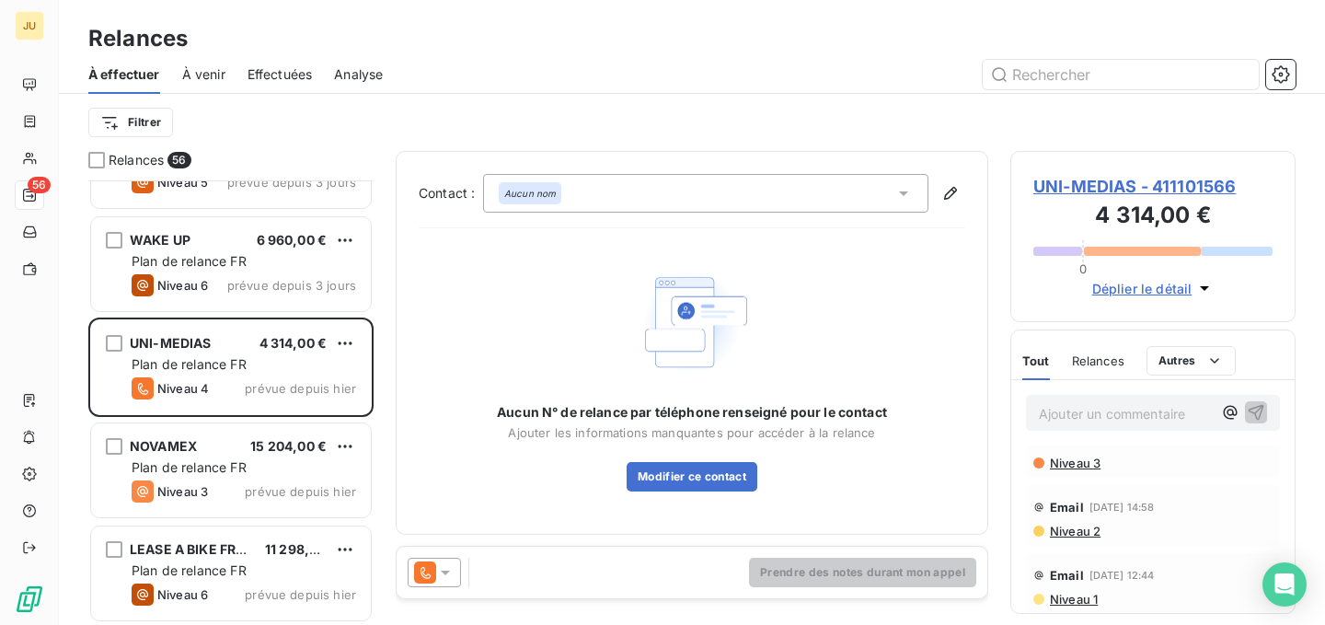
click at [448, 559] on div at bounding box center [434, 572] width 53 height 29
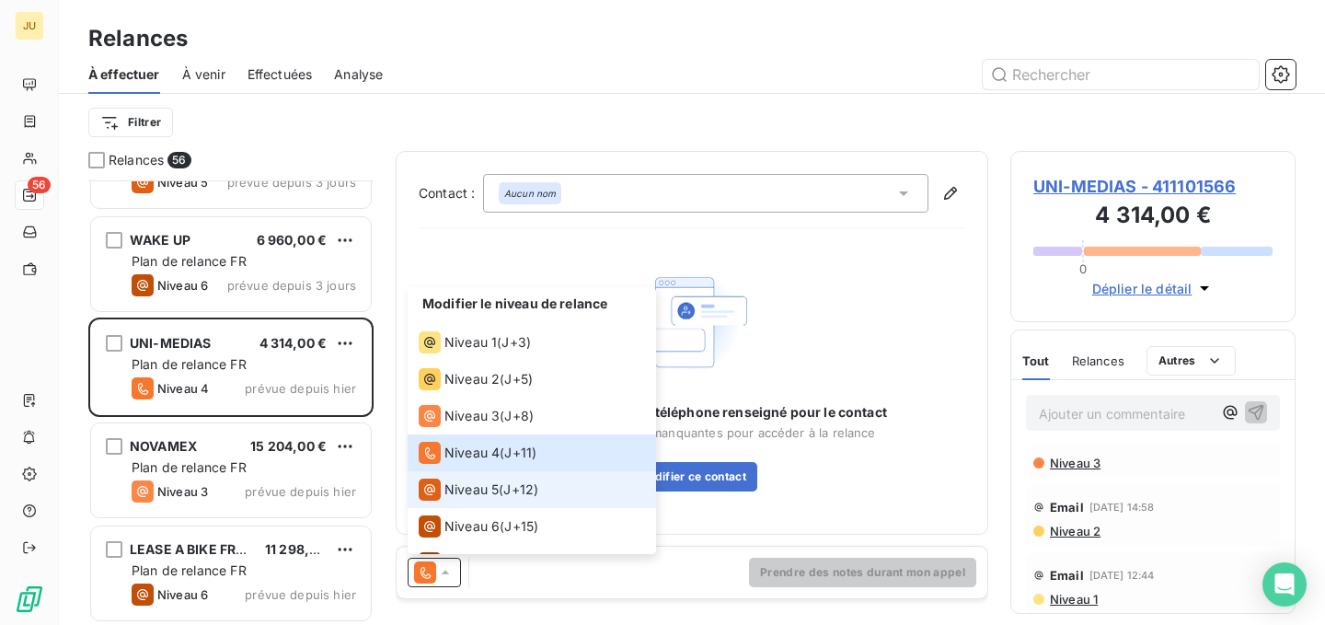
click at [480, 499] on div "Niveau 5" at bounding box center [459, 490] width 80 height 22
